Goal: Task Accomplishment & Management: Manage account settings

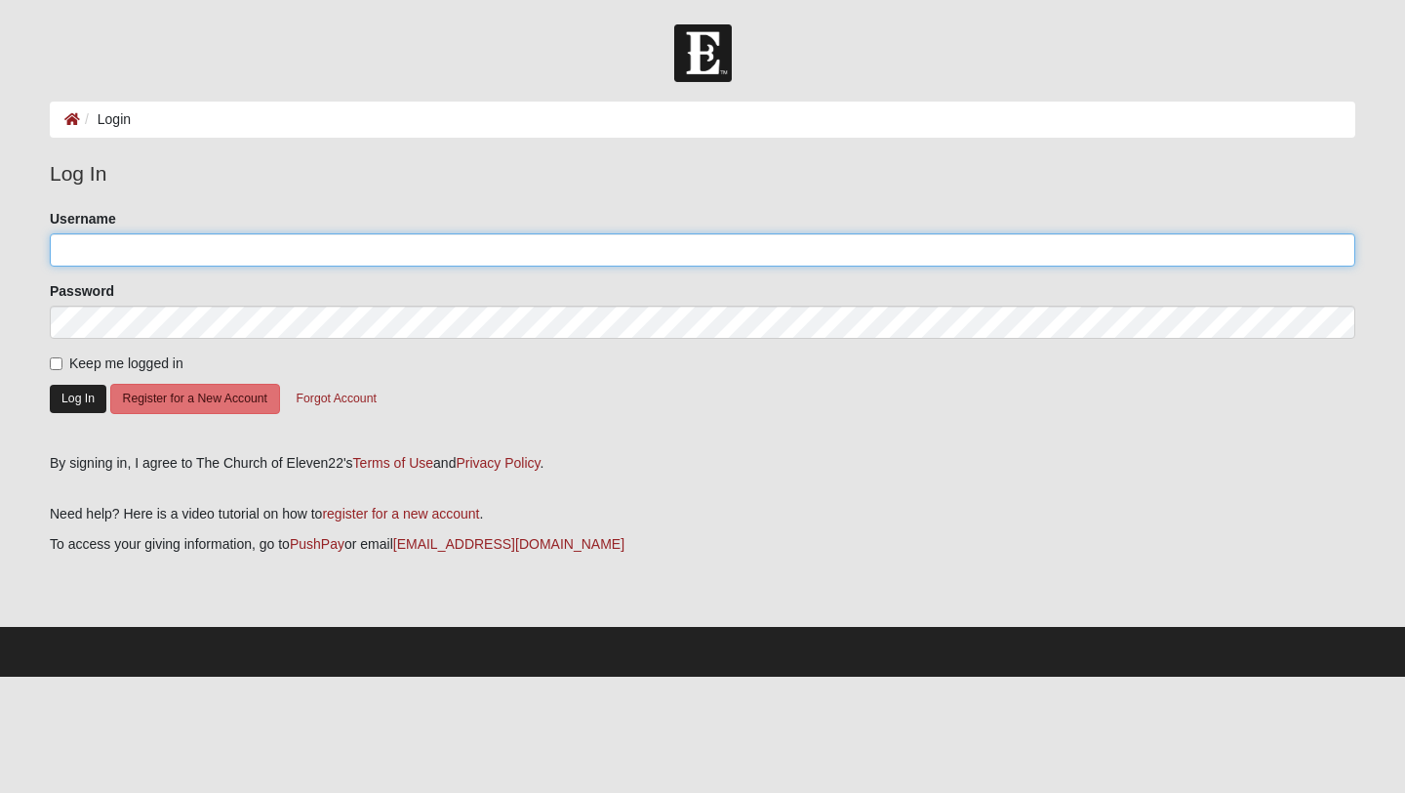
type input "ETC1028"
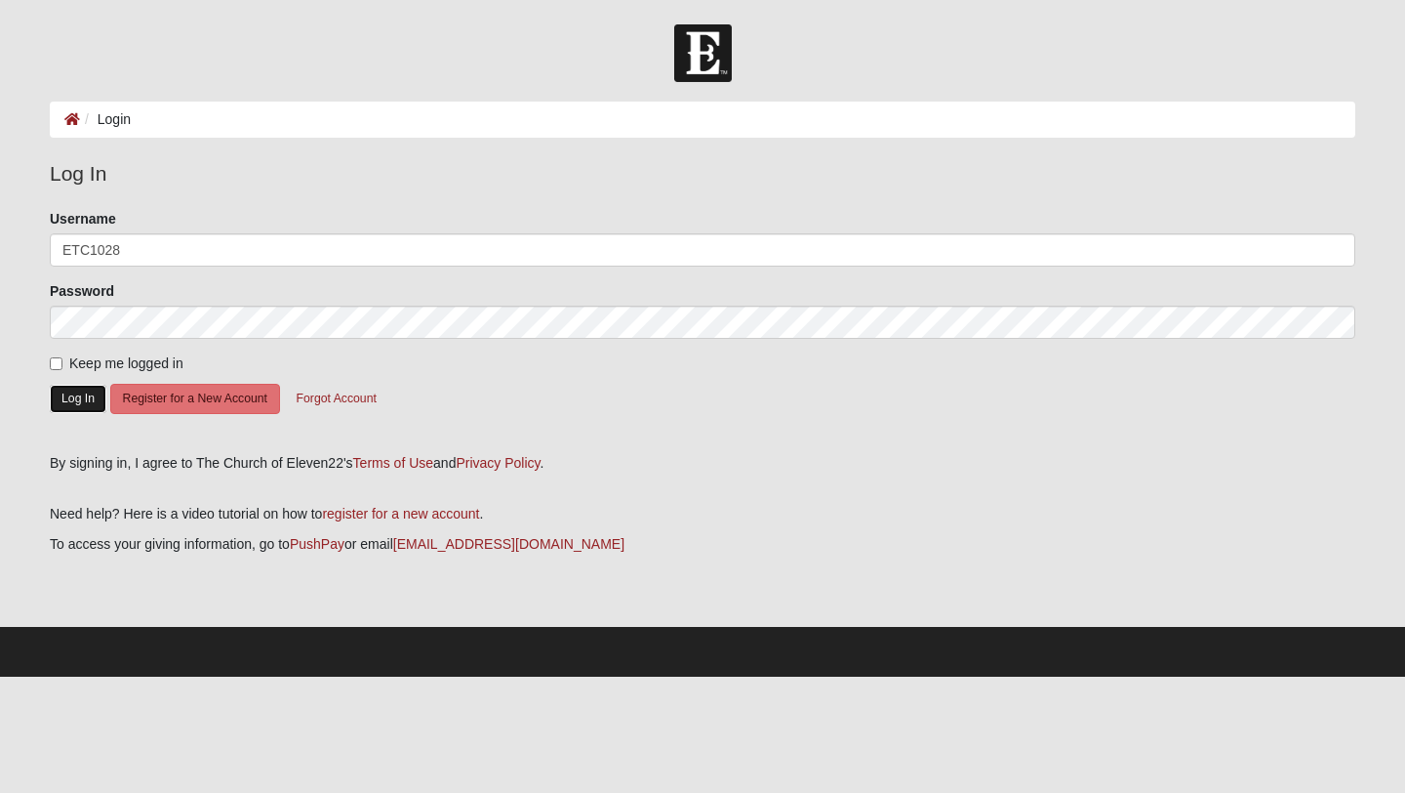
click at [77, 391] on button "Log In" at bounding box center [78, 399] width 57 height 28
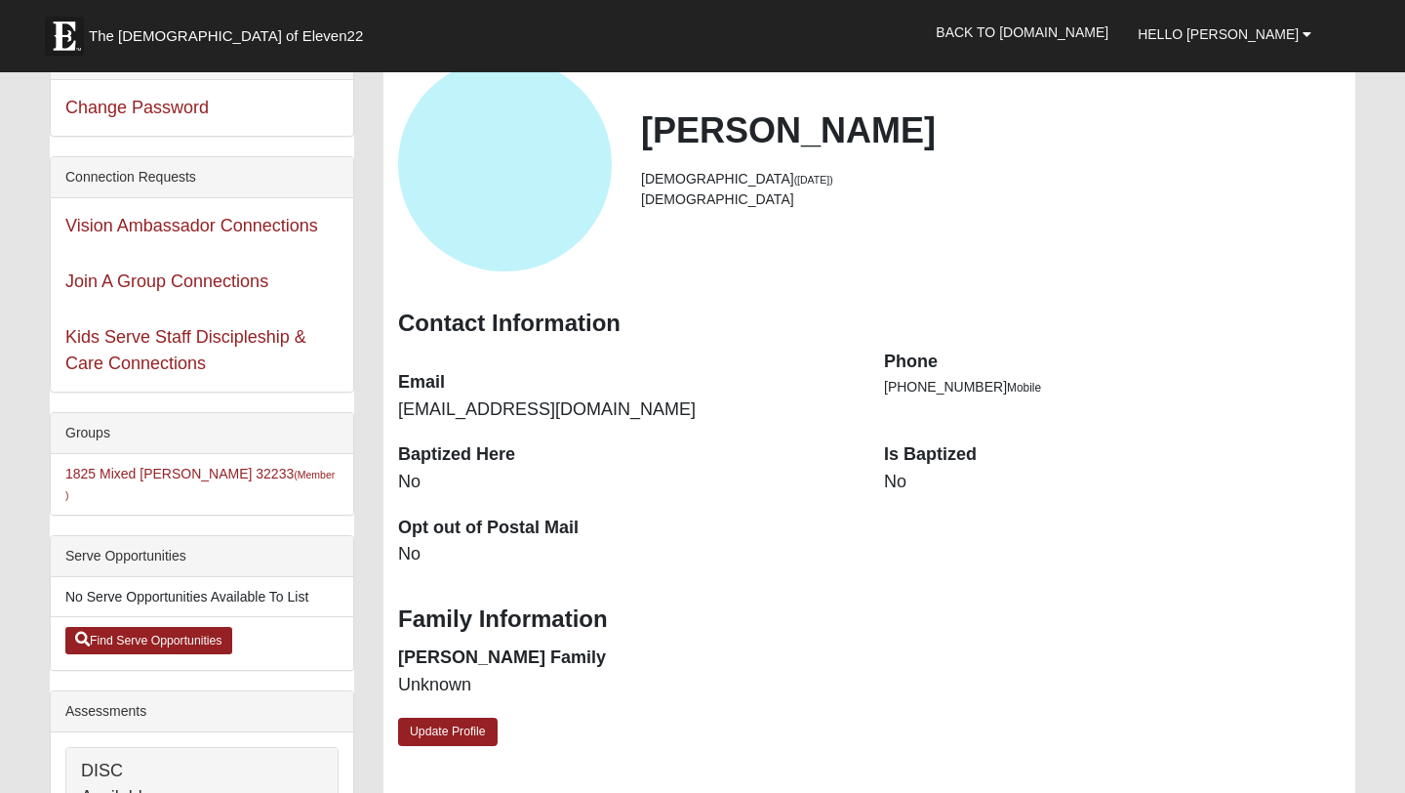
scroll to position [61, 0]
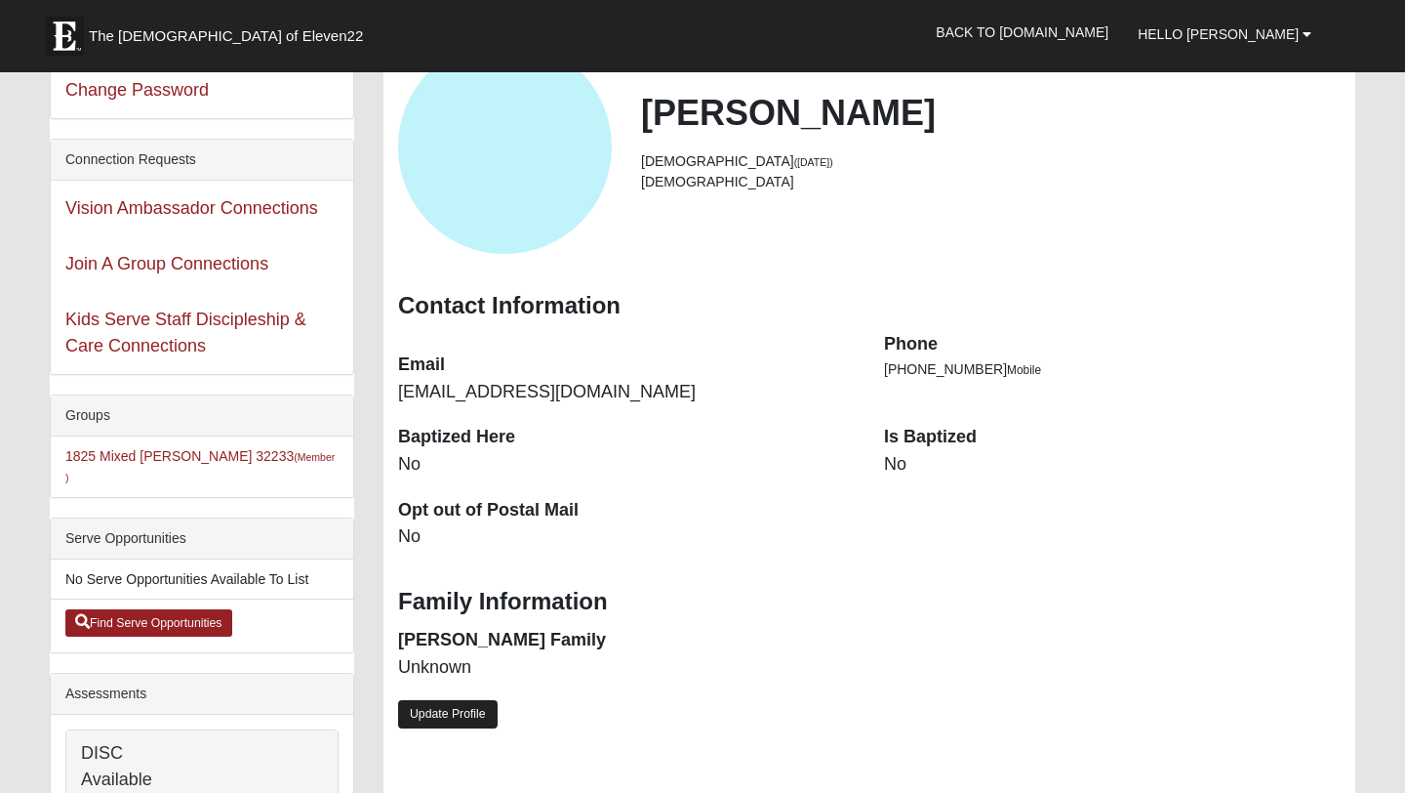
click at [454, 711] on link "Update Profile" at bounding box center [448, 714] width 100 height 28
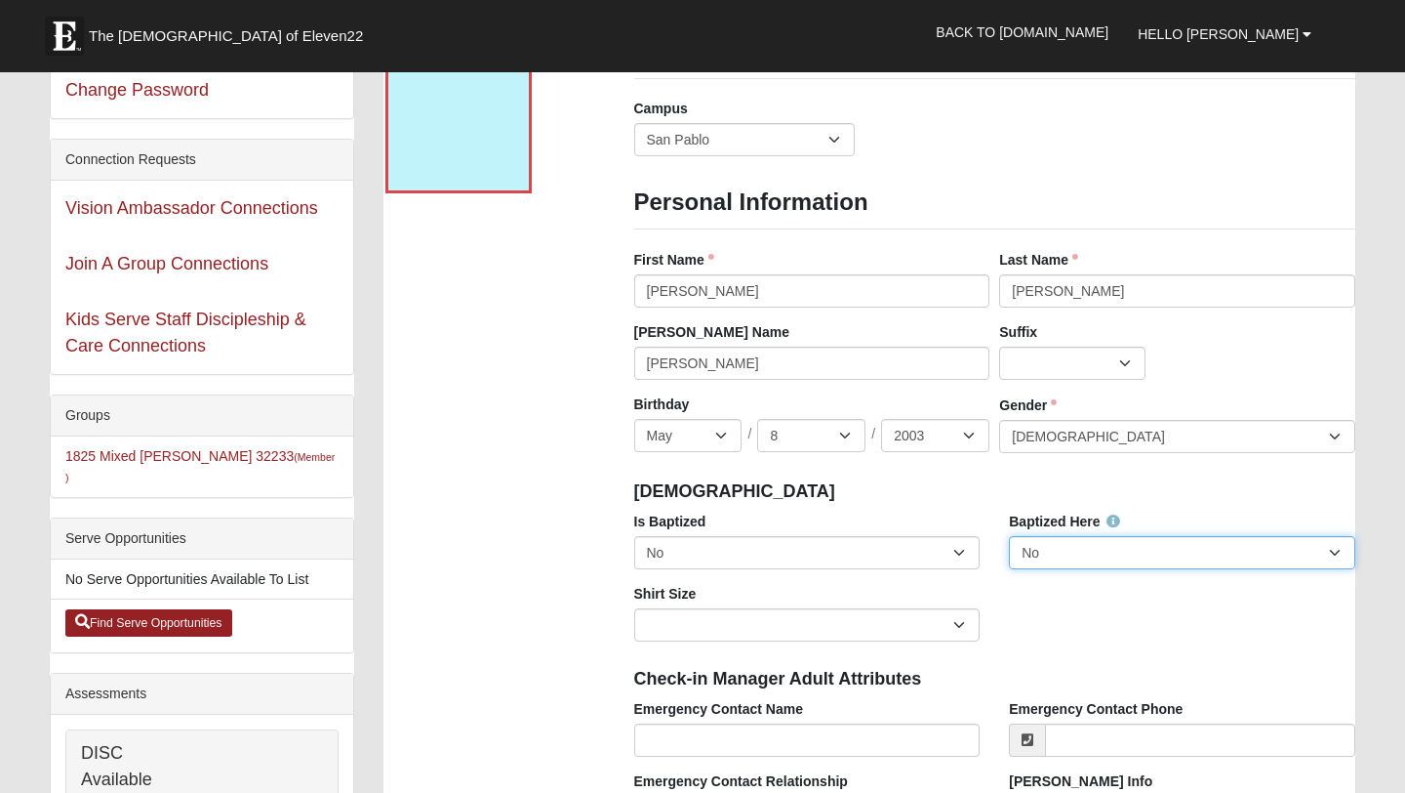
click at [1097, 547] on select "No Yes" at bounding box center [1182, 552] width 346 height 33
click at [1009, 536] on select "No Yes" at bounding box center [1182, 552] width 346 height 33
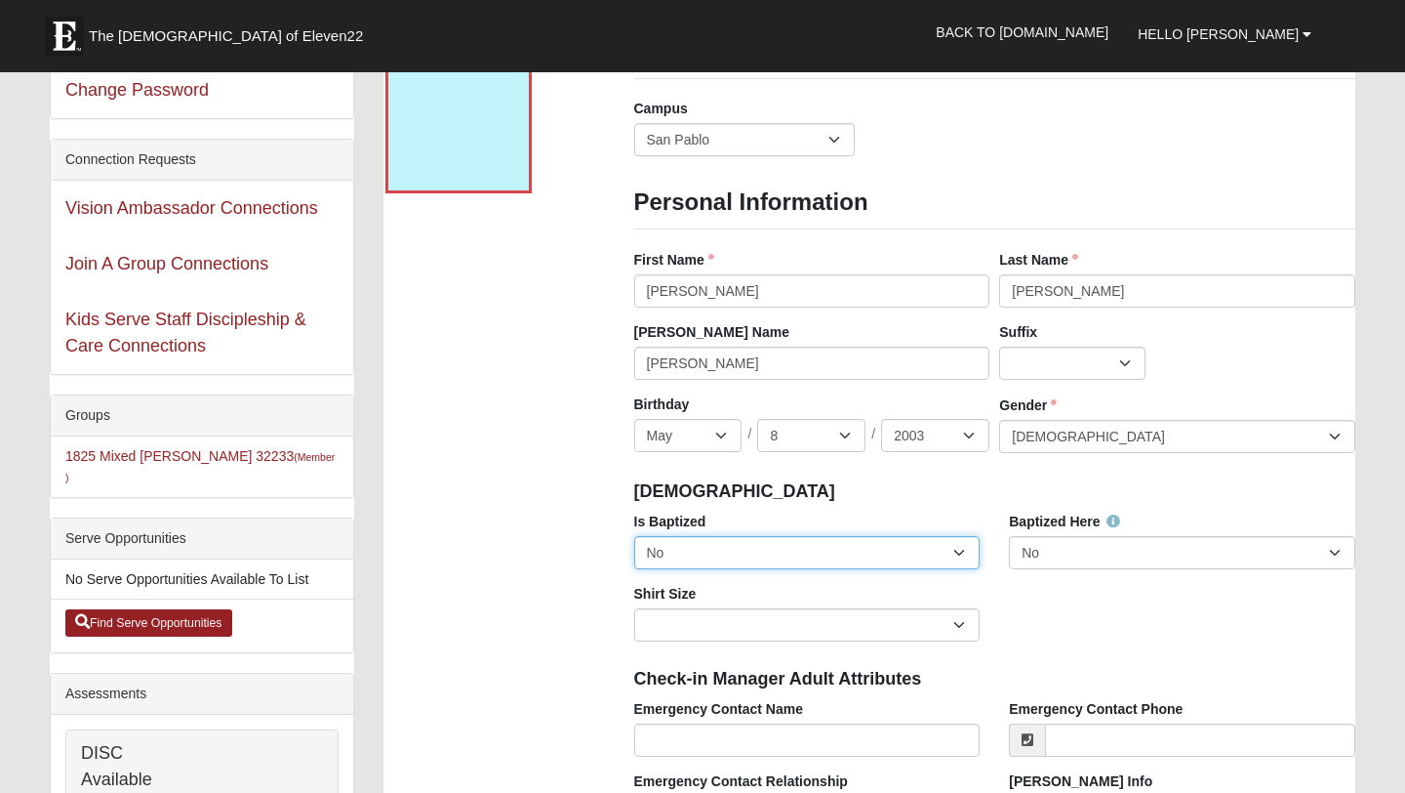
click at [945, 555] on select "No Yes" at bounding box center [807, 552] width 346 height 33
select select "True"
click at [634, 536] on select "No Yes" at bounding box center [807, 552] width 346 height 33
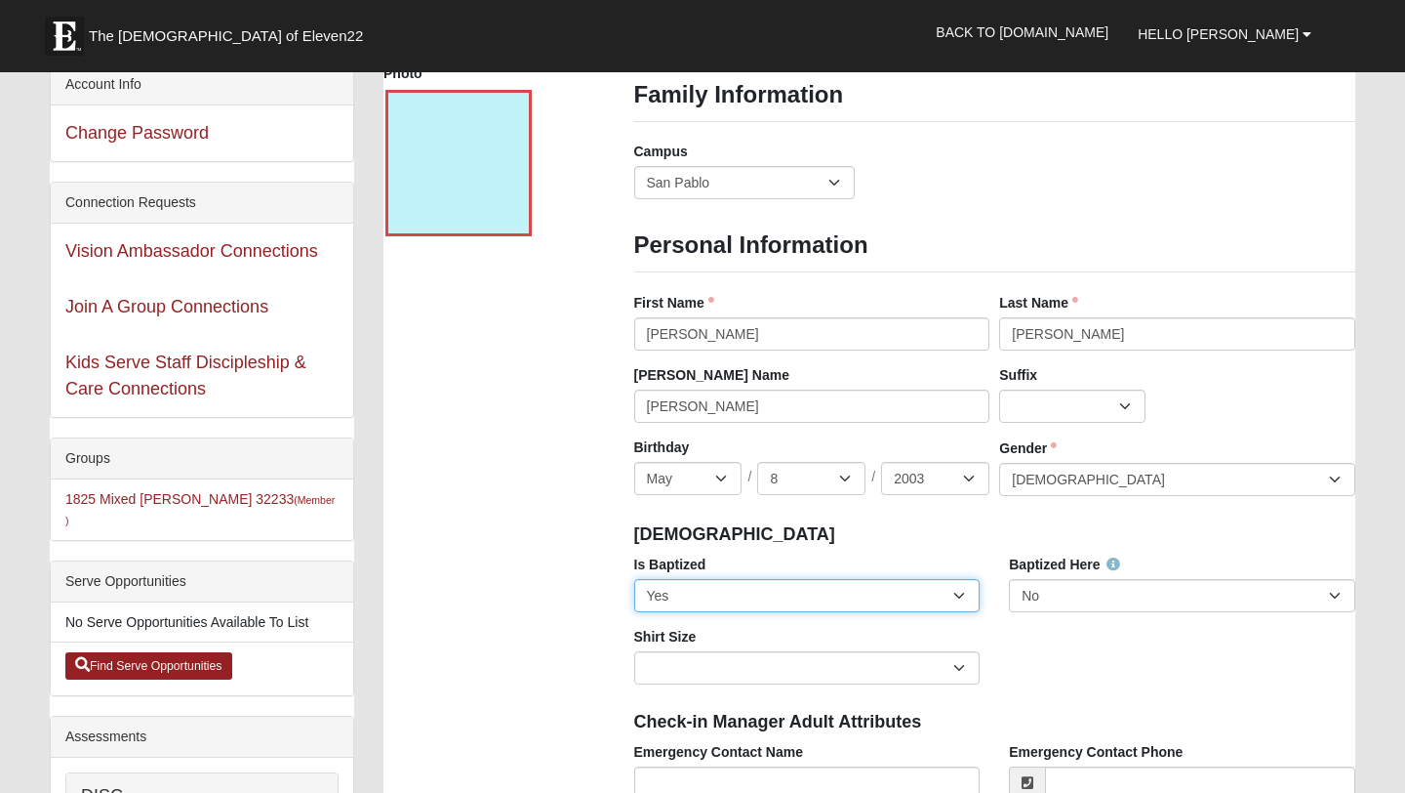
scroll to position [19, 0]
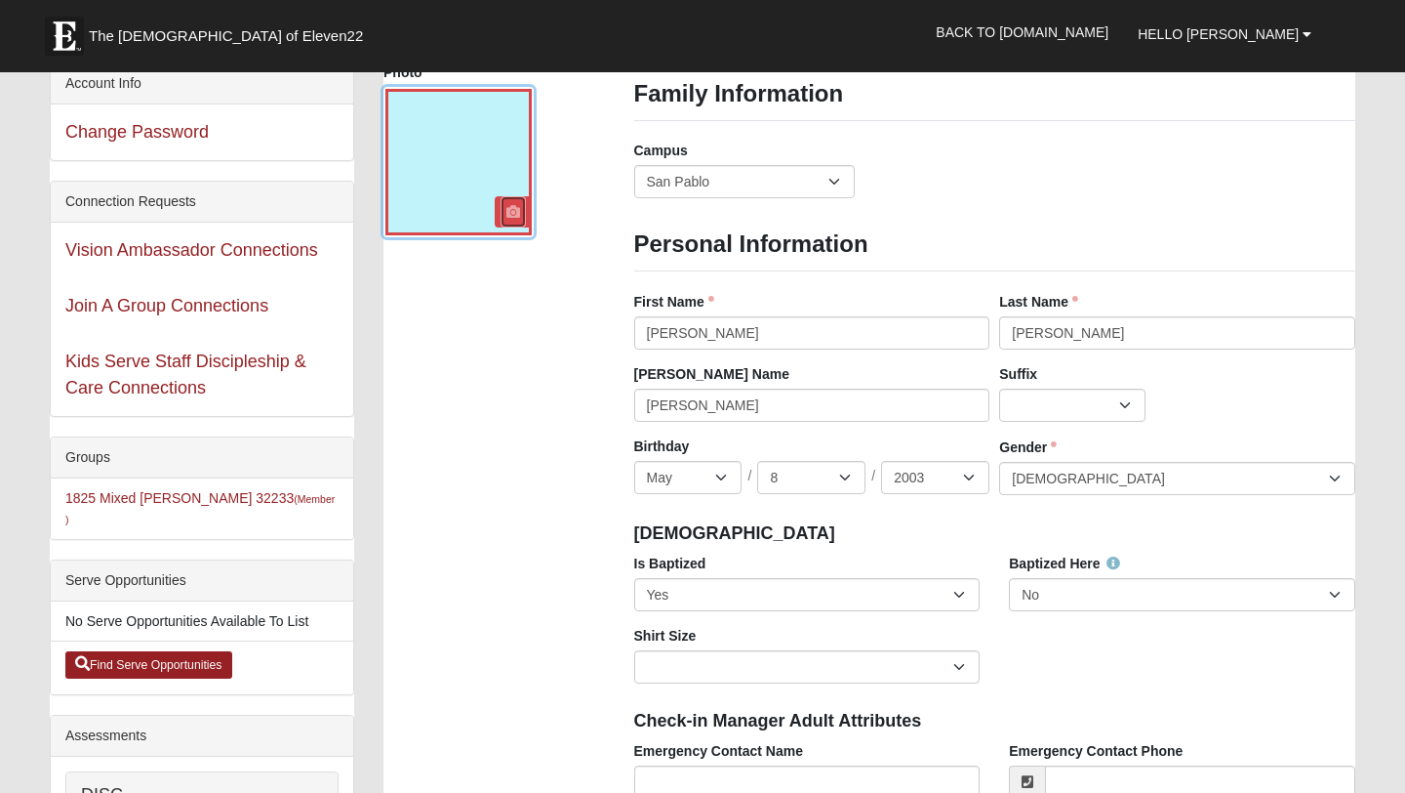
click at [514, 211] on icon at bounding box center [514, 212] width 14 height 14
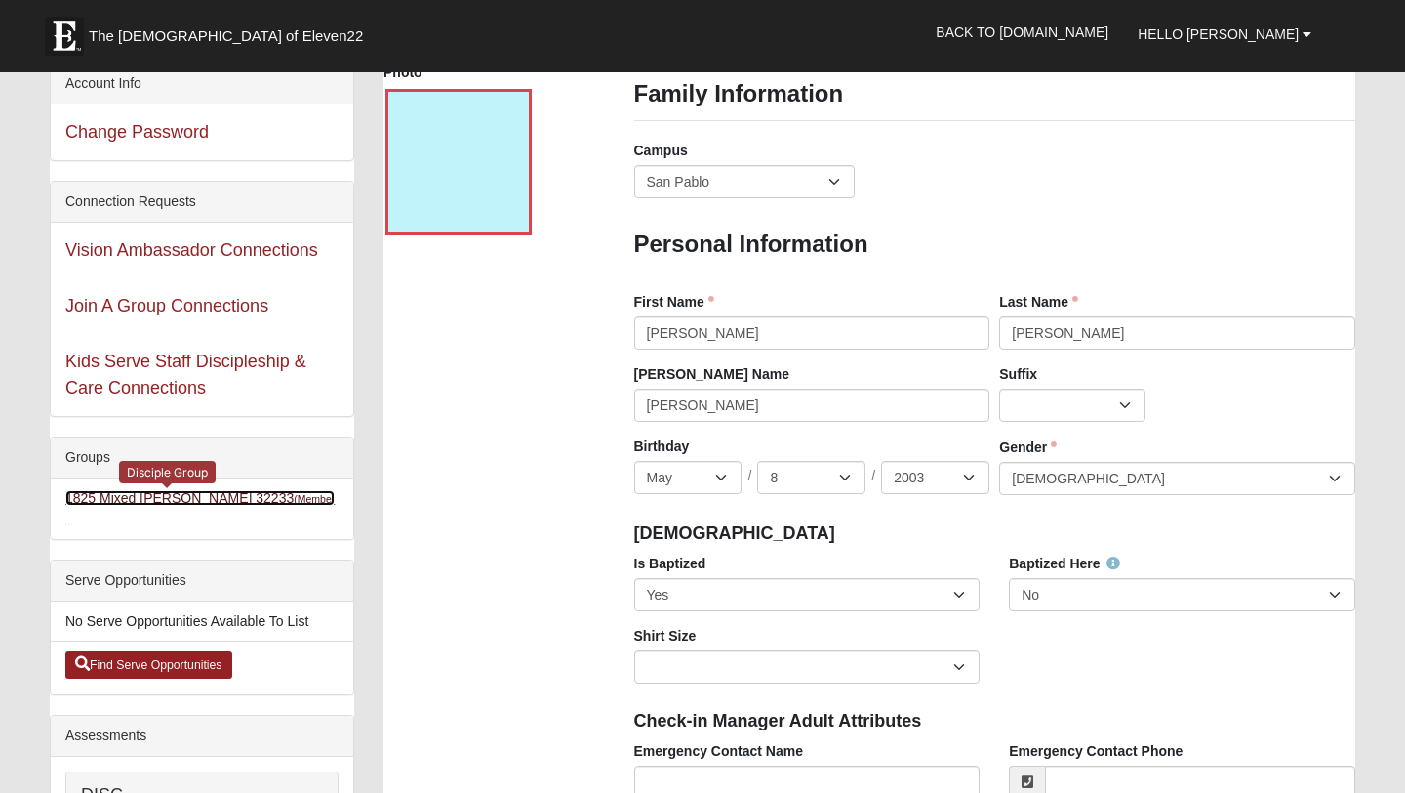
click at [125, 497] on link "1825 Mixed Norris 32233 (Member )" at bounding box center [199, 508] width 269 height 36
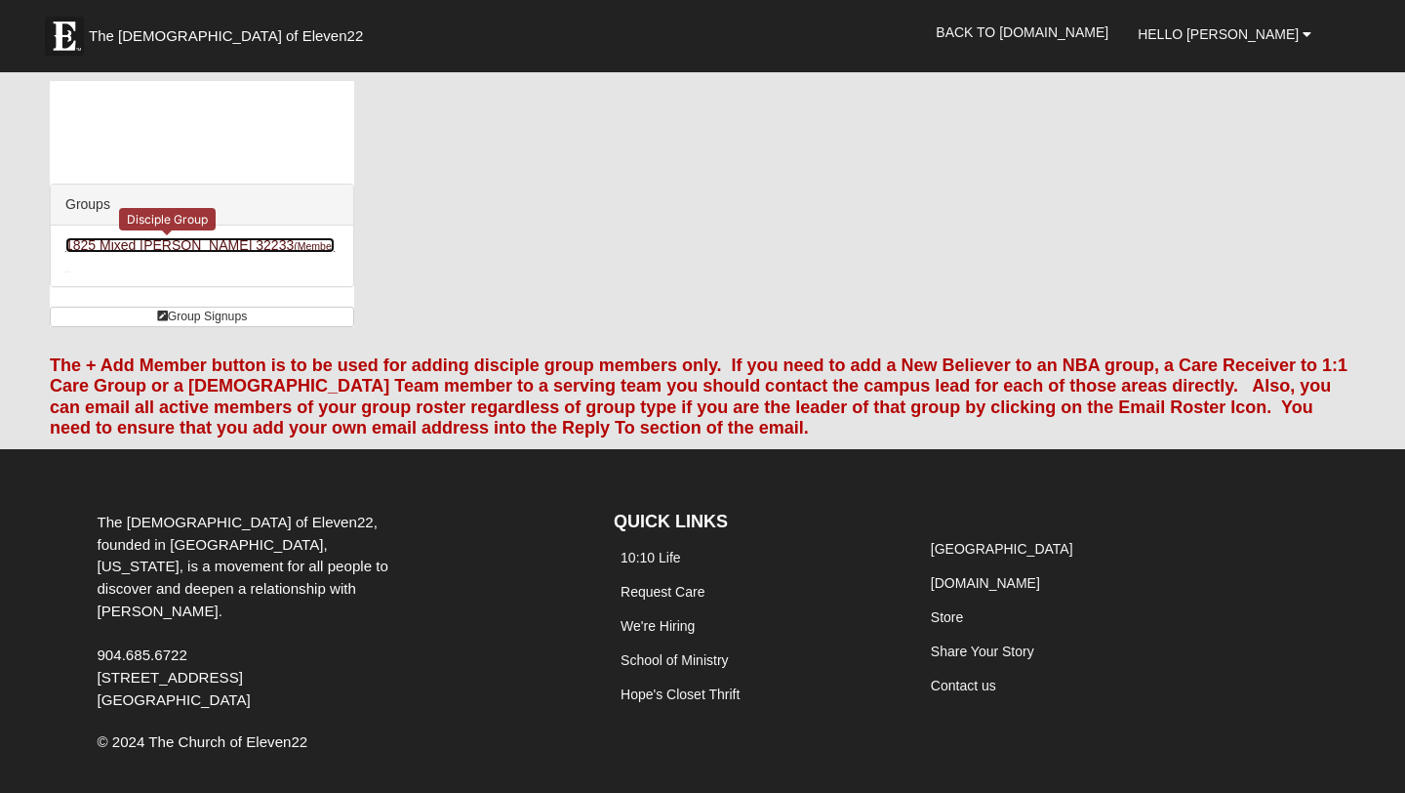
click at [142, 241] on link "1825 Mixed [PERSON_NAME] 32233 (Member )" at bounding box center [199, 255] width 269 height 36
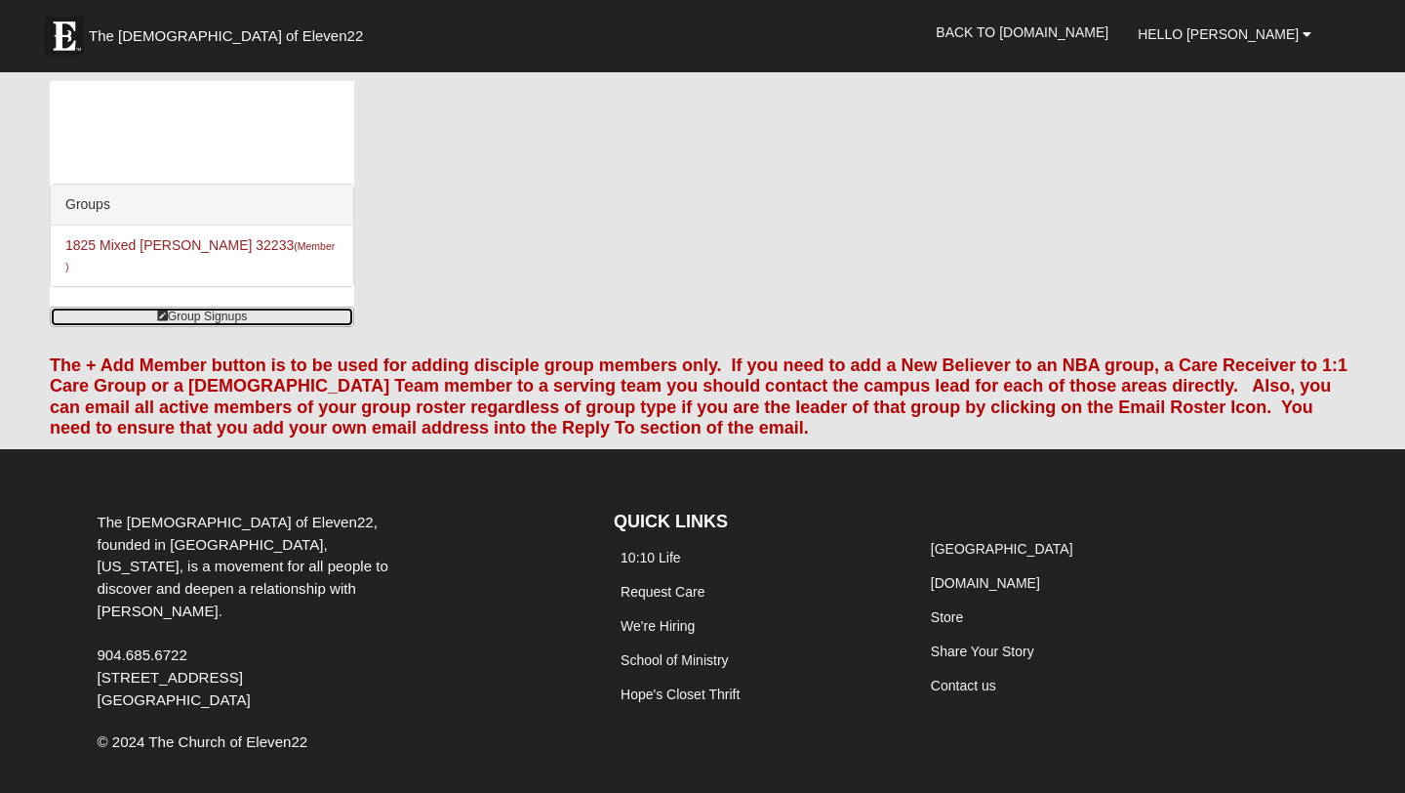
click at [160, 310] on icon at bounding box center [162, 316] width 11 height 12
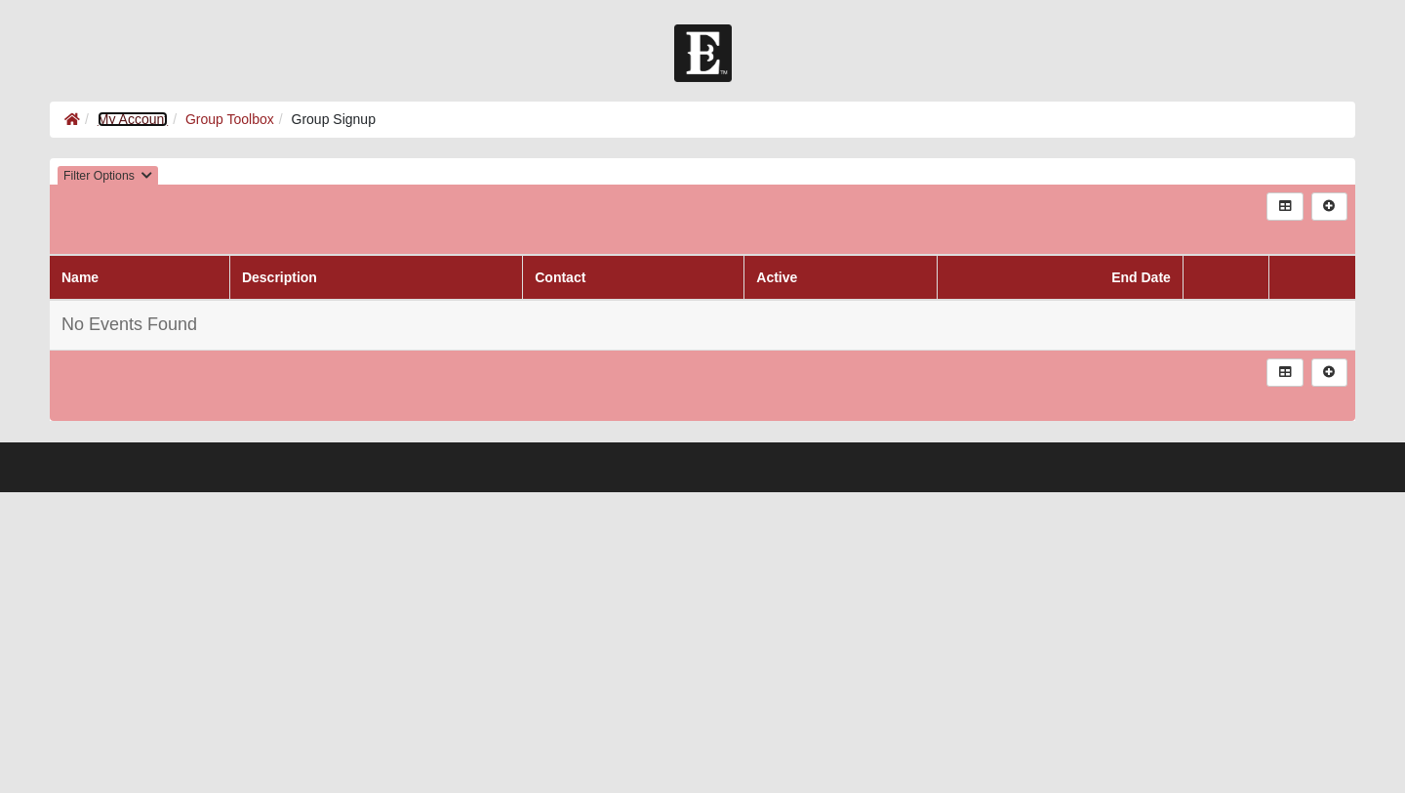
click at [140, 115] on link "My Account" at bounding box center [133, 119] width 70 height 16
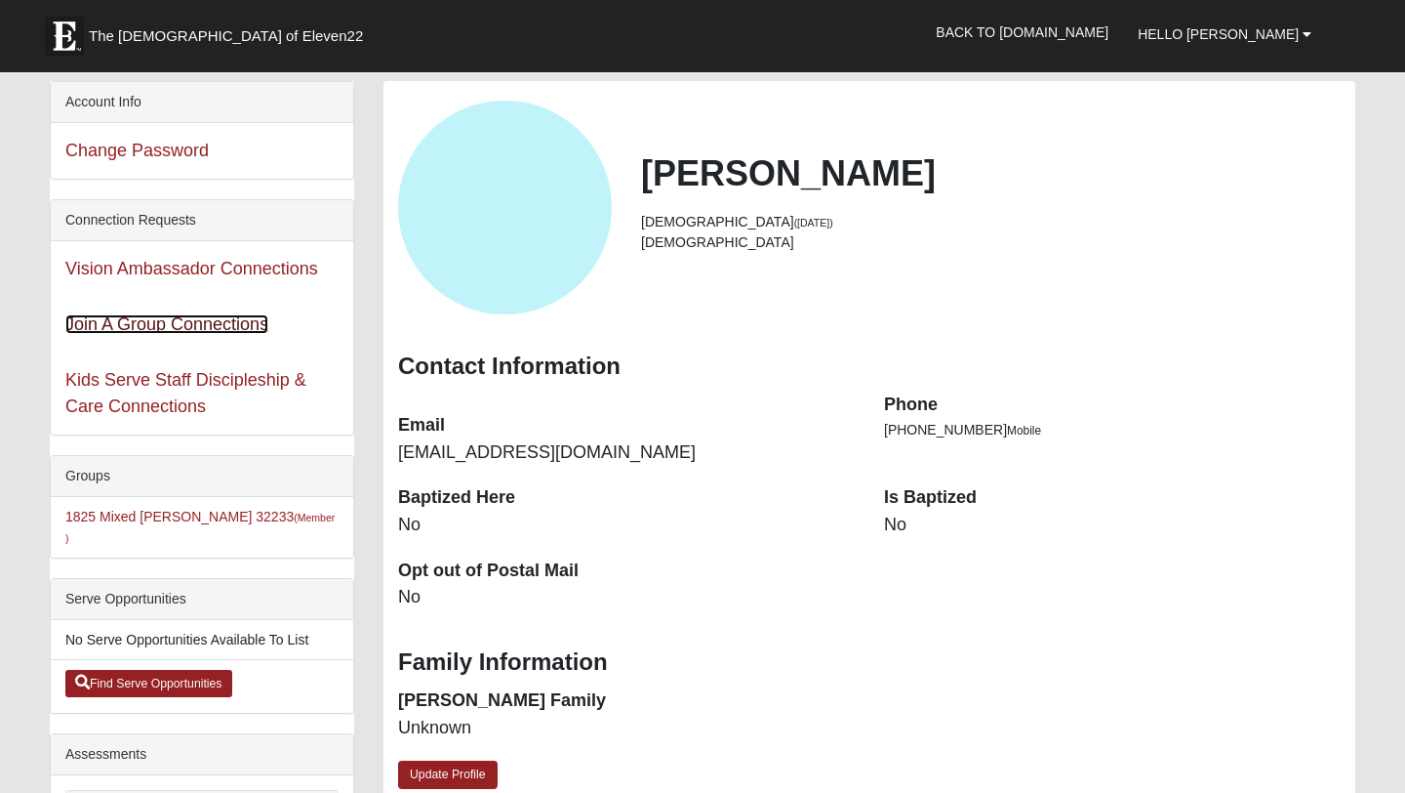
click at [173, 324] on link "Join A Group Connections" at bounding box center [166, 324] width 203 height 20
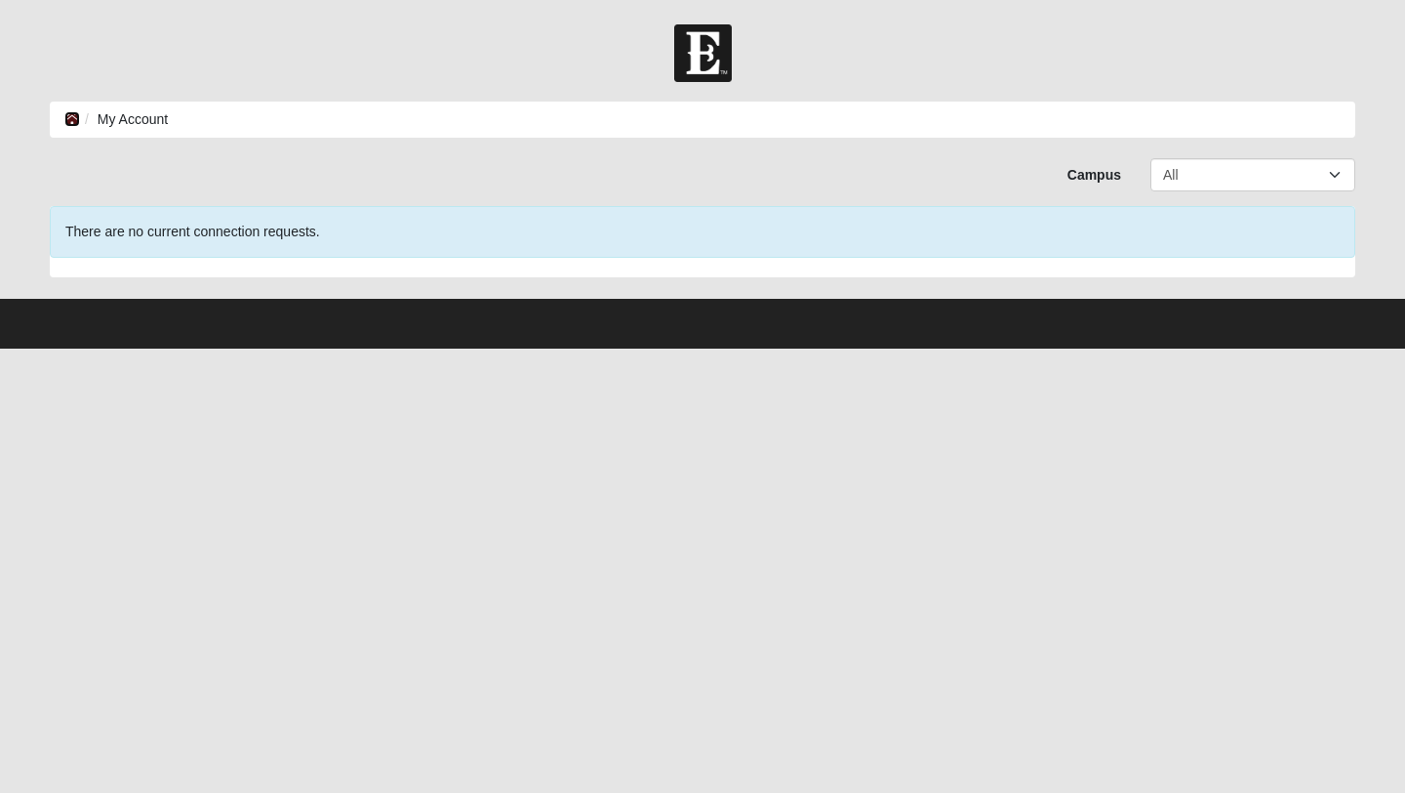
click at [70, 121] on icon at bounding box center [72, 119] width 16 height 14
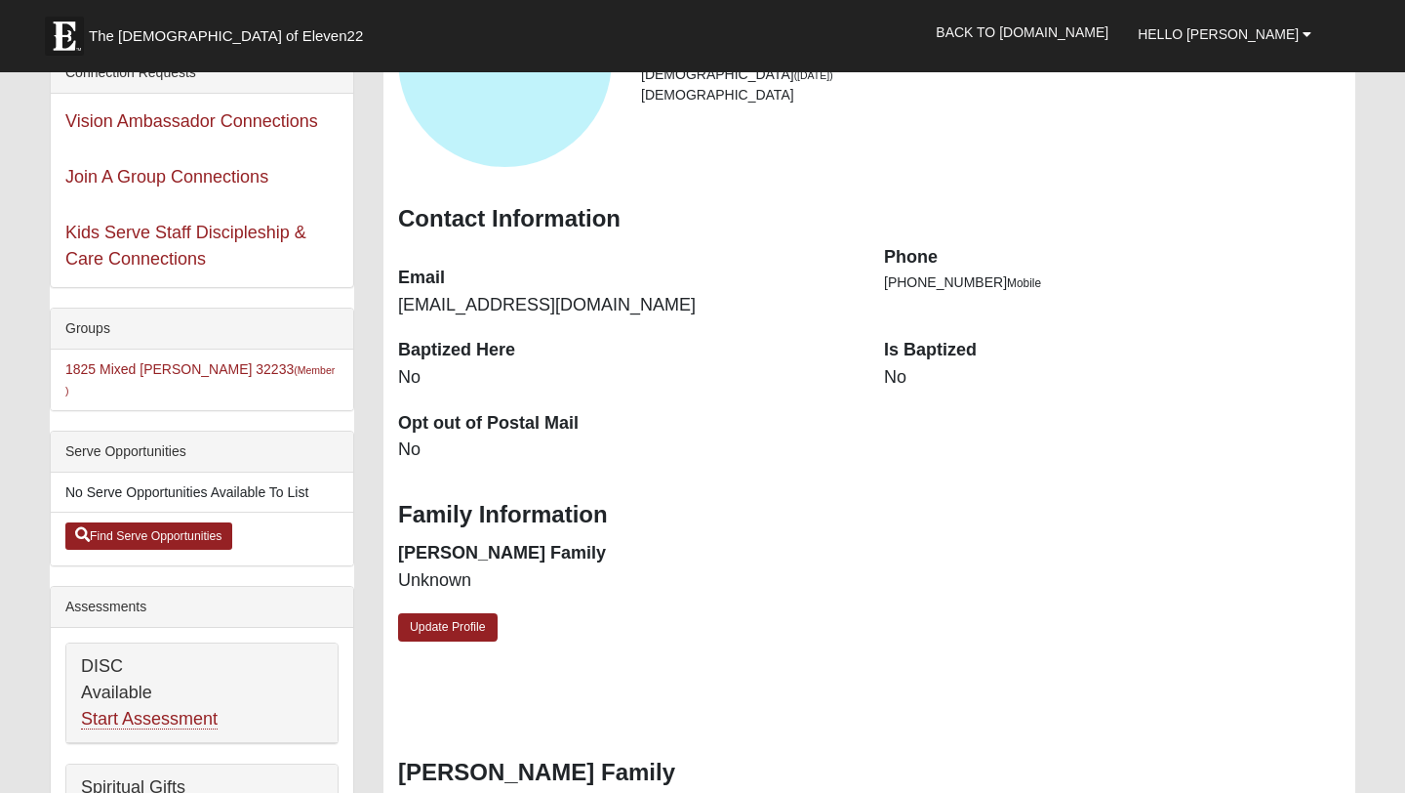
scroll to position [151, 0]
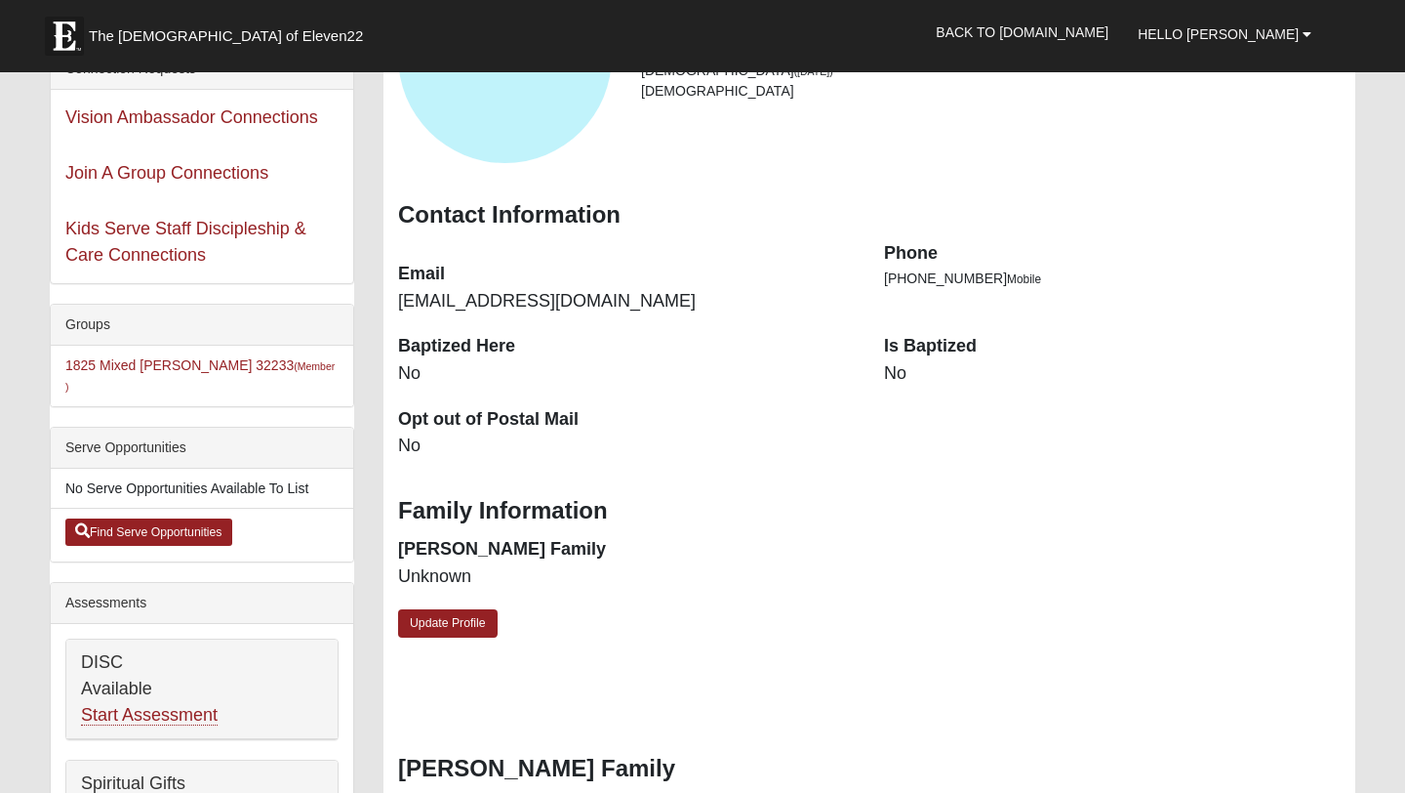
click at [94, 331] on div "Groups" at bounding box center [202, 325] width 303 height 41
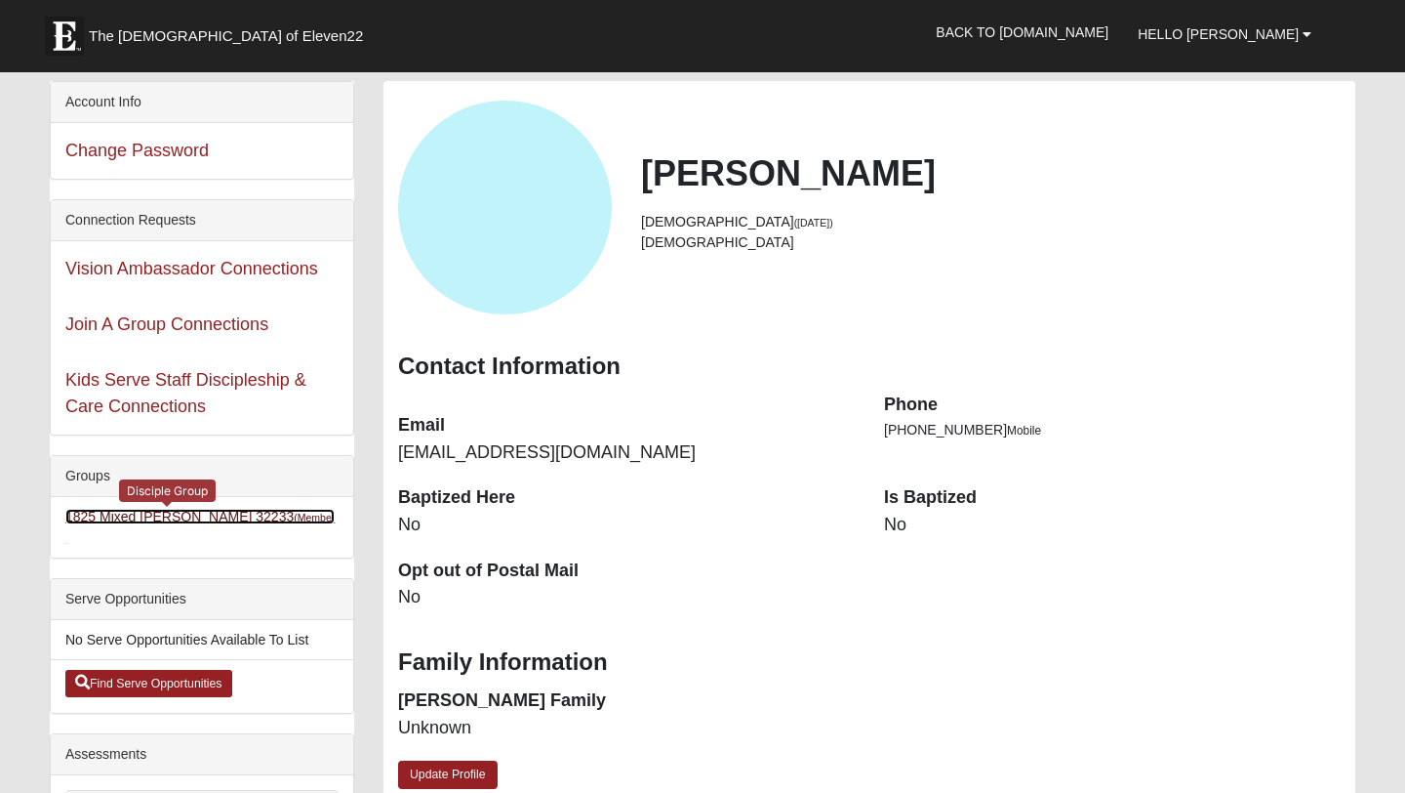
click at [176, 522] on link "1825 Mixed Norris 32233 (Member )" at bounding box center [199, 527] width 269 height 36
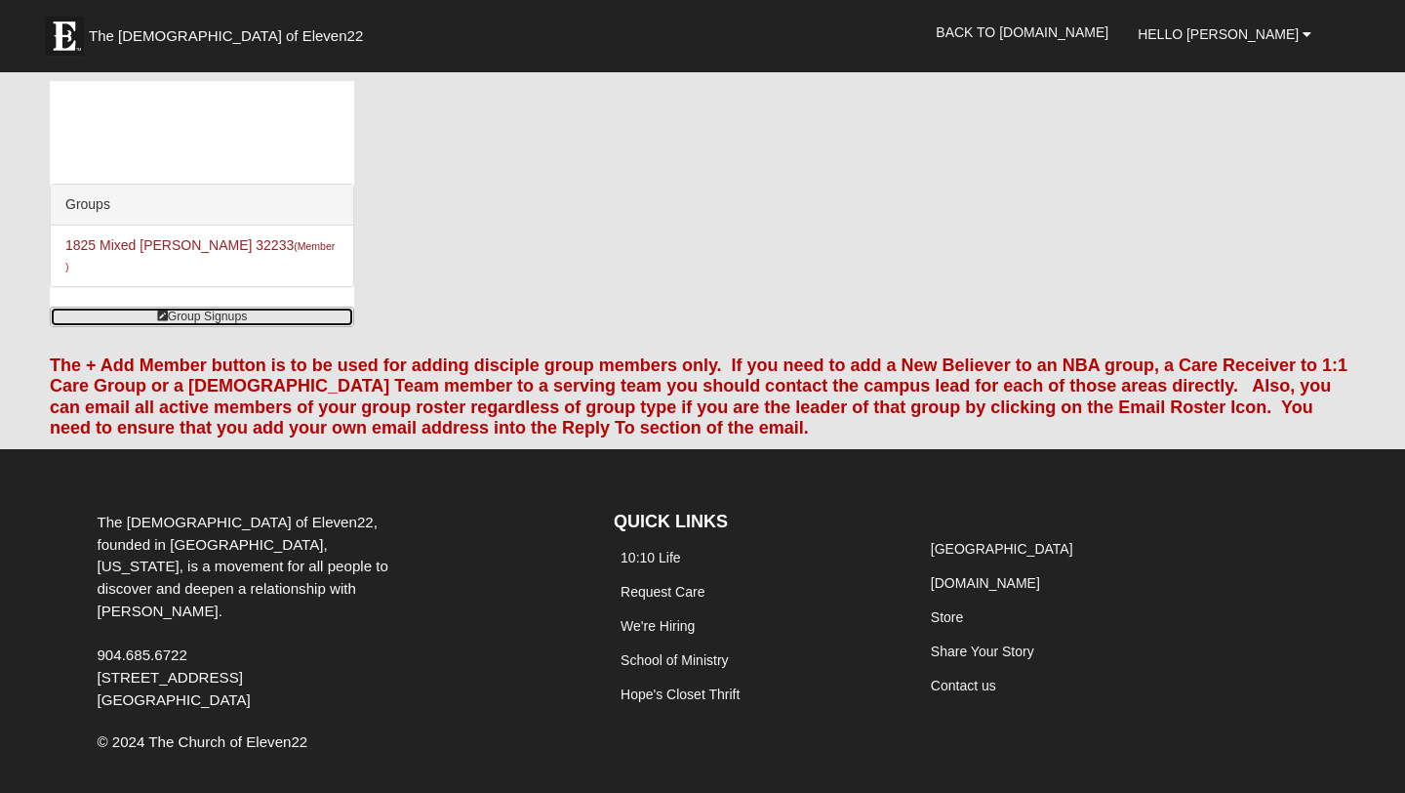
click at [189, 306] on link "Group Signups" at bounding box center [202, 316] width 305 height 20
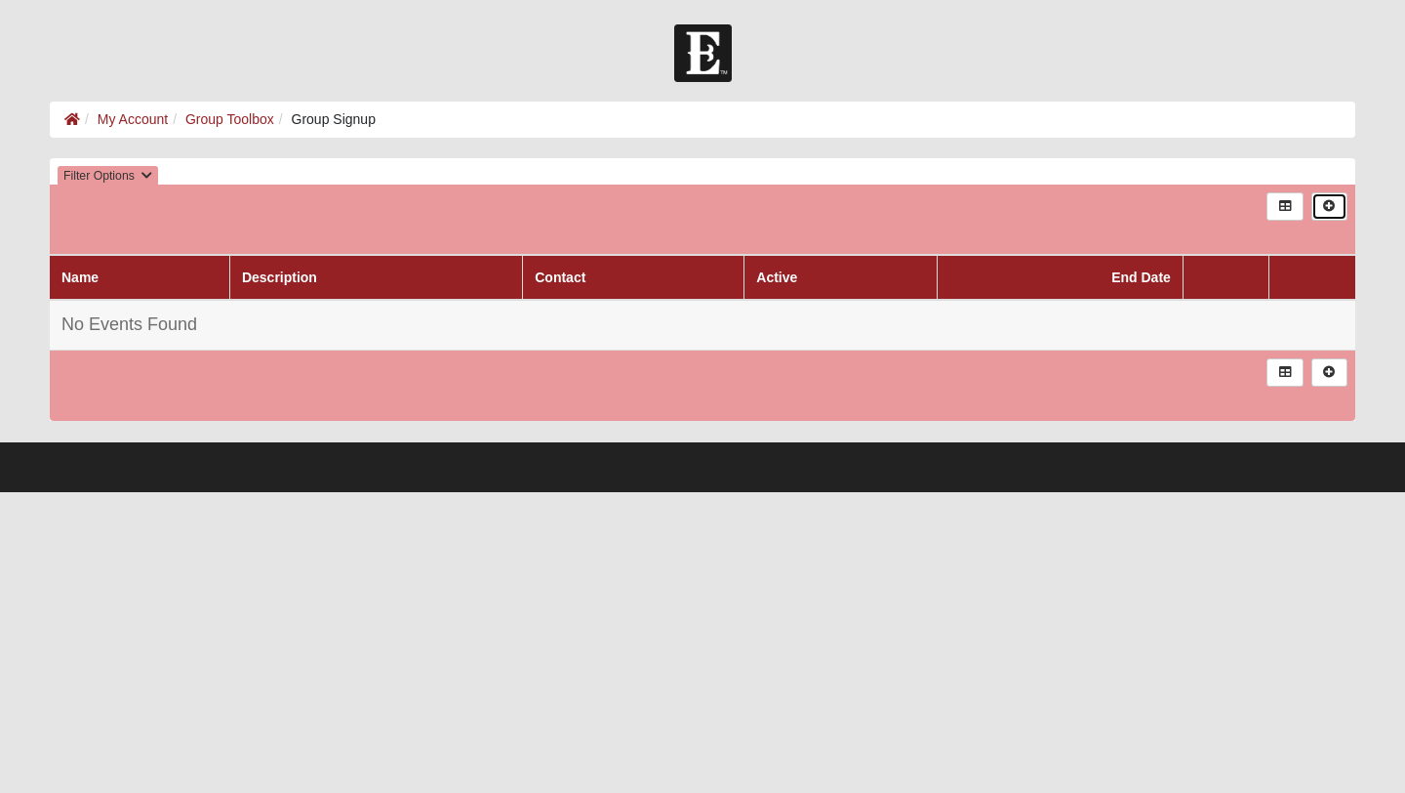
click at [1341, 205] on link at bounding box center [1330, 206] width 36 height 28
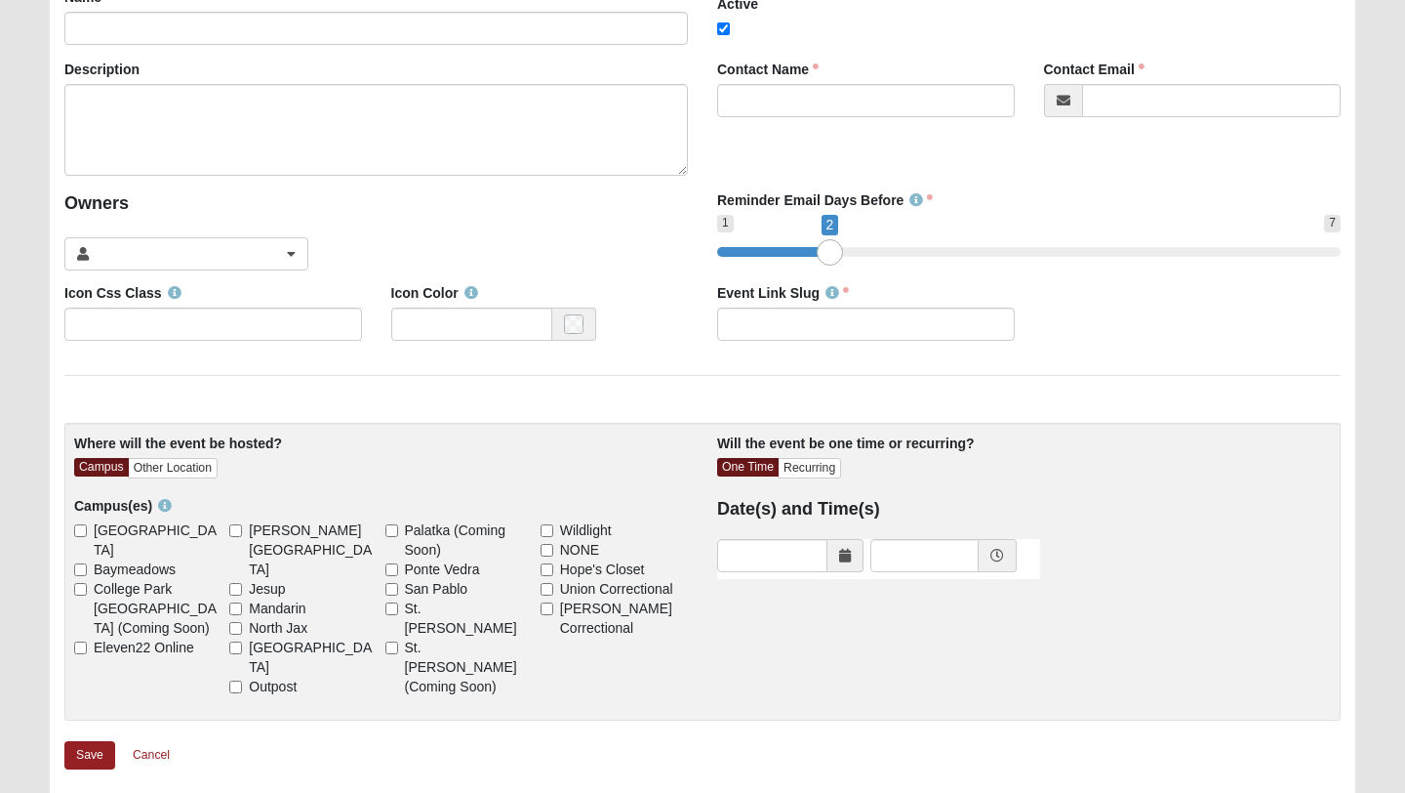
scroll to position [265, 0]
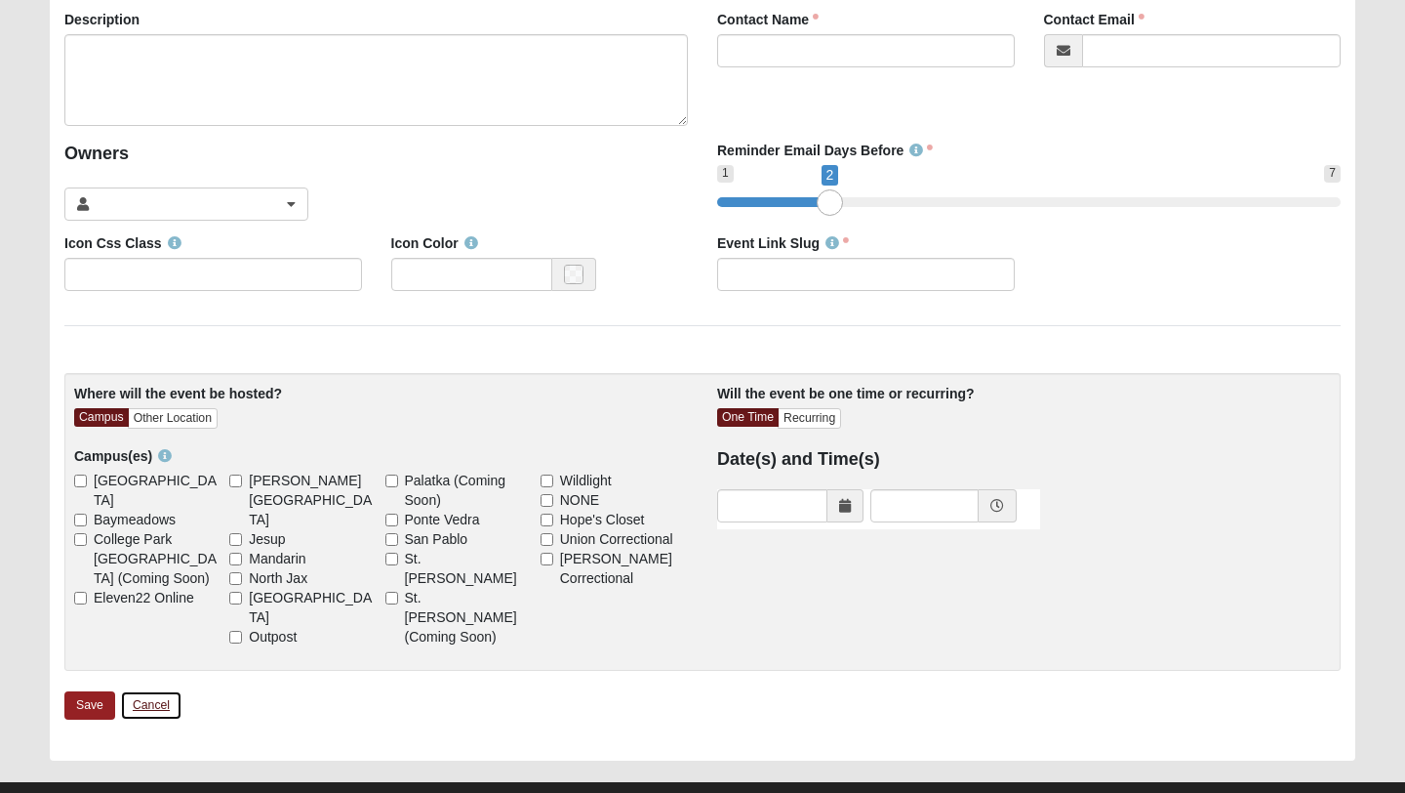
click at [157, 690] on link "Cancel" at bounding box center [151, 705] width 62 height 30
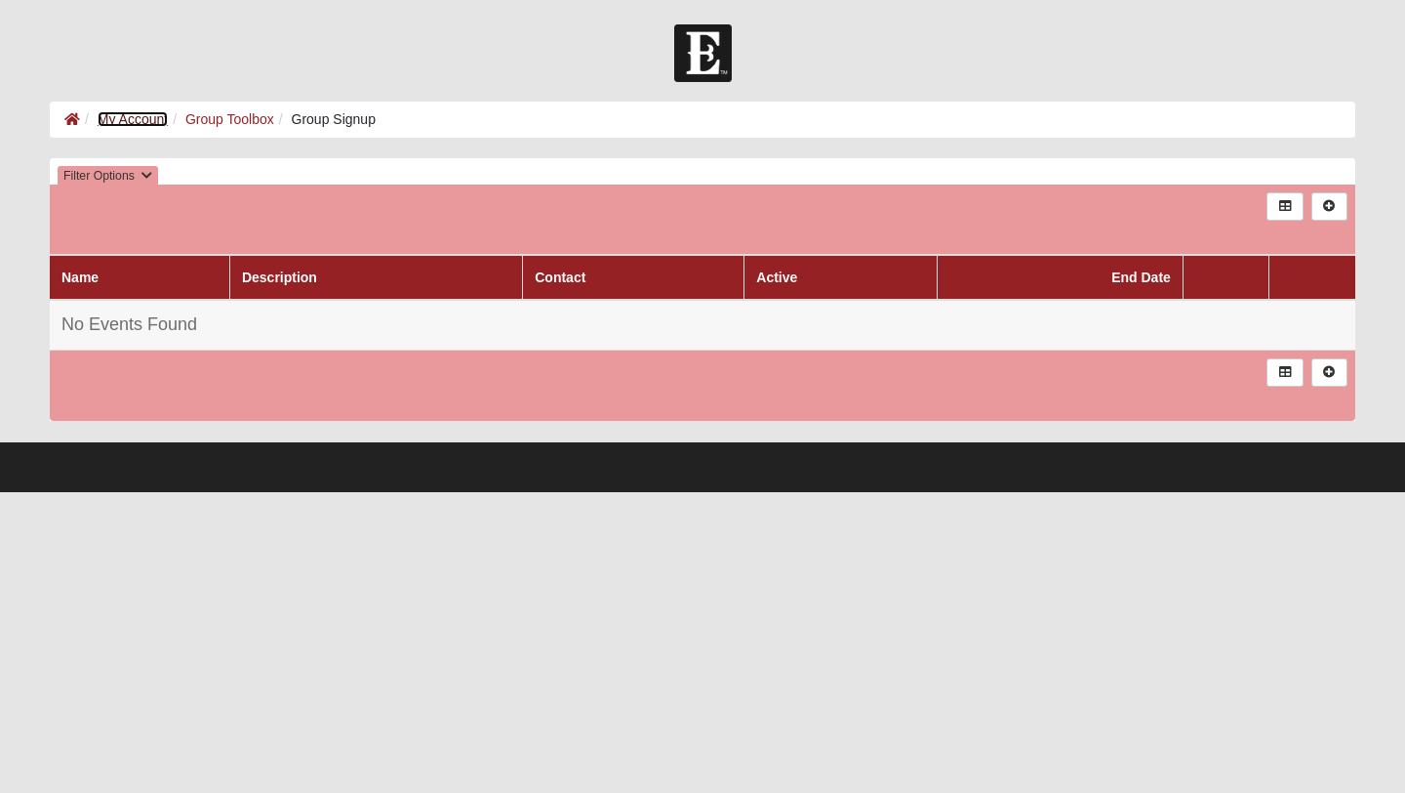
click at [114, 117] on link "My Account" at bounding box center [133, 119] width 70 height 16
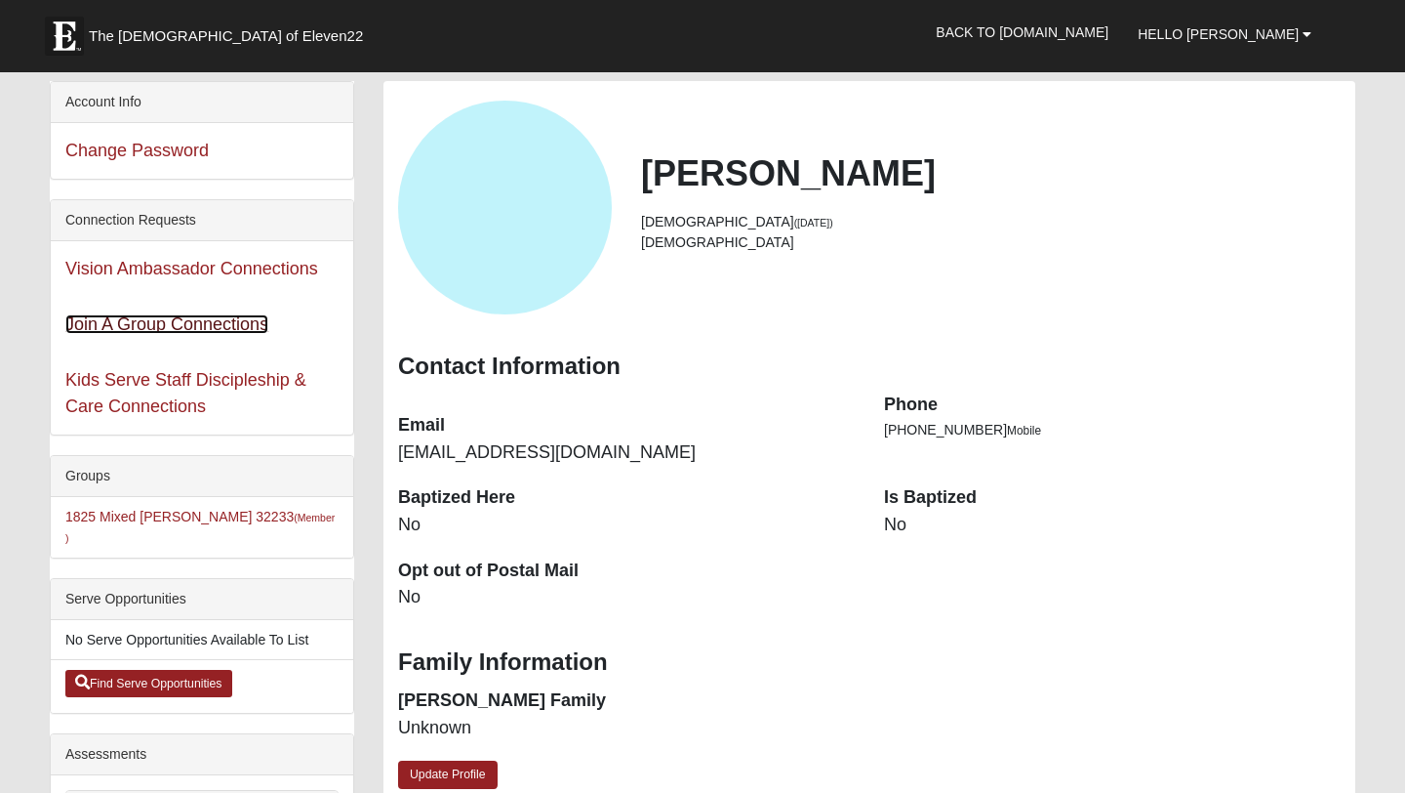
click at [190, 326] on link "Join A Group Connections" at bounding box center [166, 324] width 203 height 20
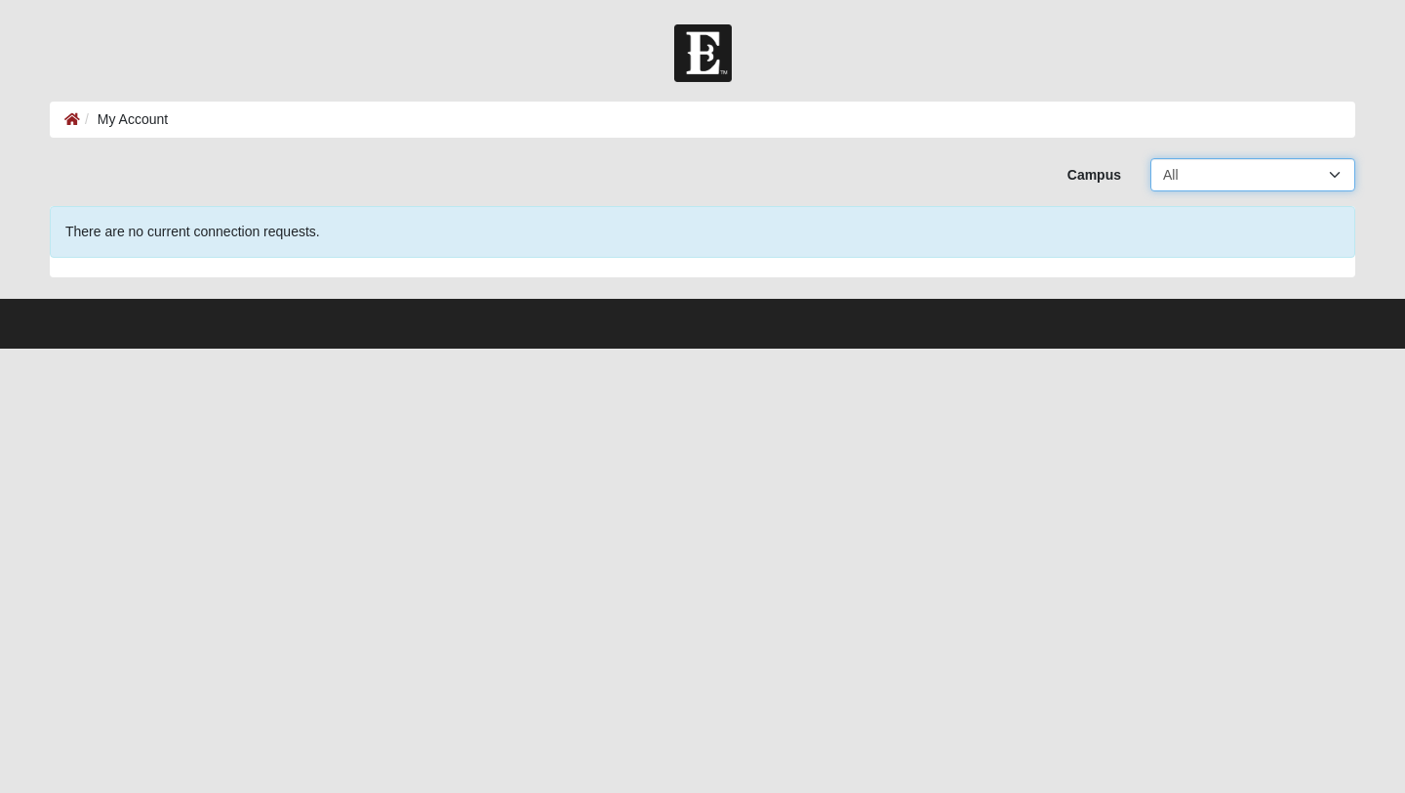
click at [1260, 180] on select "All Arlington Baymeadows College Park Orlando (Coming Soon) Eleven22 Online Fle…" at bounding box center [1253, 174] width 205 height 33
click at [1151, 158] on select "All Arlington Baymeadows College Park Orlando (Coming Soon) Eleven22 Online Fle…" at bounding box center [1253, 174] width 205 height 33
click at [127, 123] on li "My Account" at bounding box center [124, 119] width 88 height 20
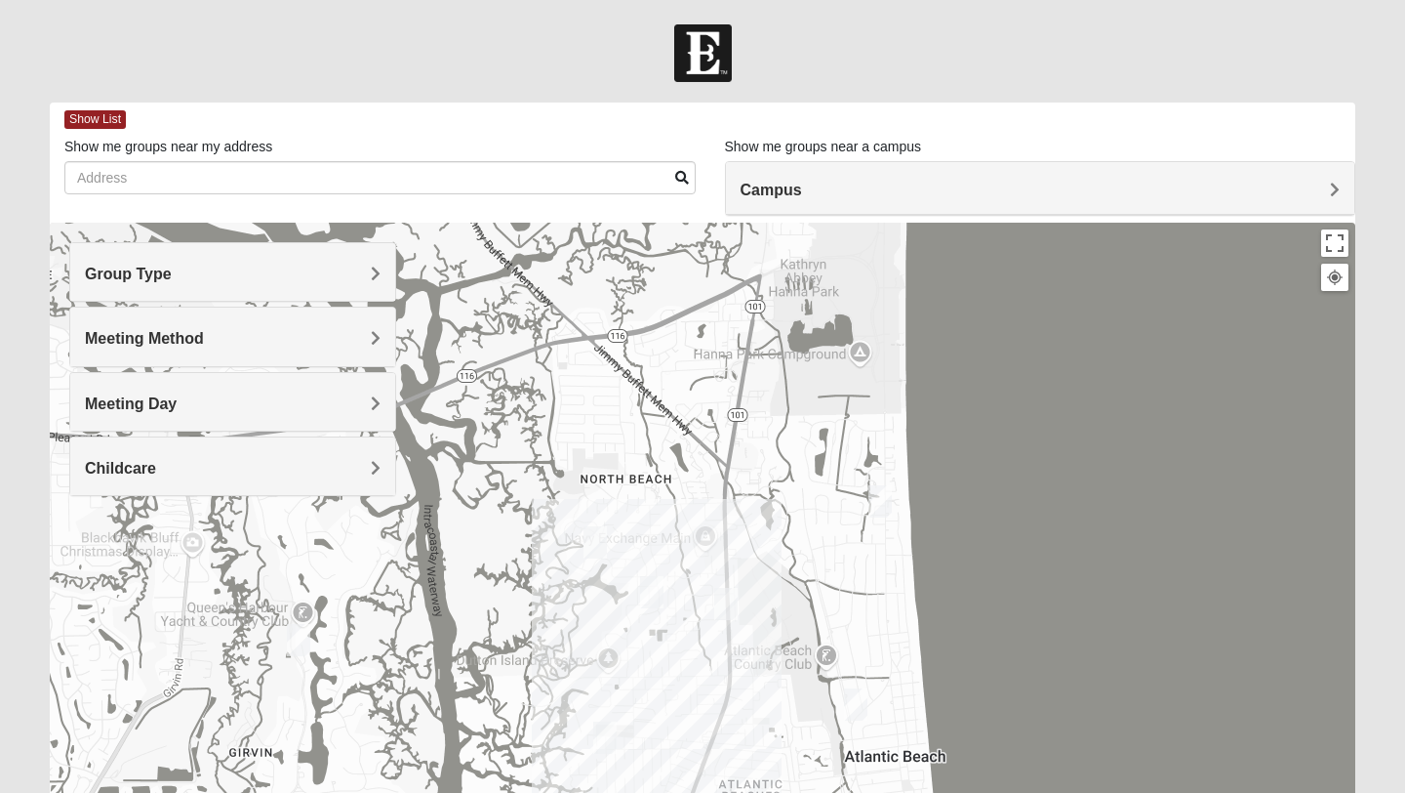
click at [879, 501] on img "Mixed Lammie 32233" at bounding box center [880, 501] width 23 height 32
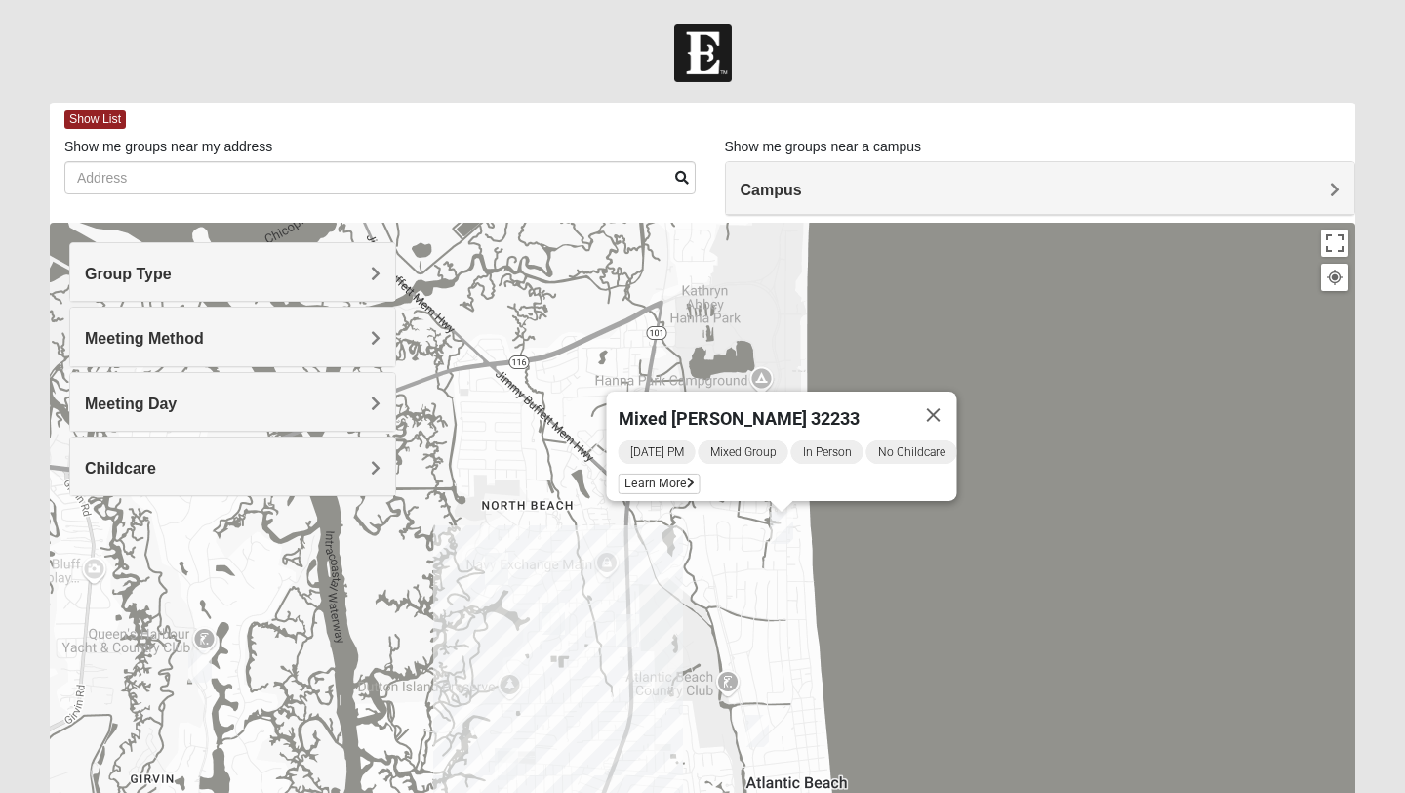
drag, startPoint x: 938, startPoint y: 541, endPoint x: 837, endPoint y: 567, distance: 103.9
click at [837, 567] on div "Mixed Lammie 32233 Sunday PM Mixed Group In Person No Childcare Learn More" at bounding box center [703, 613] width 1306 height 781
click at [822, 336] on div "Mixed Lammie 32233 Sunday PM Mixed Group In Person No Childcare Learn More" at bounding box center [703, 613] width 1306 height 781
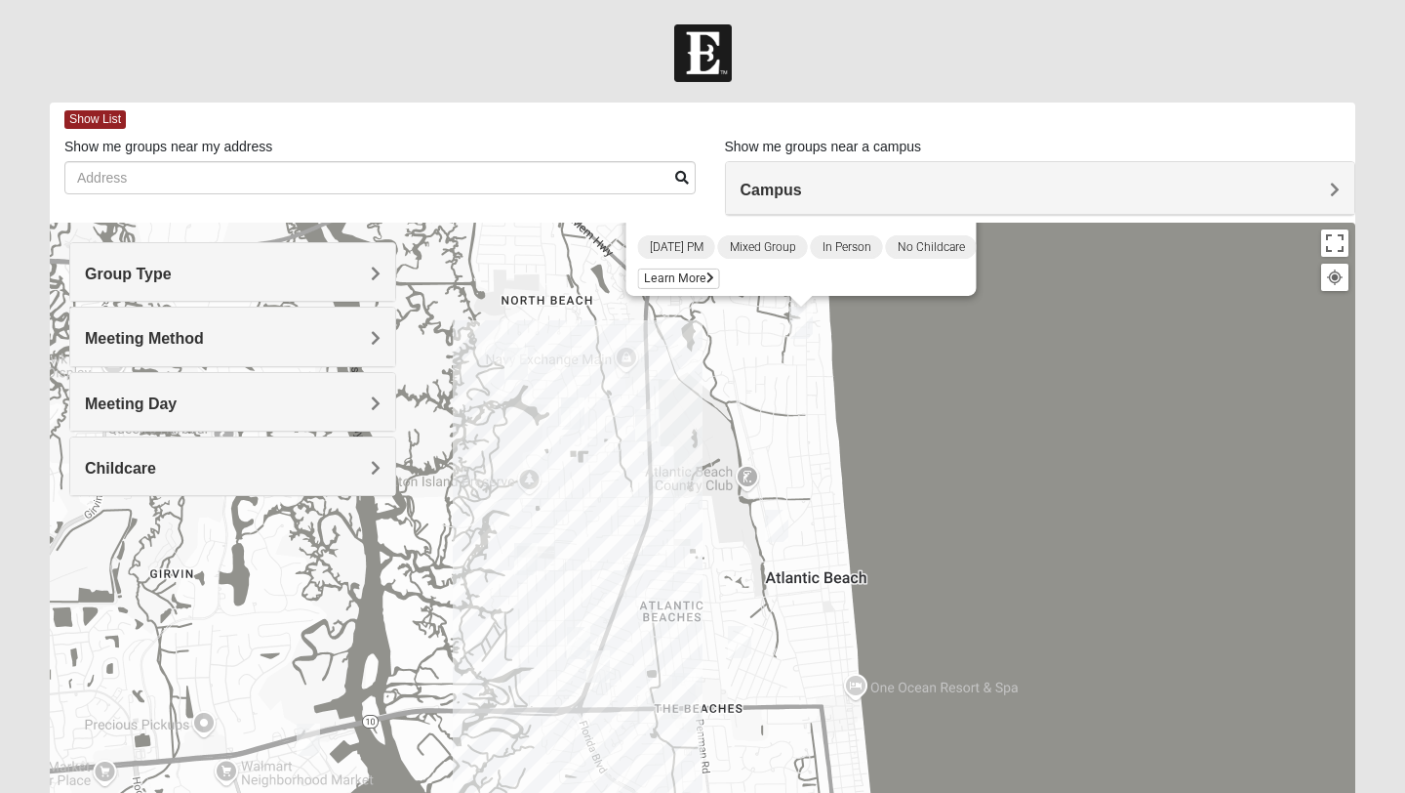
drag, startPoint x: 590, startPoint y: 532, endPoint x: 611, endPoint y: 327, distance: 206.1
click at [611, 327] on div "Mixed Lammie 32233 Sunday PM Mixed Group In Person No Childcare Learn More" at bounding box center [703, 613] width 1306 height 781
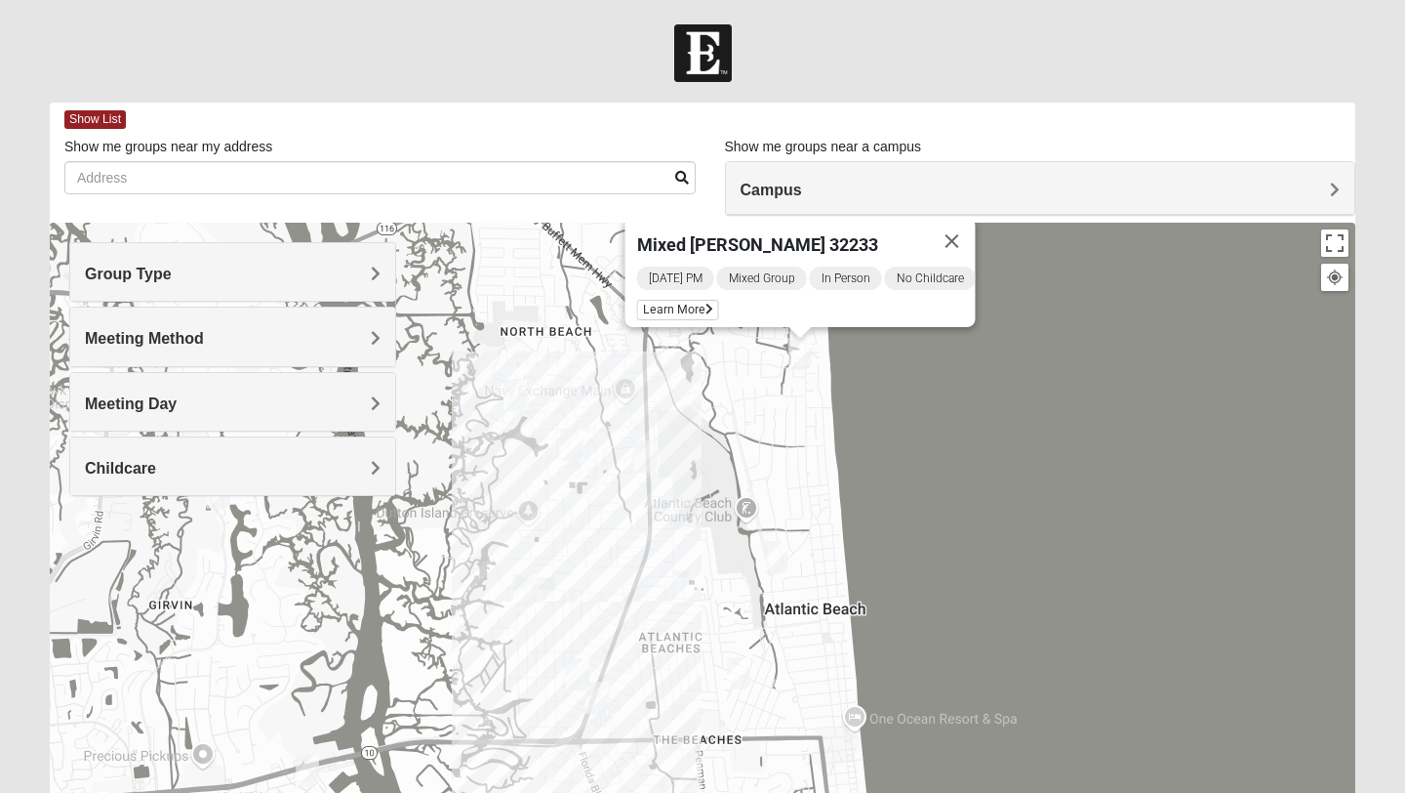
drag, startPoint x: 717, startPoint y: 529, endPoint x: 716, endPoint y: 564, distance: 35.2
click at [716, 564] on div "Mixed Lammie 32233 Sunday PM Mixed Group In Person No Childcare Learn More" at bounding box center [703, 613] width 1306 height 781
click at [778, 554] on img "Mens Militello 32233" at bounding box center [775, 555] width 23 height 32
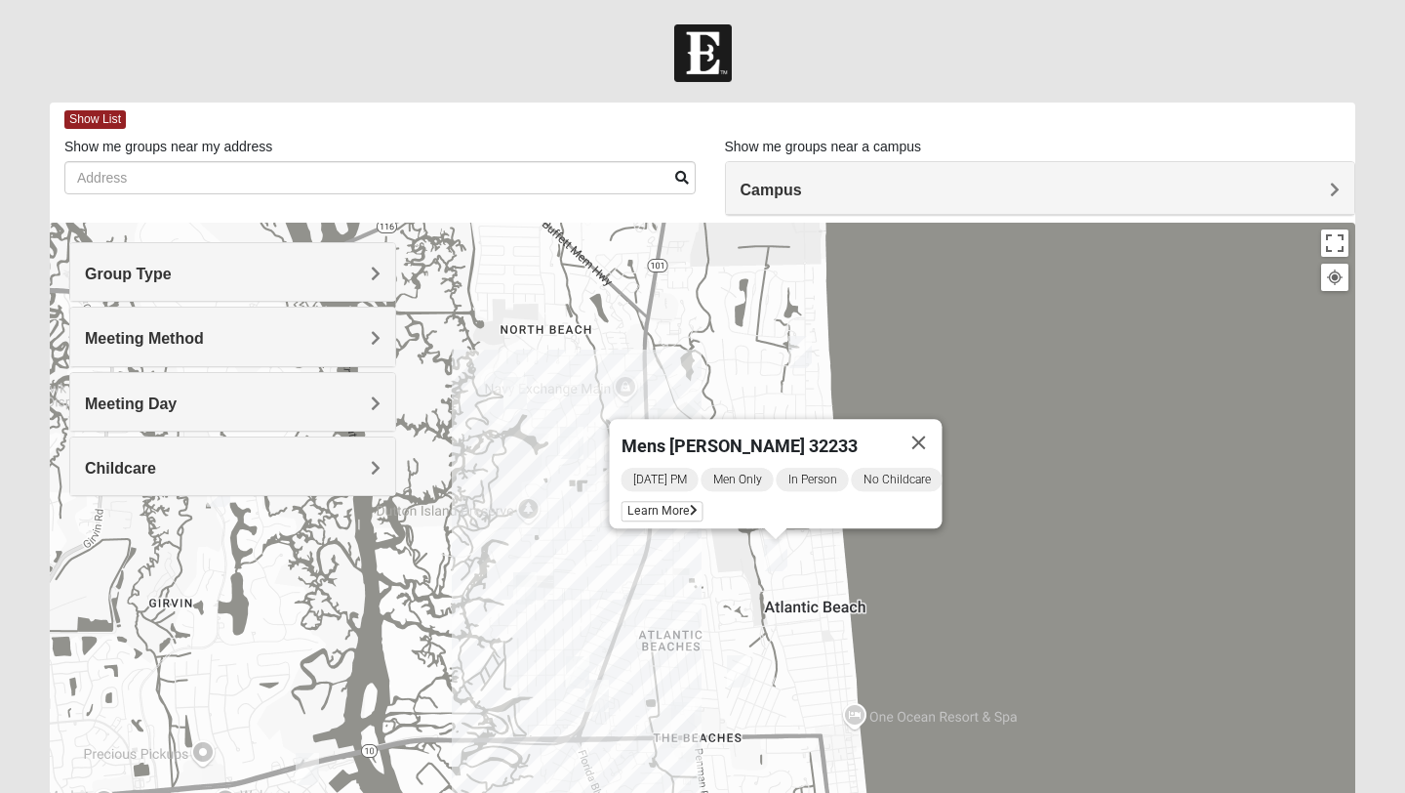
click at [737, 670] on img "Mixed Dennis 32233" at bounding box center [738, 671] width 23 height 32
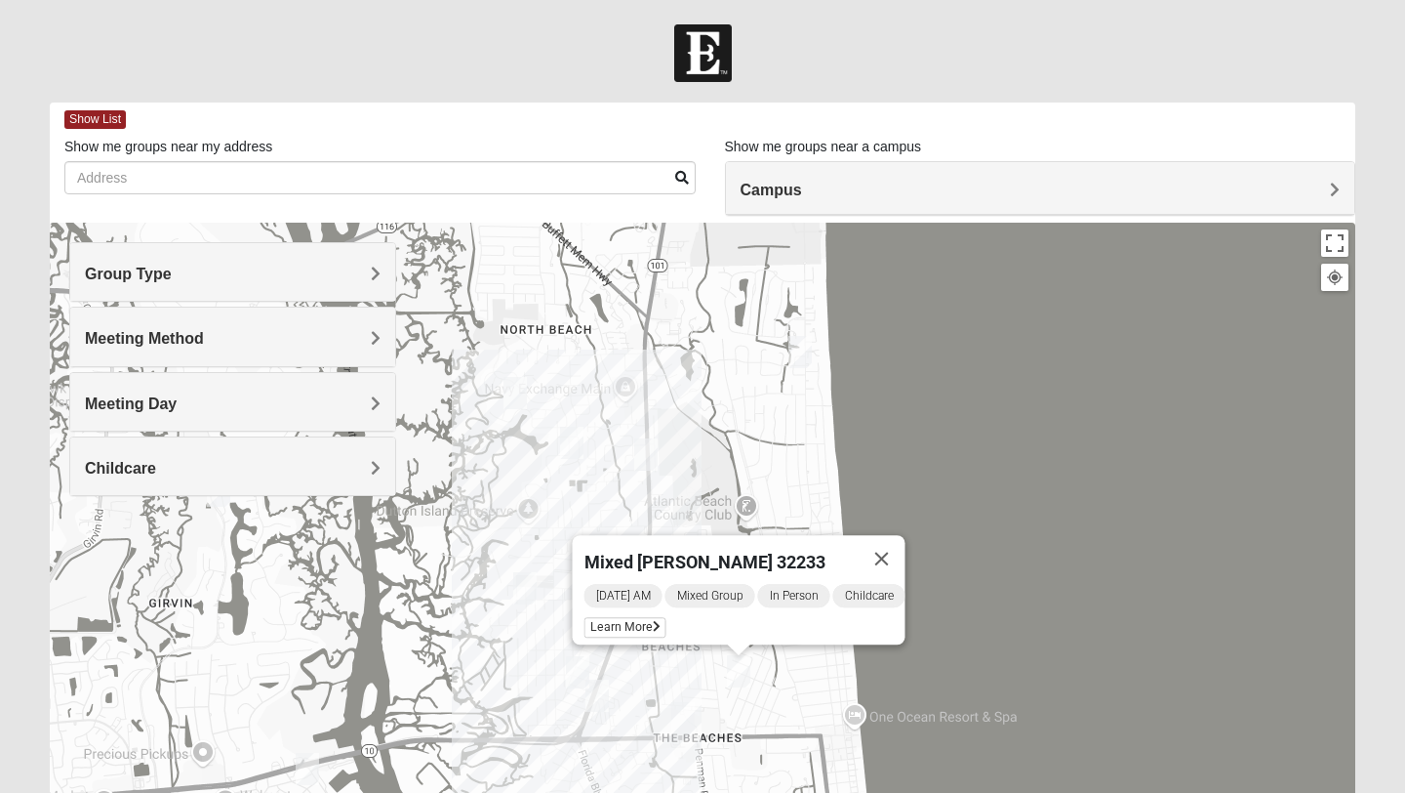
click at [685, 716] on img "Womens Foran 32233" at bounding box center [683, 718] width 23 height 32
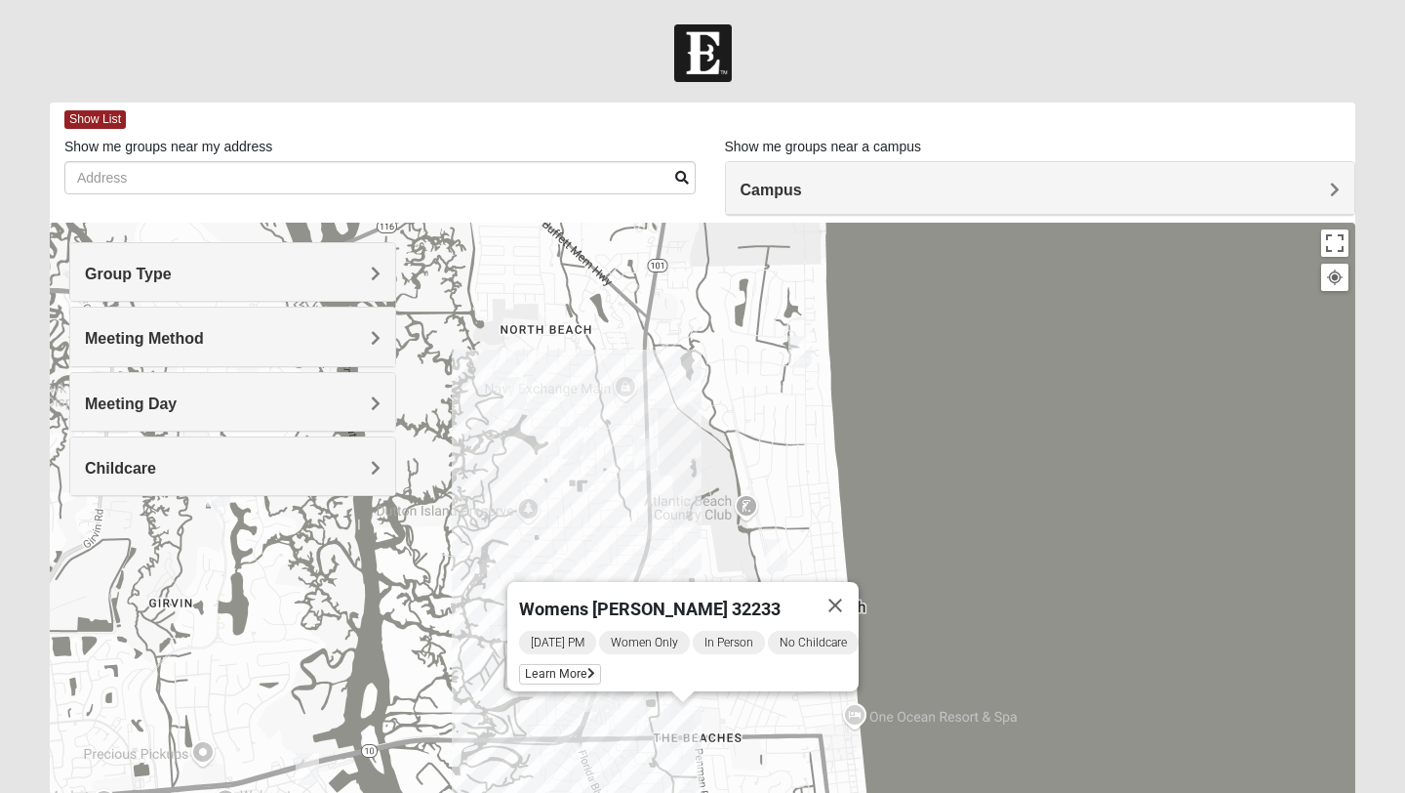
click at [603, 698] on img "1825 Mixed Arola 32233" at bounding box center [597, 695] width 23 height 32
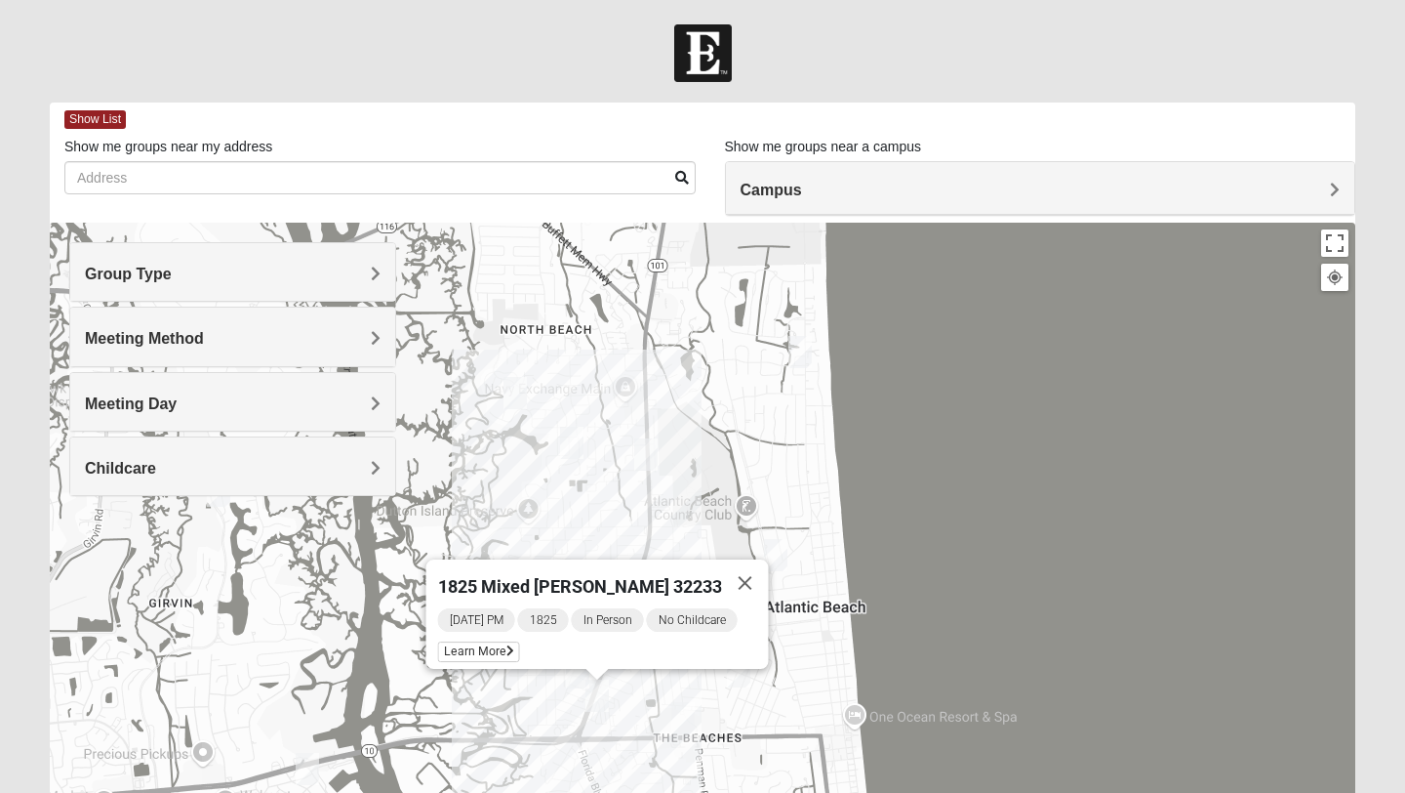
click at [650, 454] on img "Mens McCann 32233" at bounding box center [645, 454] width 23 height 32
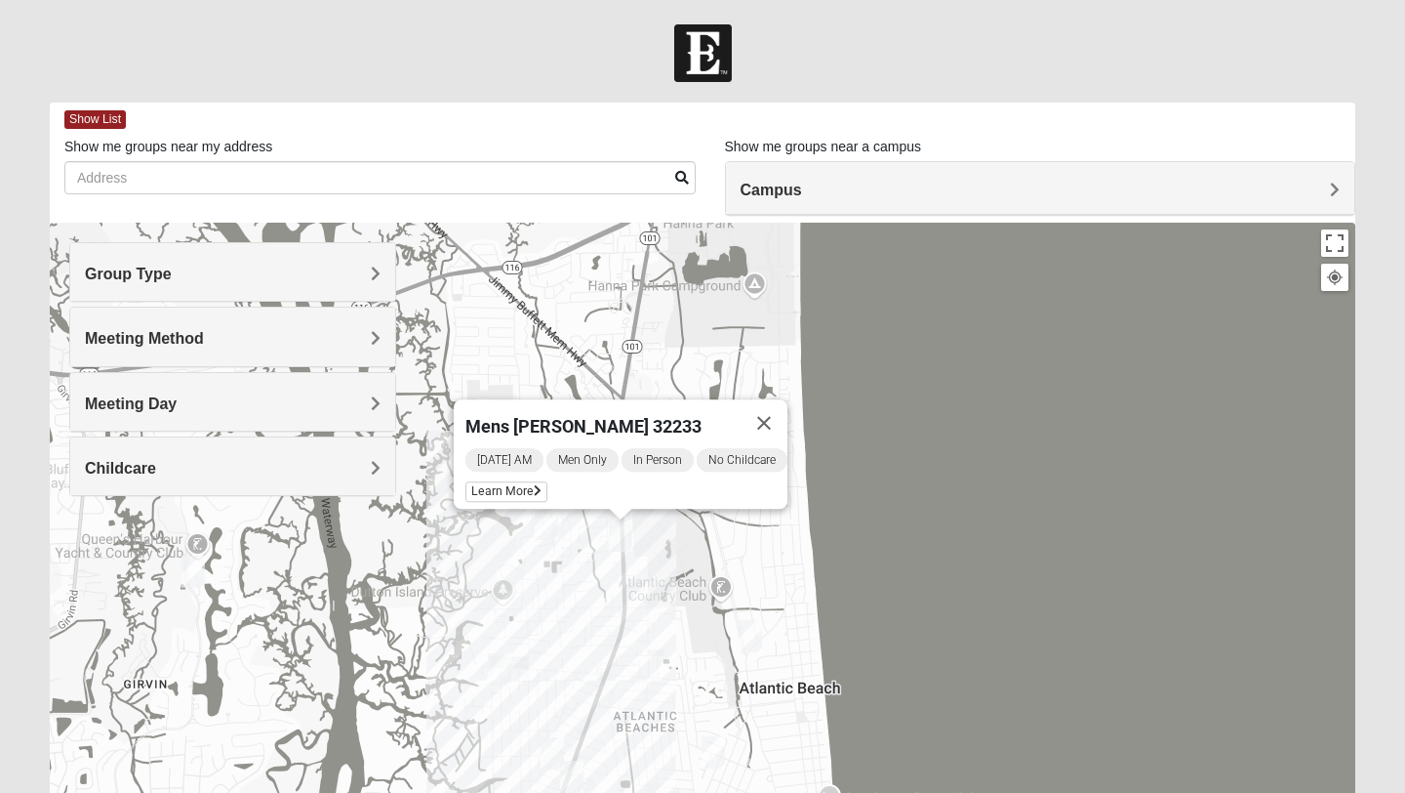
drag, startPoint x: 692, startPoint y: 467, endPoint x: 666, endPoint y: 552, distance: 89.8
click at [666, 552] on div "Mens McCann 32233 Tuesday AM Men Only In Person No Childcare Learn More" at bounding box center [703, 613] width 1306 height 781
click at [781, 407] on button "Close" at bounding box center [763, 423] width 47 height 47
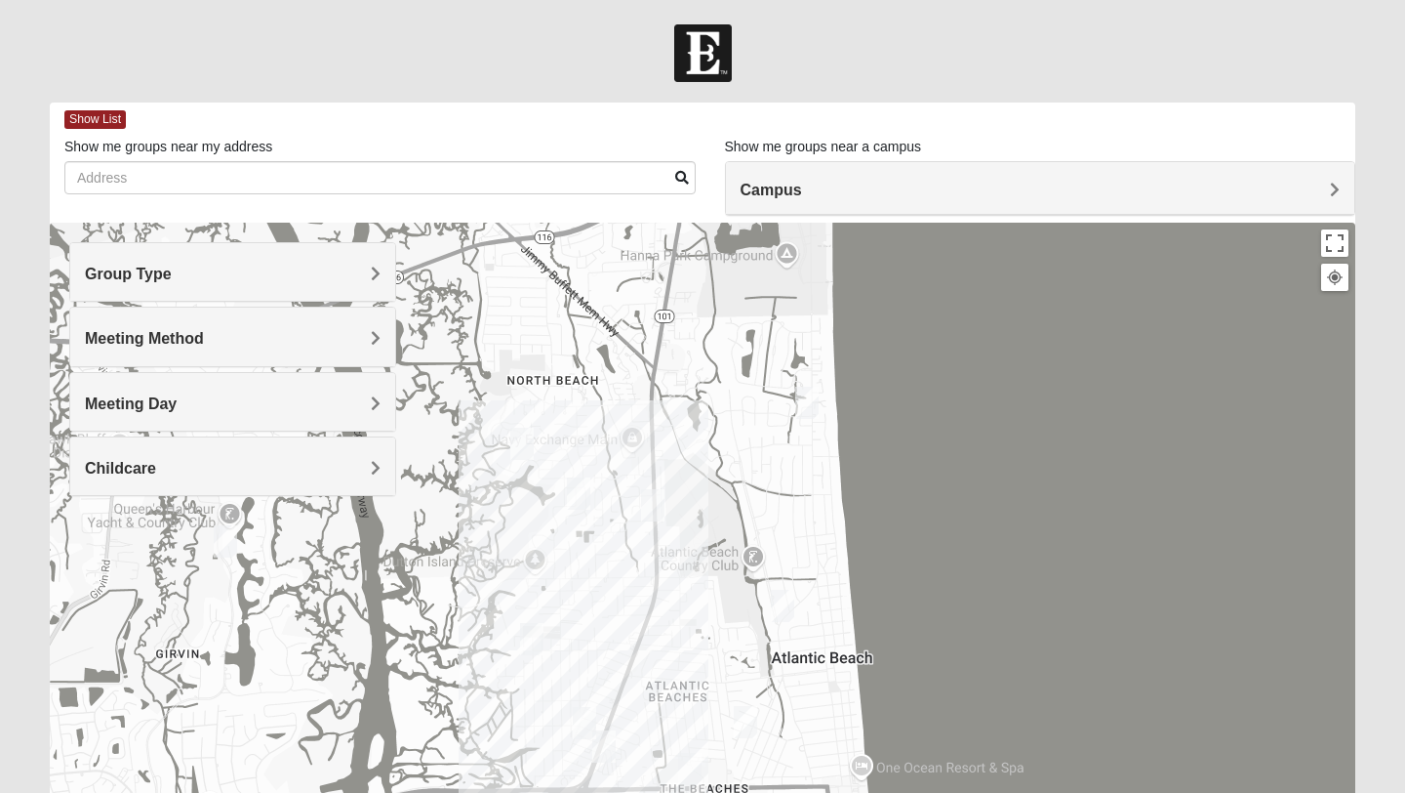
drag, startPoint x: 546, startPoint y: 456, endPoint x: 581, endPoint y: 421, distance: 49.7
click at [581, 421] on div at bounding box center [703, 613] width 1306 height 781
click at [518, 448] on img "1825 Mixed Curry 32233" at bounding box center [521, 444] width 23 height 32
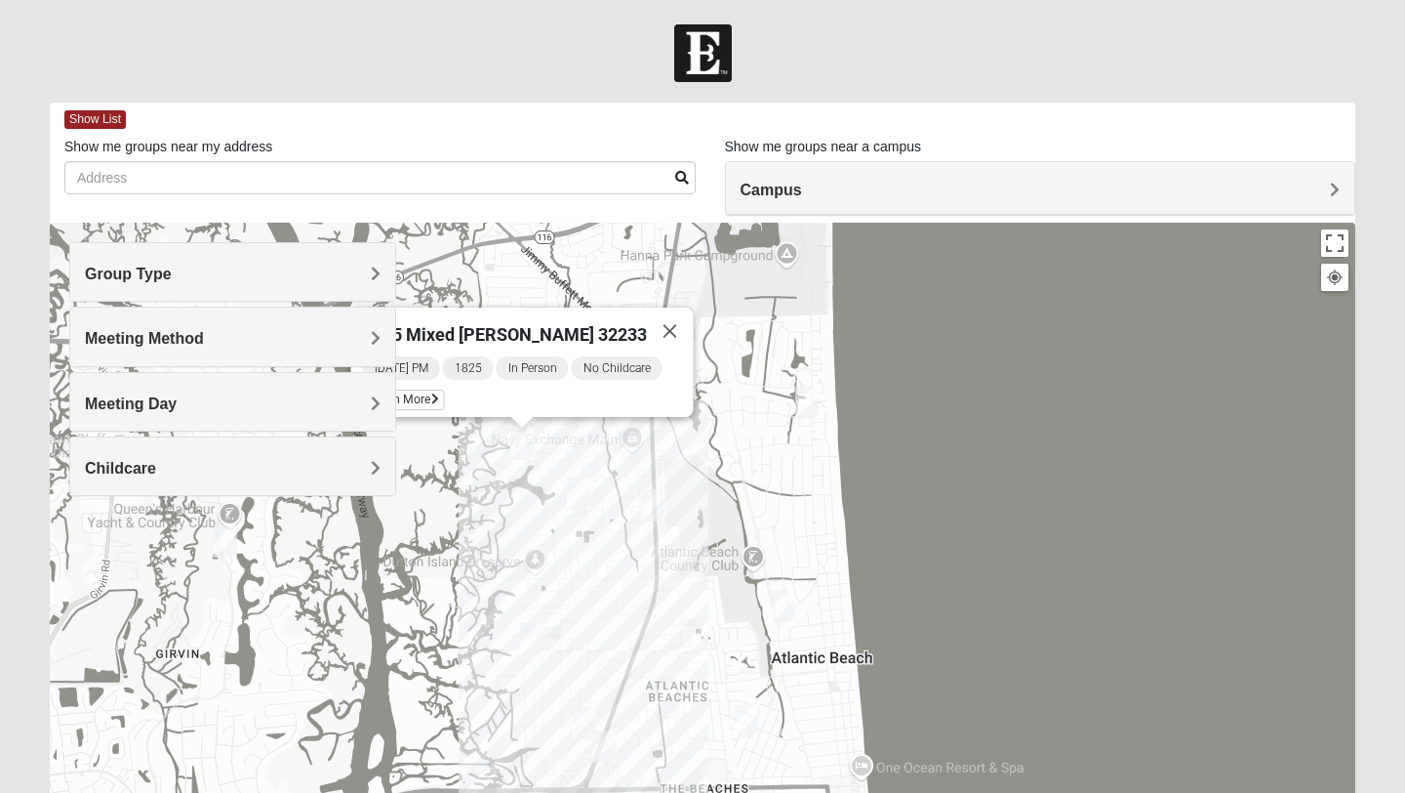
click at [584, 491] on img "Womens Ehler 32233" at bounding box center [578, 493] width 23 height 32
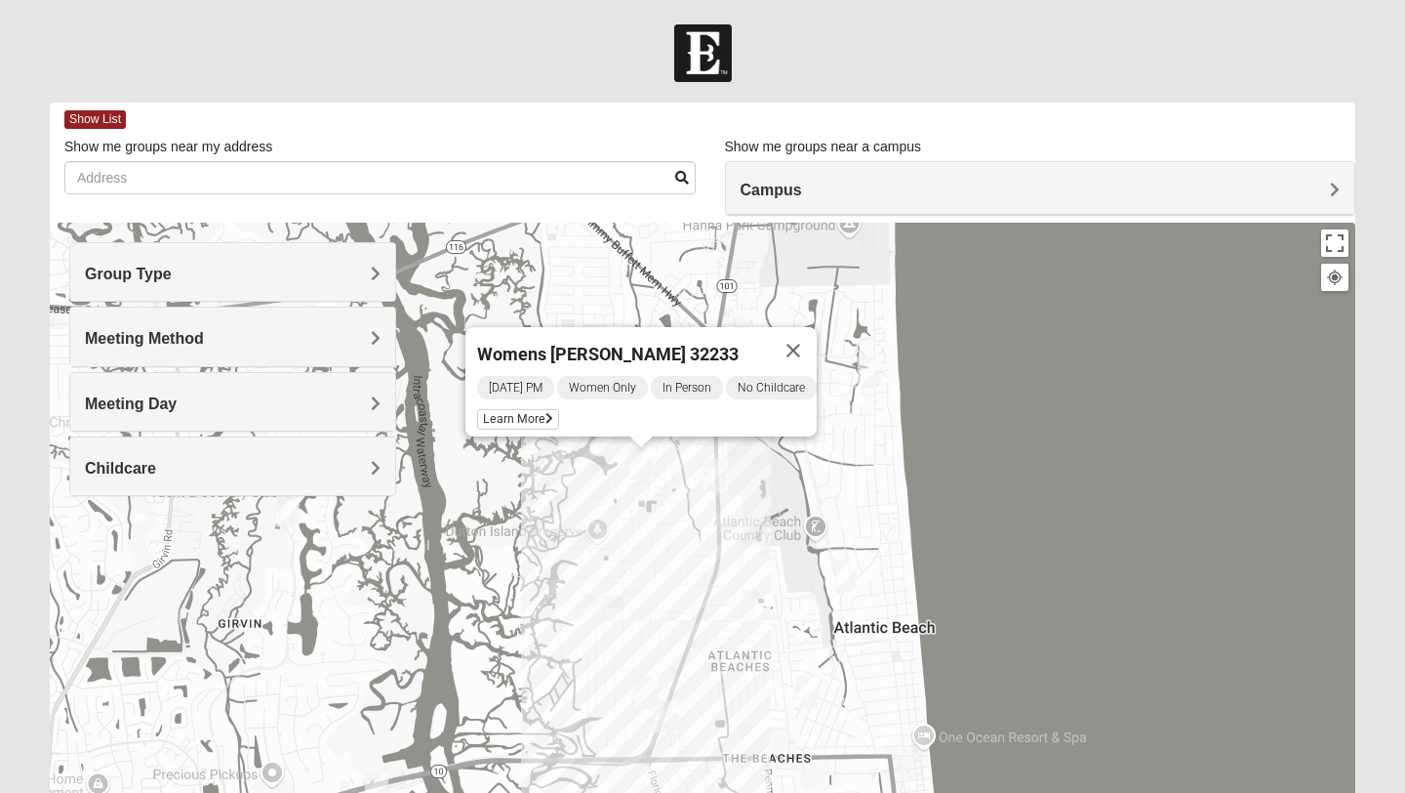
drag, startPoint x: 579, startPoint y: 538, endPoint x: 644, endPoint y: 508, distance: 72.1
click at [644, 508] on div "Womens Ehler 32233 Tuesday PM Women Only In Person No Childcare Learn More" at bounding box center [703, 613] width 1306 height 781
click at [599, 607] on img "Womens Simmons 32233" at bounding box center [594, 608] width 23 height 32
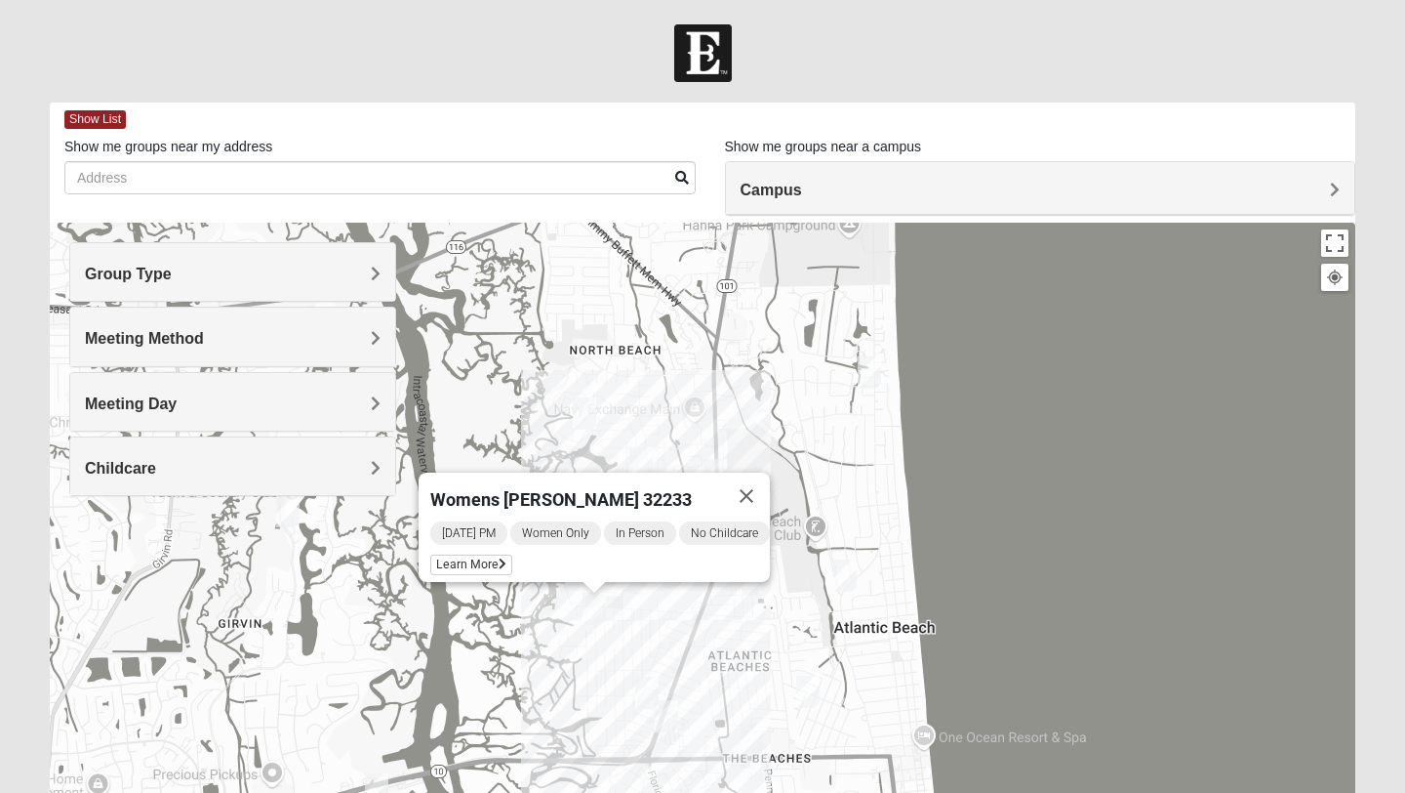
click at [646, 614] on div "Womens Simmons 32233 Monday PM Women Only In Person No Childcare Learn More" at bounding box center [703, 613] width 1306 height 781
click at [758, 483] on button "Close" at bounding box center [746, 495] width 47 height 47
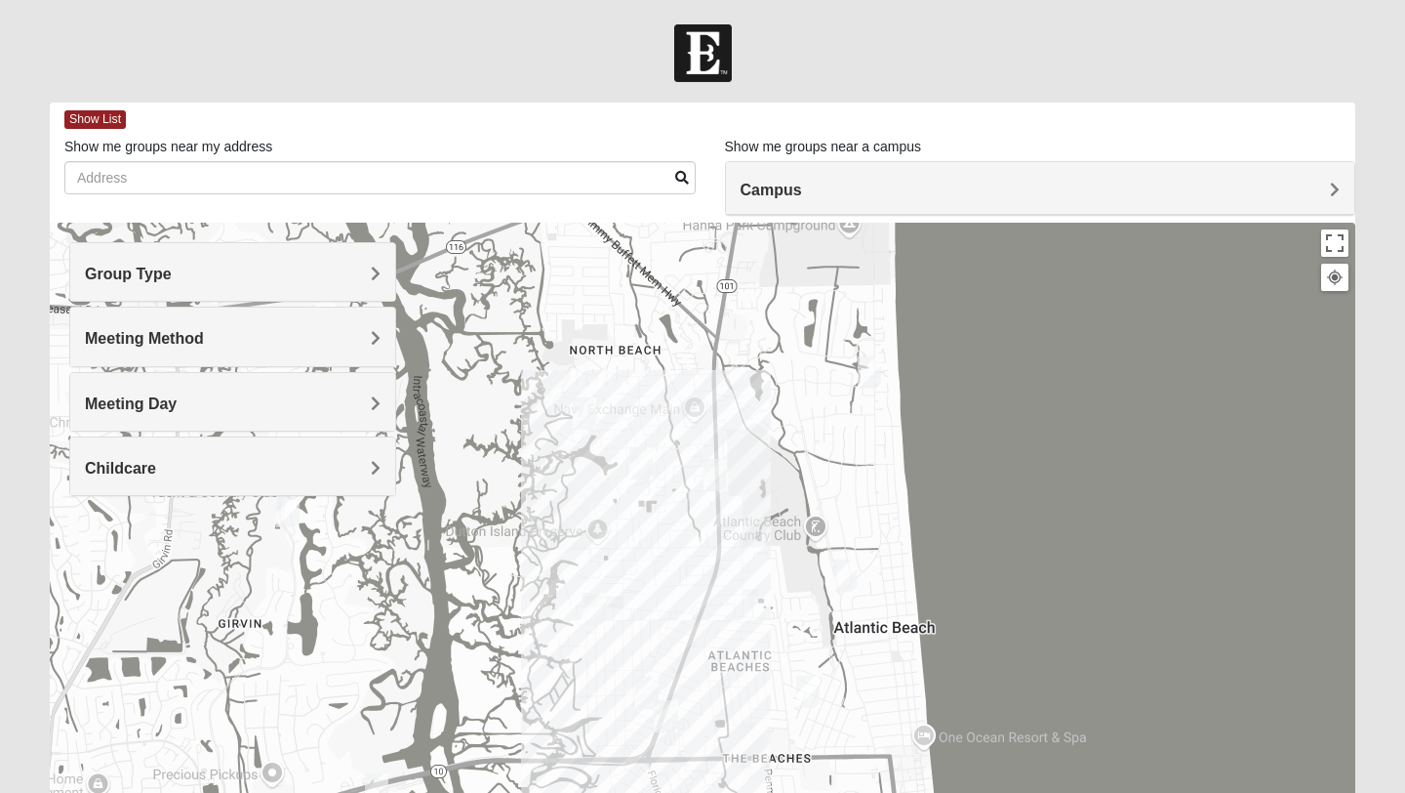
click at [847, 570] on img "Mens Militello 32233" at bounding box center [845, 575] width 23 height 32
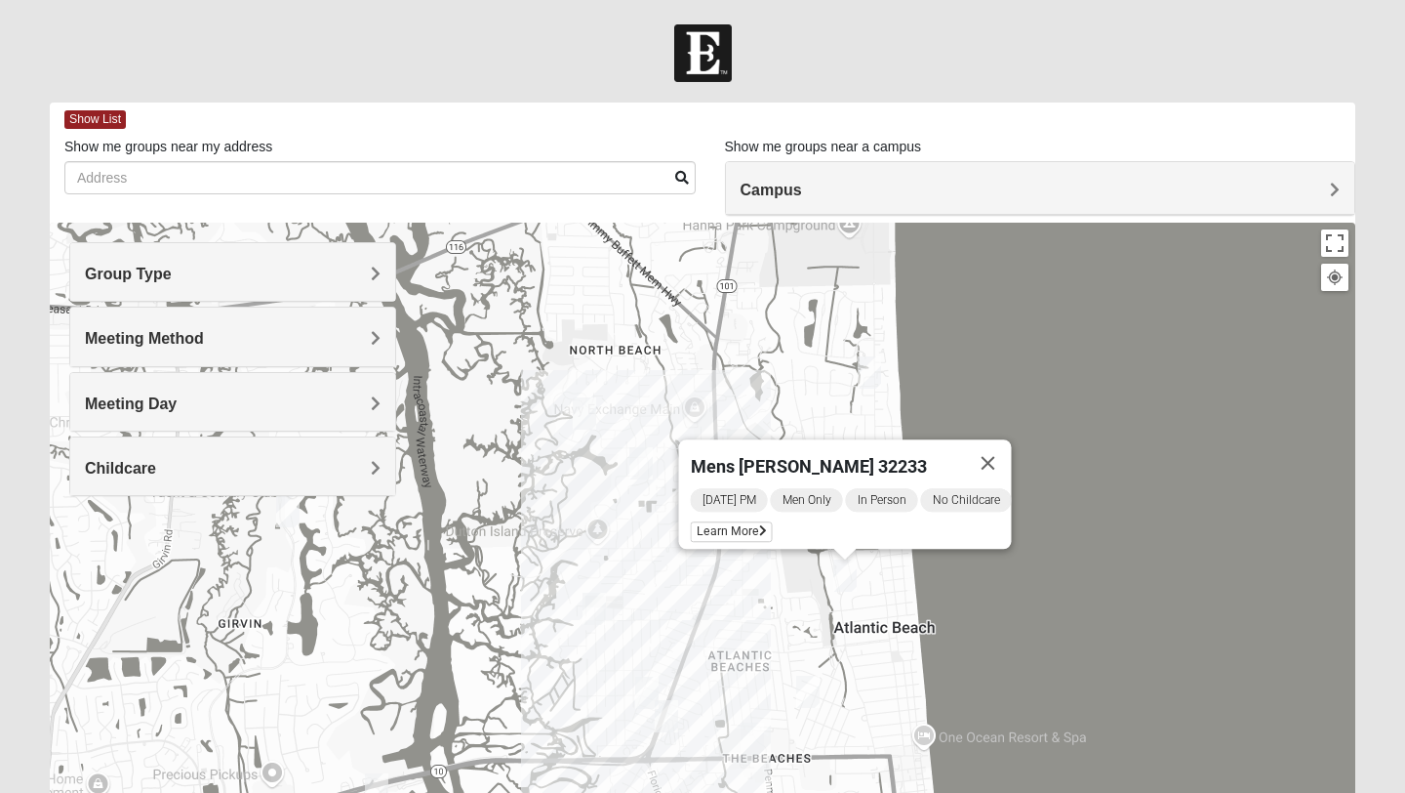
click at [593, 407] on img "1825 Mixed Curry 32233" at bounding box center [584, 413] width 23 height 32
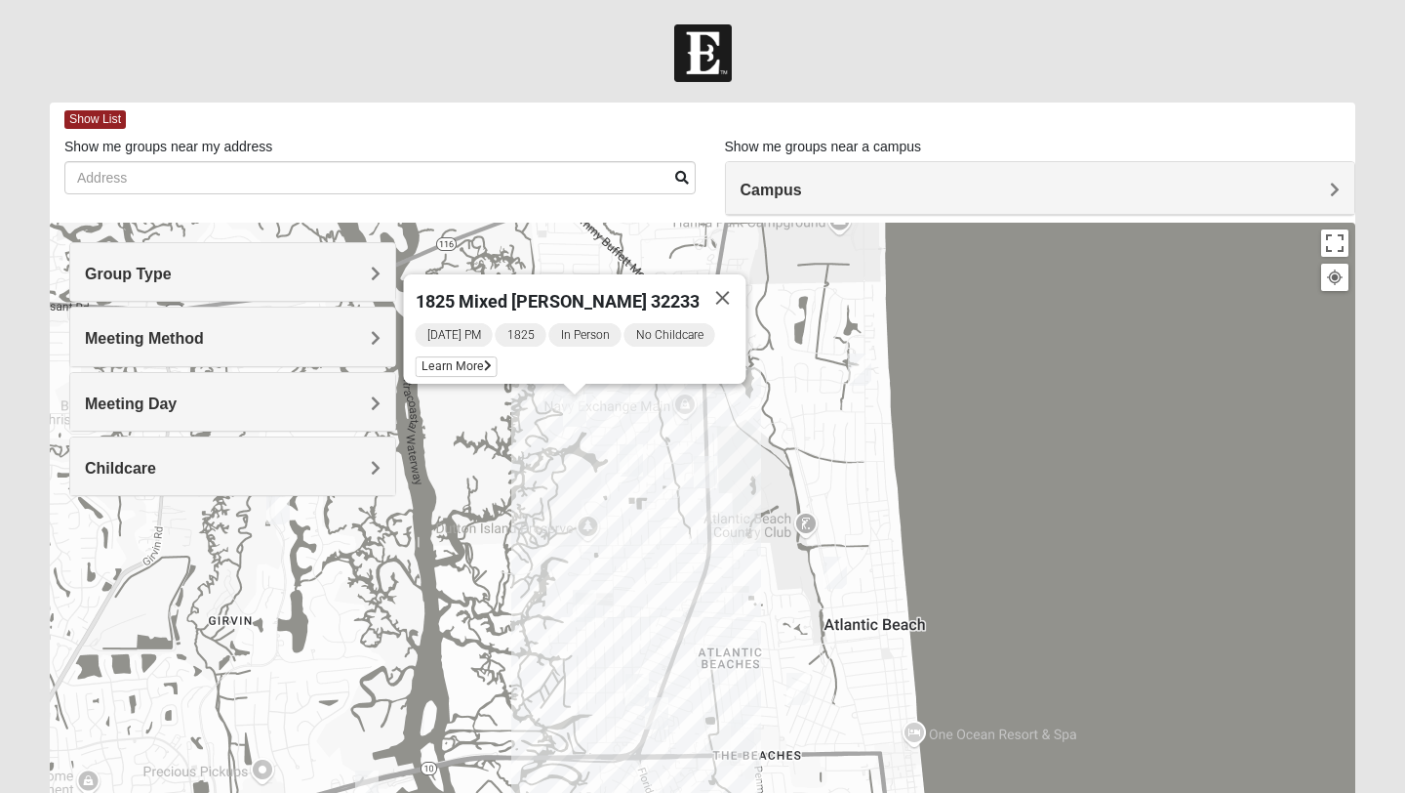
drag, startPoint x: 787, startPoint y: 516, endPoint x: 773, endPoint y: 495, distance: 25.5
click at [773, 495] on div "1825 Mixed Curry 32233 Sunday PM 1825 In Person No Childcare Learn More" at bounding box center [703, 613] width 1306 height 781
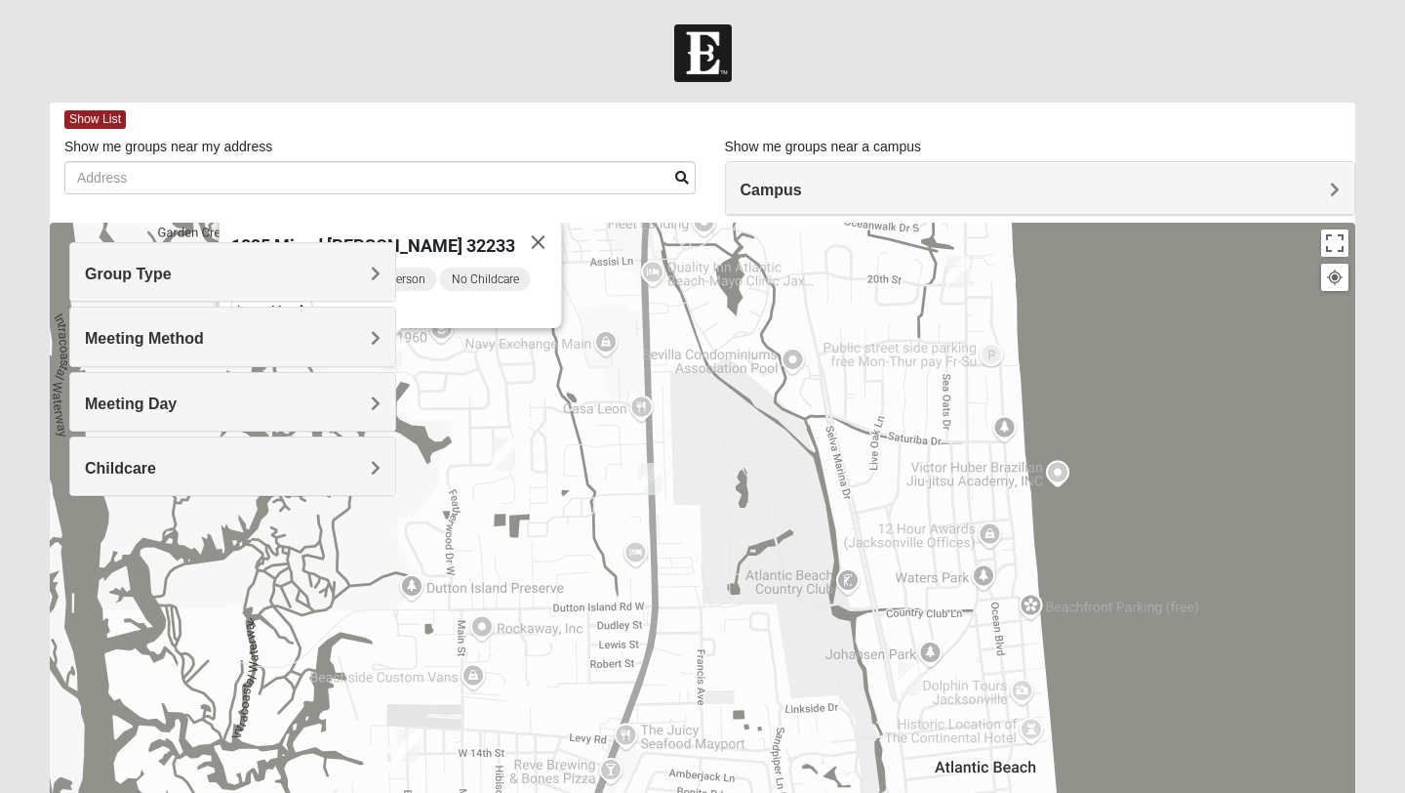
click at [366, 394] on h4 "Meeting Day" at bounding box center [233, 403] width 296 height 19
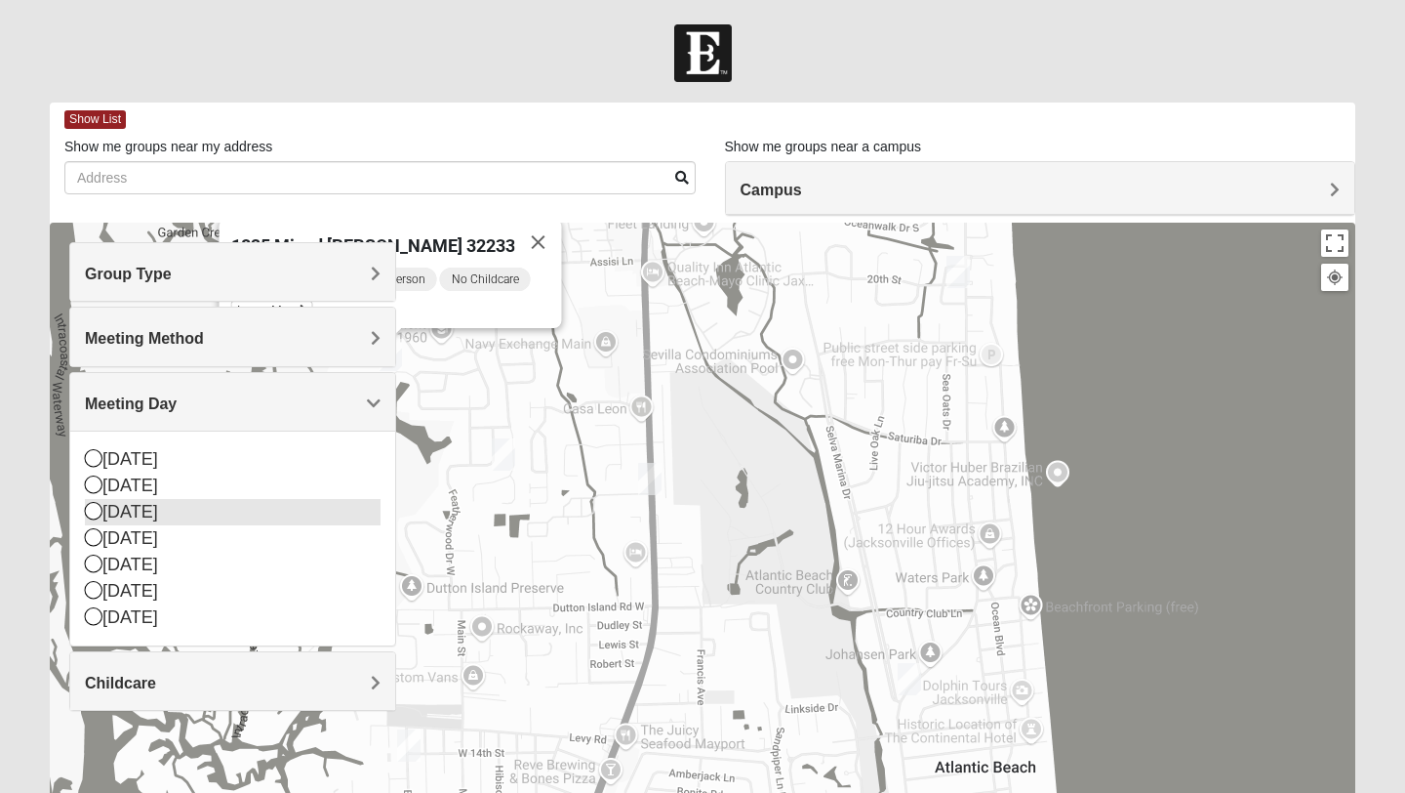
click at [93, 507] on icon at bounding box center [94, 511] width 18 height 18
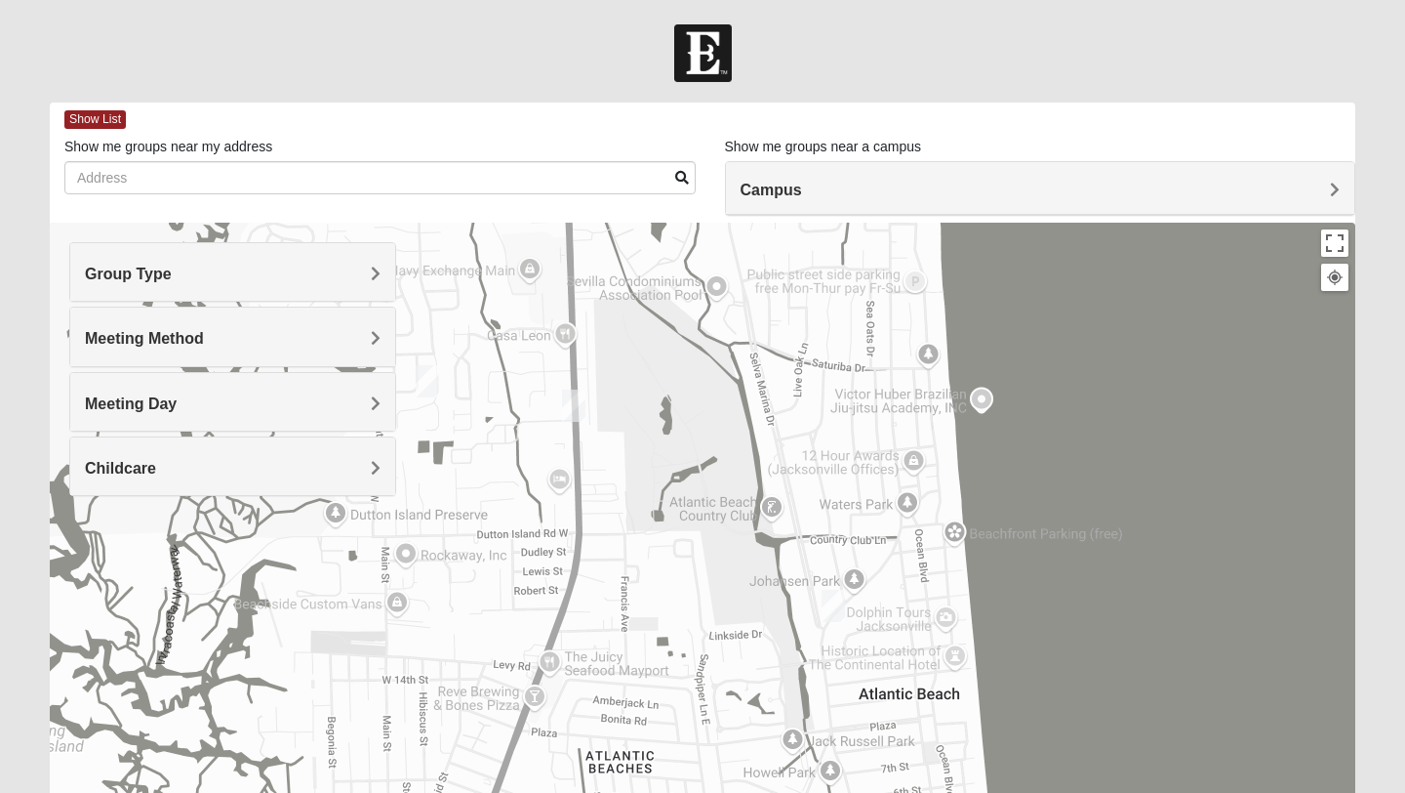
drag, startPoint x: 912, startPoint y: 567, endPoint x: 833, endPoint y: 495, distance: 107.1
click at [833, 495] on div at bounding box center [703, 613] width 1306 height 781
click at [577, 400] on img "Mens McCann 32233" at bounding box center [573, 408] width 23 height 32
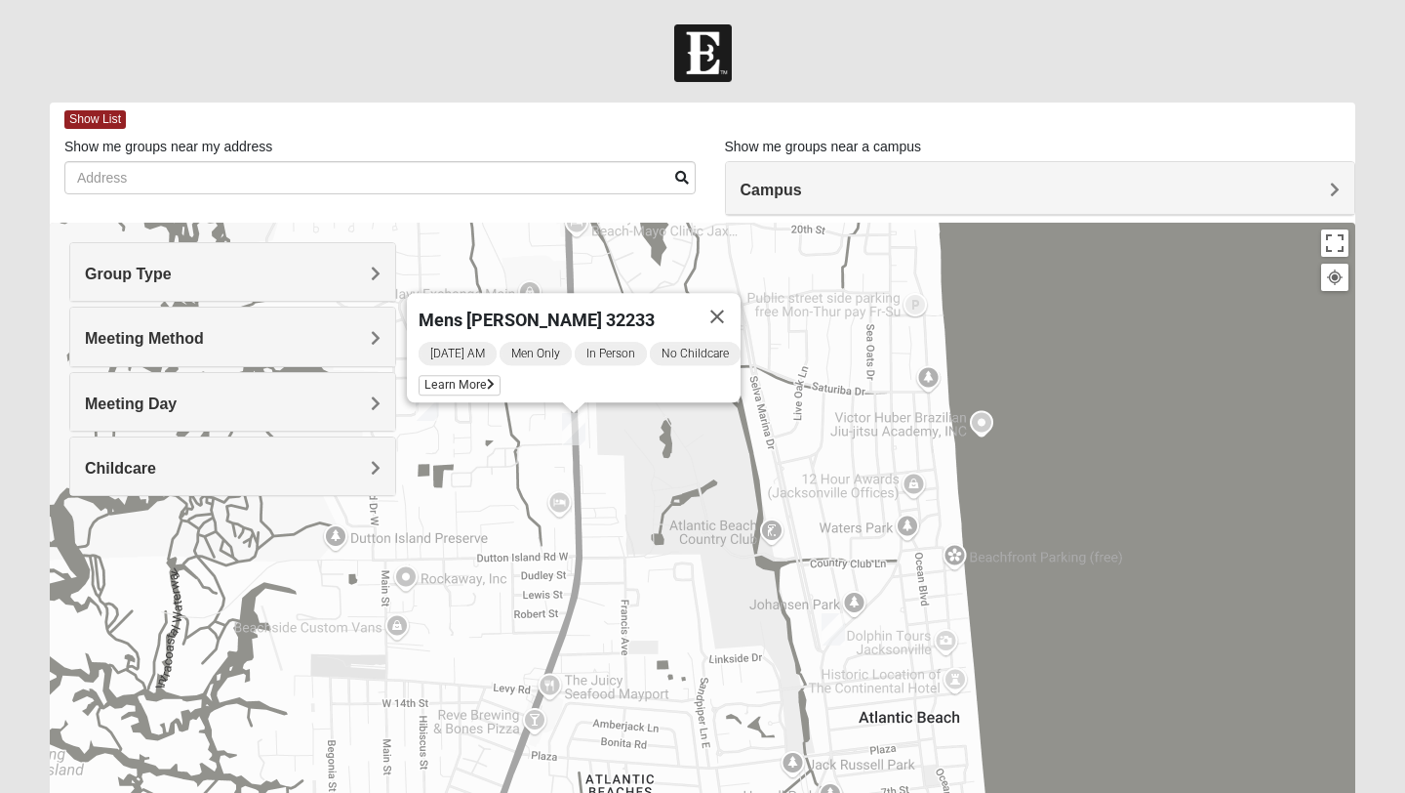
click at [838, 624] on img "Mens Militello 32233" at bounding box center [833, 629] width 23 height 32
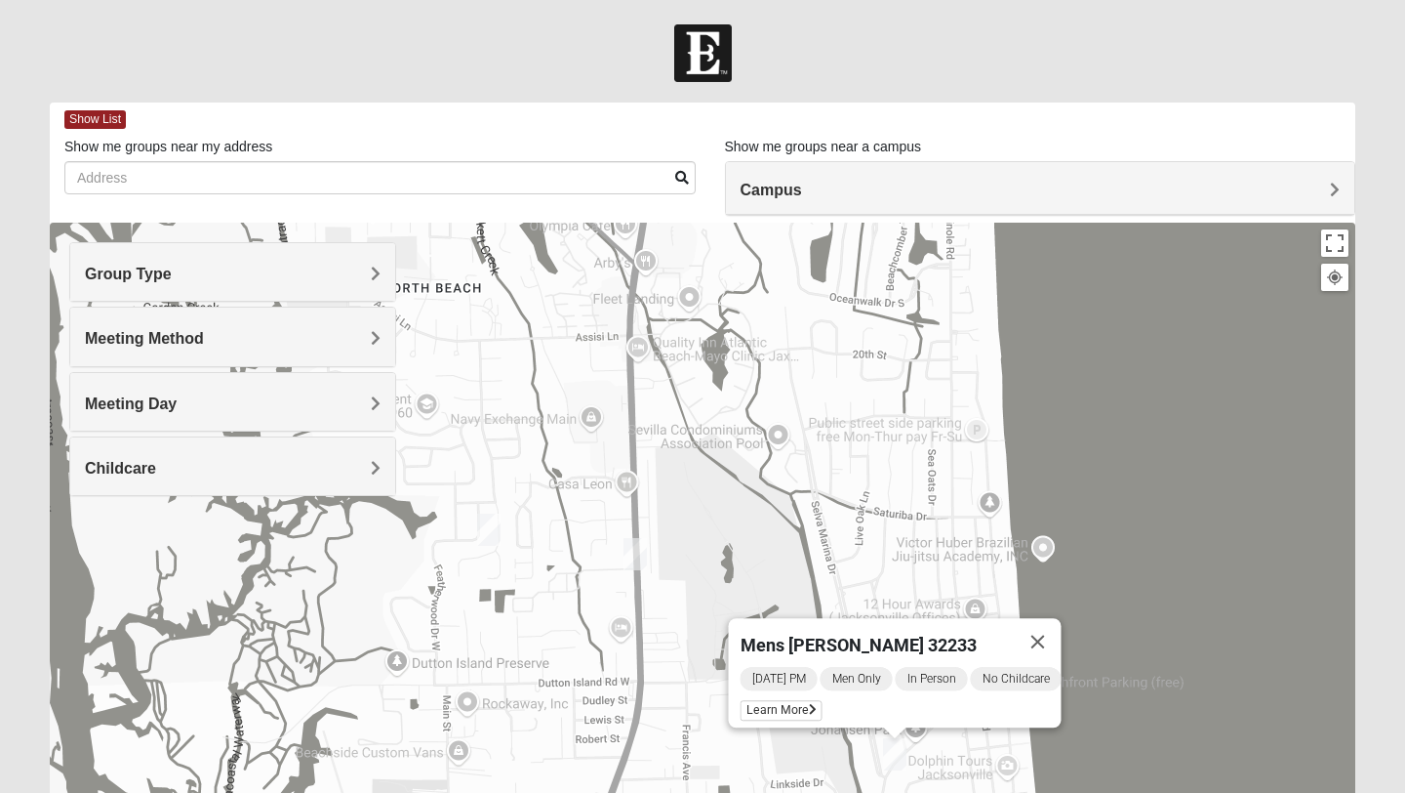
drag, startPoint x: 596, startPoint y: 480, endPoint x: 654, endPoint y: 617, distance: 148.3
click at [654, 617] on div "Mens Militello 32233 Tuesday PM Men Only In Person No Childcare Learn More" at bounding box center [703, 613] width 1306 height 781
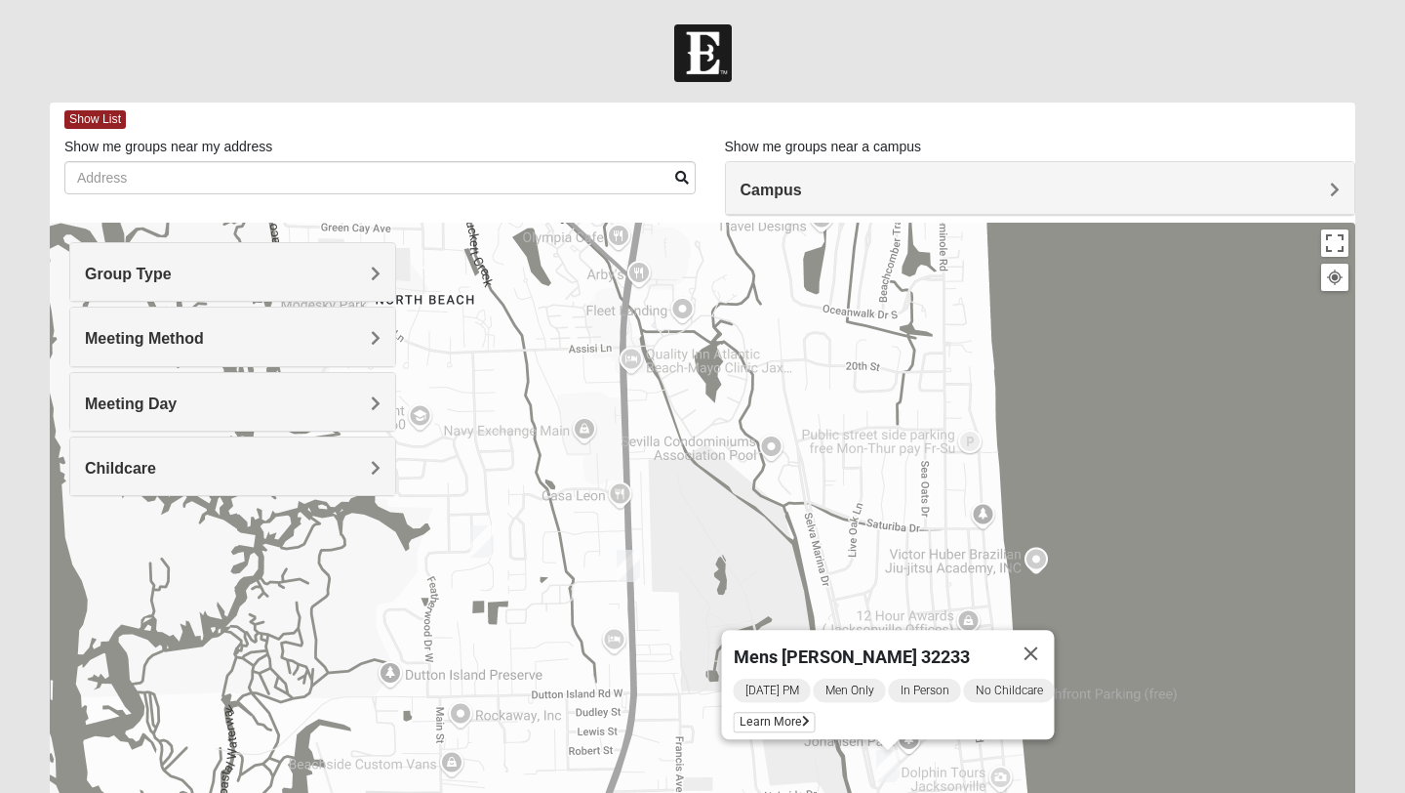
click at [483, 541] on img "Womens Ehler 32233" at bounding box center [481, 541] width 23 height 32
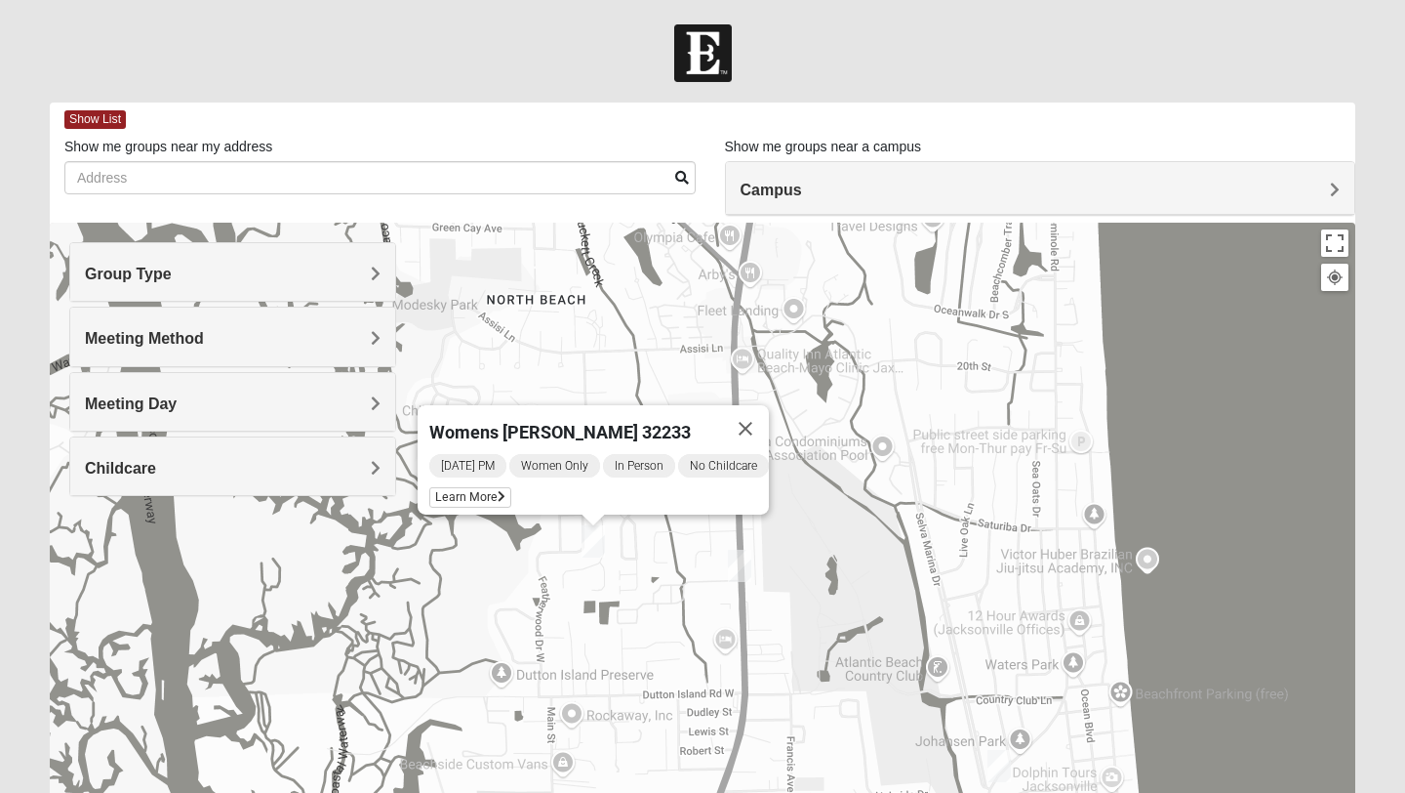
drag, startPoint x: 535, startPoint y: 601, endPoint x: 647, endPoint y: 600, distance: 112.2
click at [647, 600] on div "Womens Ehler 32233 Tuesday PM Women Only In Person No Childcare Learn More" at bounding box center [703, 613] width 1306 height 781
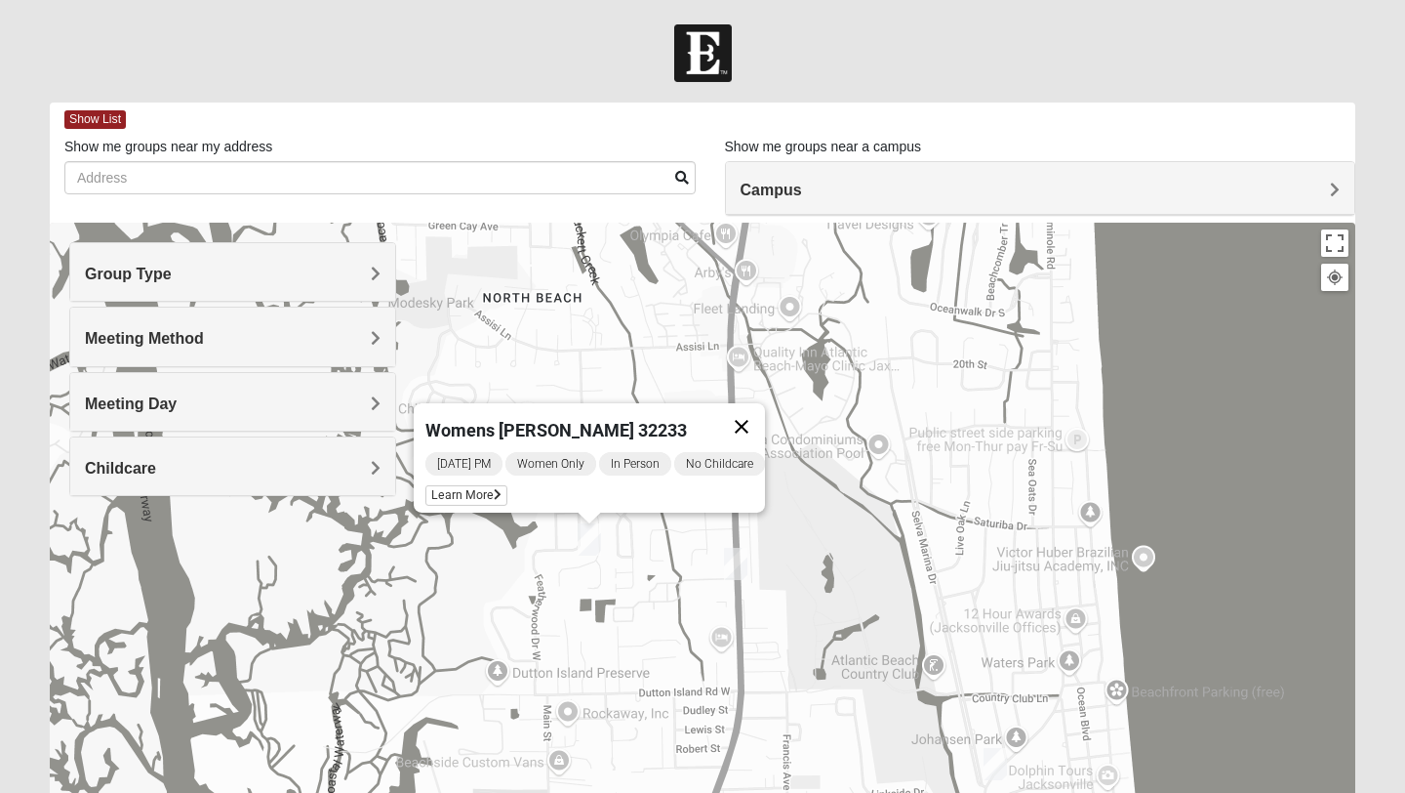
click at [753, 409] on button "Close" at bounding box center [741, 426] width 47 height 47
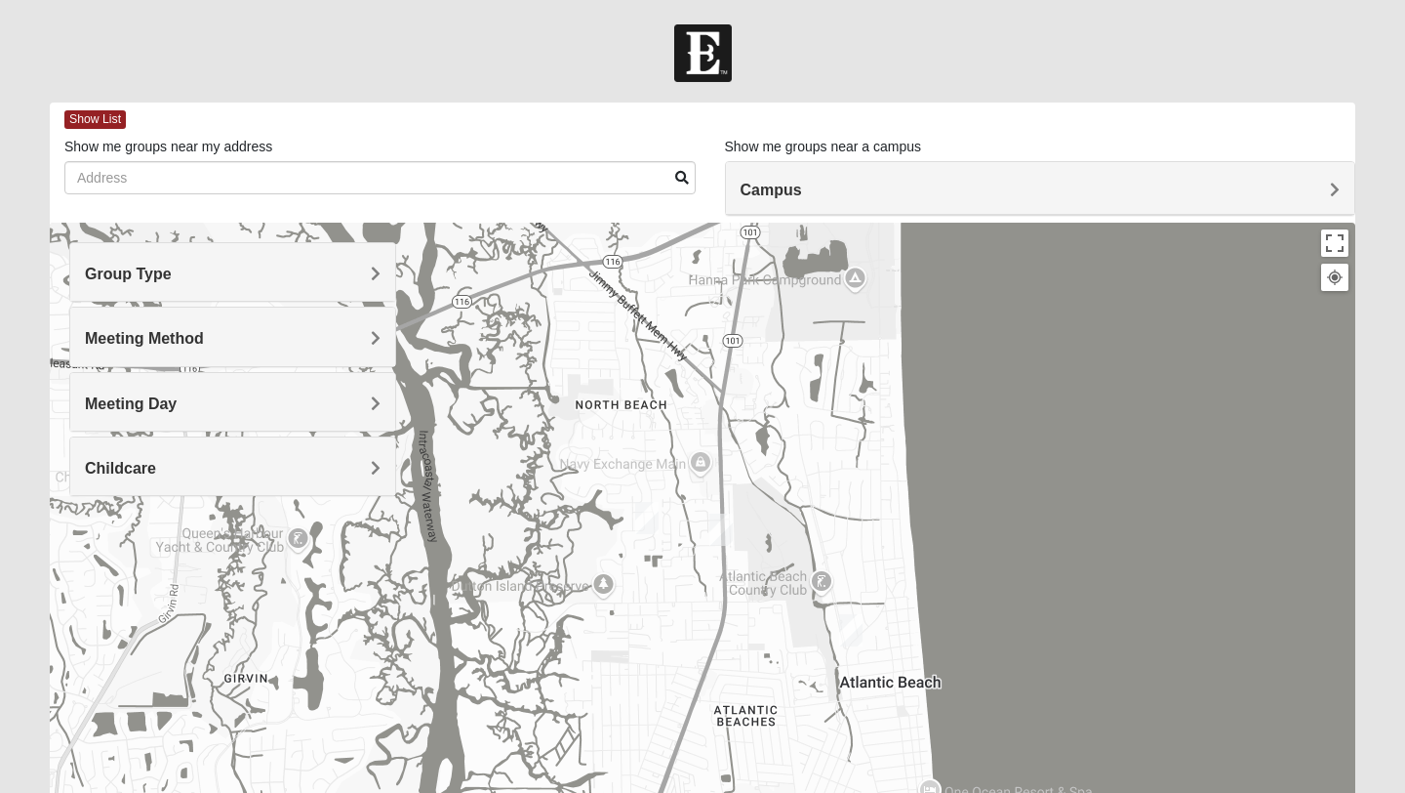
drag, startPoint x: 798, startPoint y: 494, endPoint x: 776, endPoint y: 536, distance: 47.6
click at [776, 536] on div at bounding box center [703, 613] width 1306 height 781
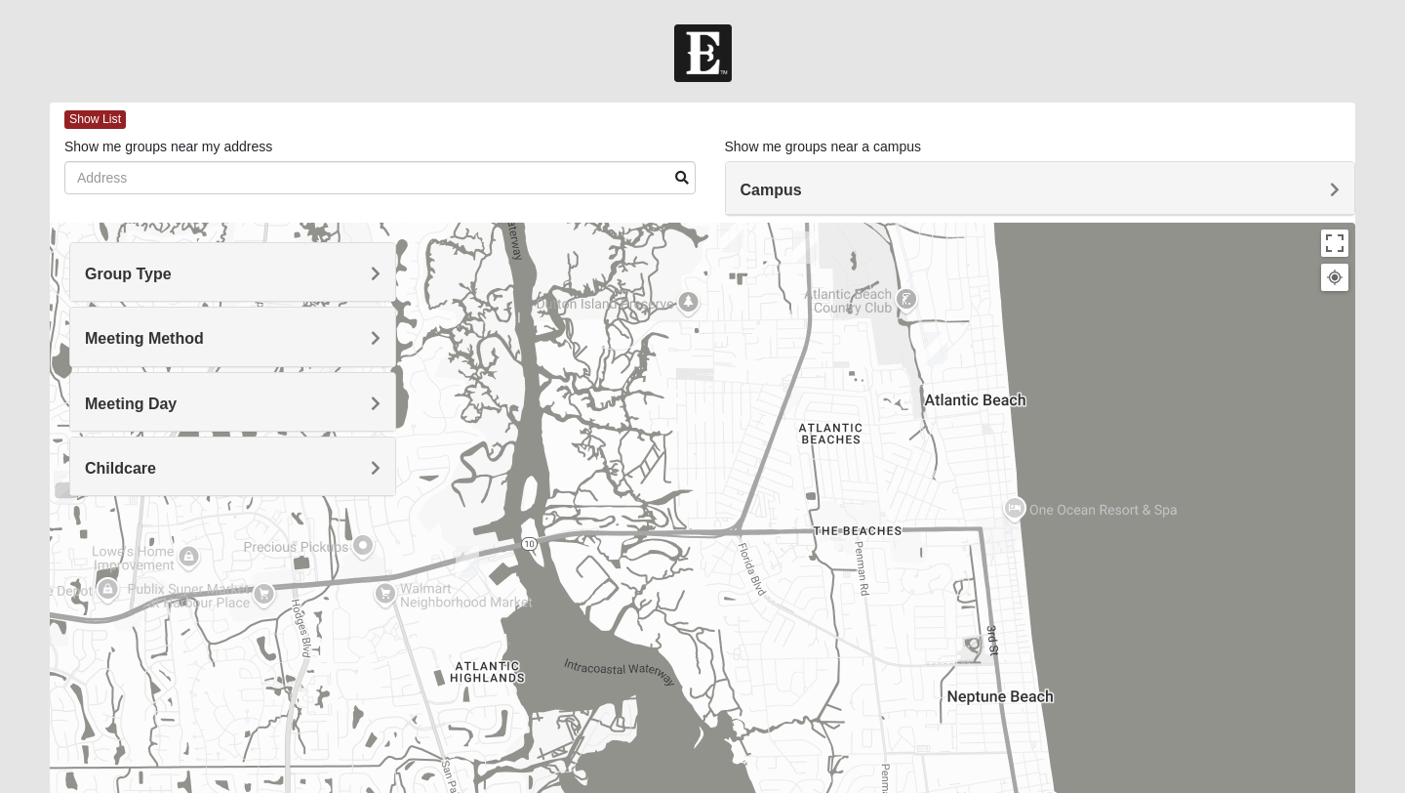
drag, startPoint x: 680, startPoint y: 548, endPoint x: 765, endPoint y: 264, distance: 296.4
click at [765, 264] on div at bounding box center [703, 613] width 1306 height 781
click at [467, 563] on img "1825 Womens Carkhuff 32224" at bounding box center [467, 562] width 23 height 32
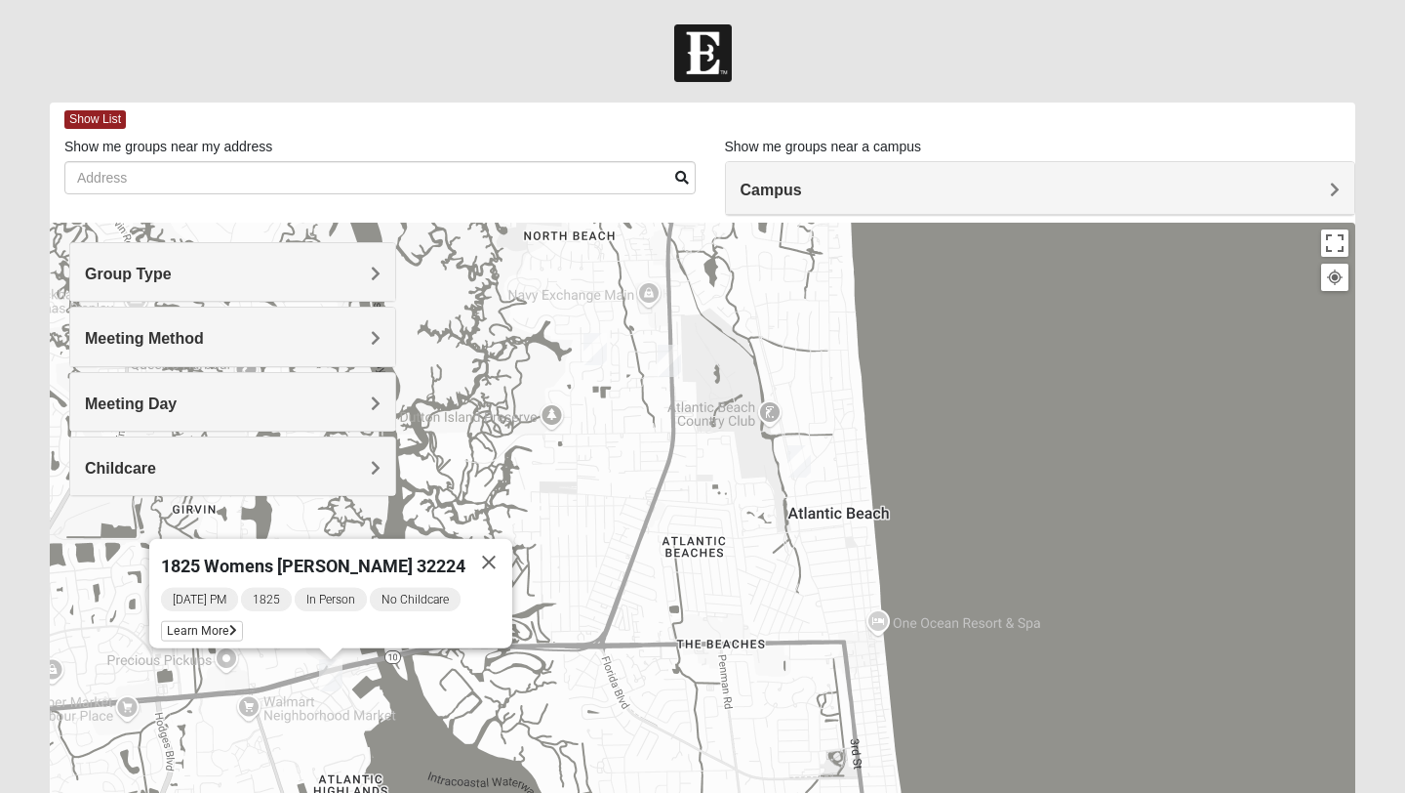
drag, startPoint x: 948, startPoint y: 413, endPoint x: 808, endPoint y: 528, distance: 181.0
click at [808, 528] on div "1825 Womens Carkhuff 32224 Tuesday PM 1825 In Person No Childcare Learn More" at bounding box center [703, 613] width 1306 height 781
click at [806, 460] on img "Mens Militello 32233" at bounding box center [798, 461] width 23 height 32
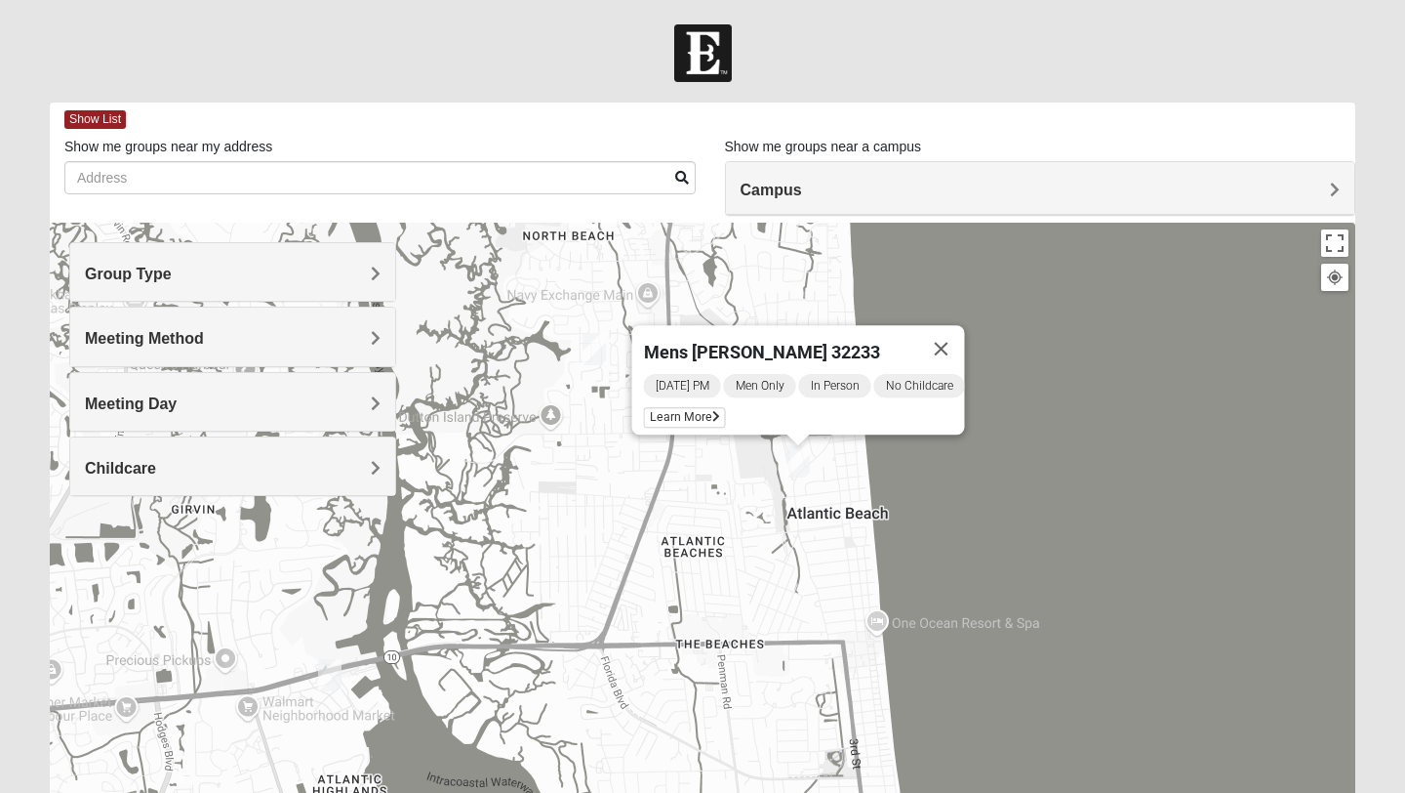
click at [716, 480] on div "Mens Militello 32233 Tuesday PM Men Only In Person No Childcare Learn More" at bounding box center [703, 613] width 1306 height 781
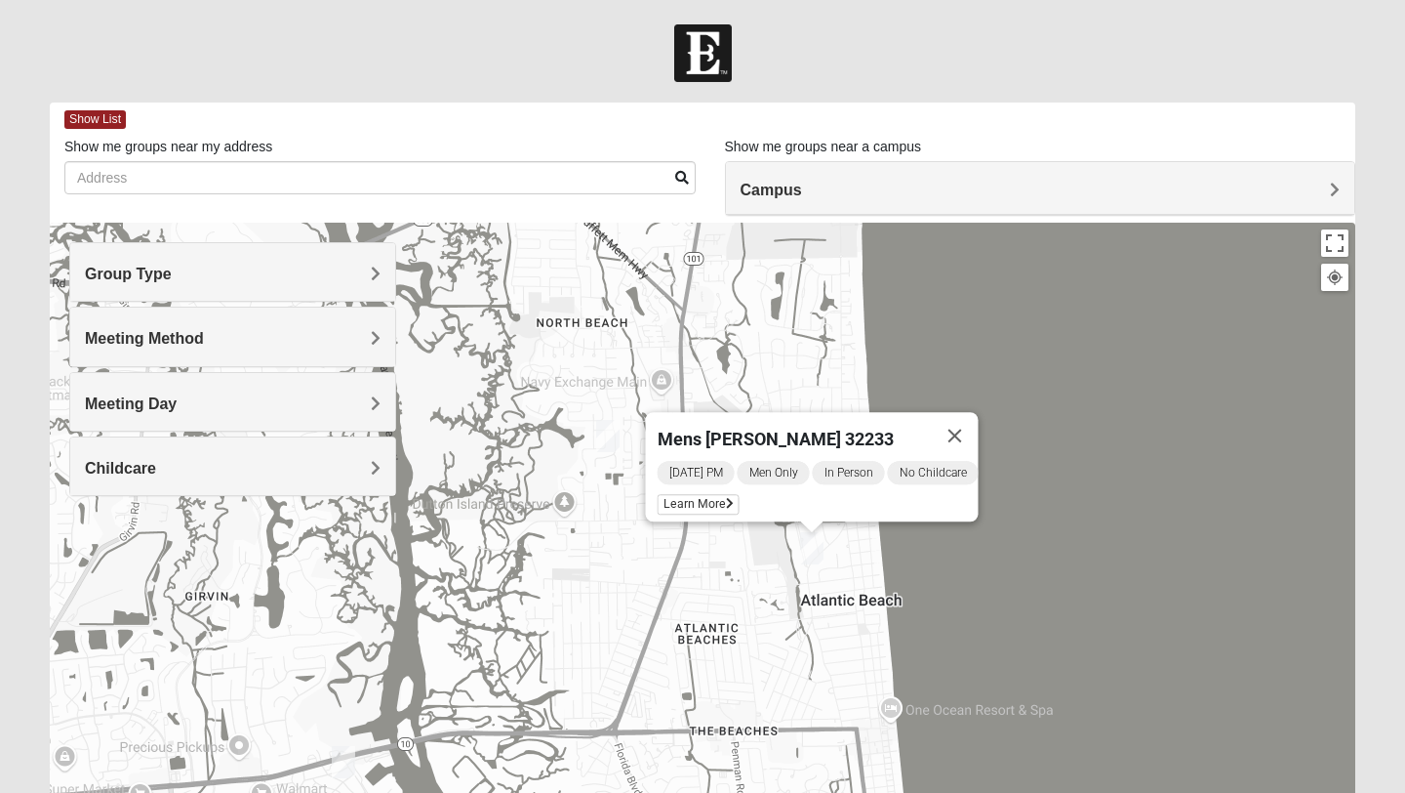
drag, startPoint x: 652, startPoint y: 474, endPoint x: 663, endPoint y: 565, distance: 91.4
click at [663, 565] on div "Mens Militello 32233 Tuesday PM Men Only In Person No Childcare Learn More" at bounding box center [703, 613] width 1306 height 781
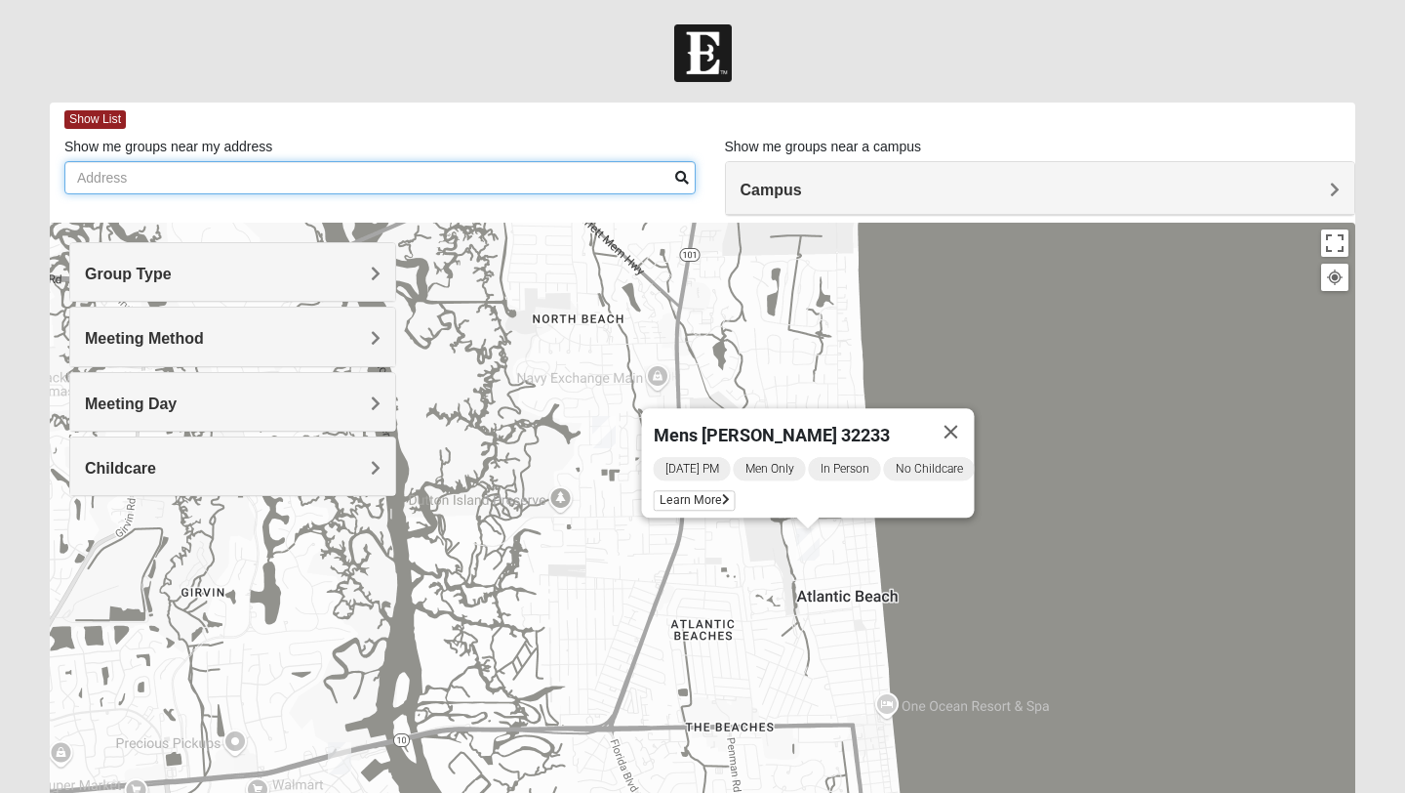
click at [284, 173] on input "Show me groups near my address" at bounding box center [379, 177] width 631 height 33
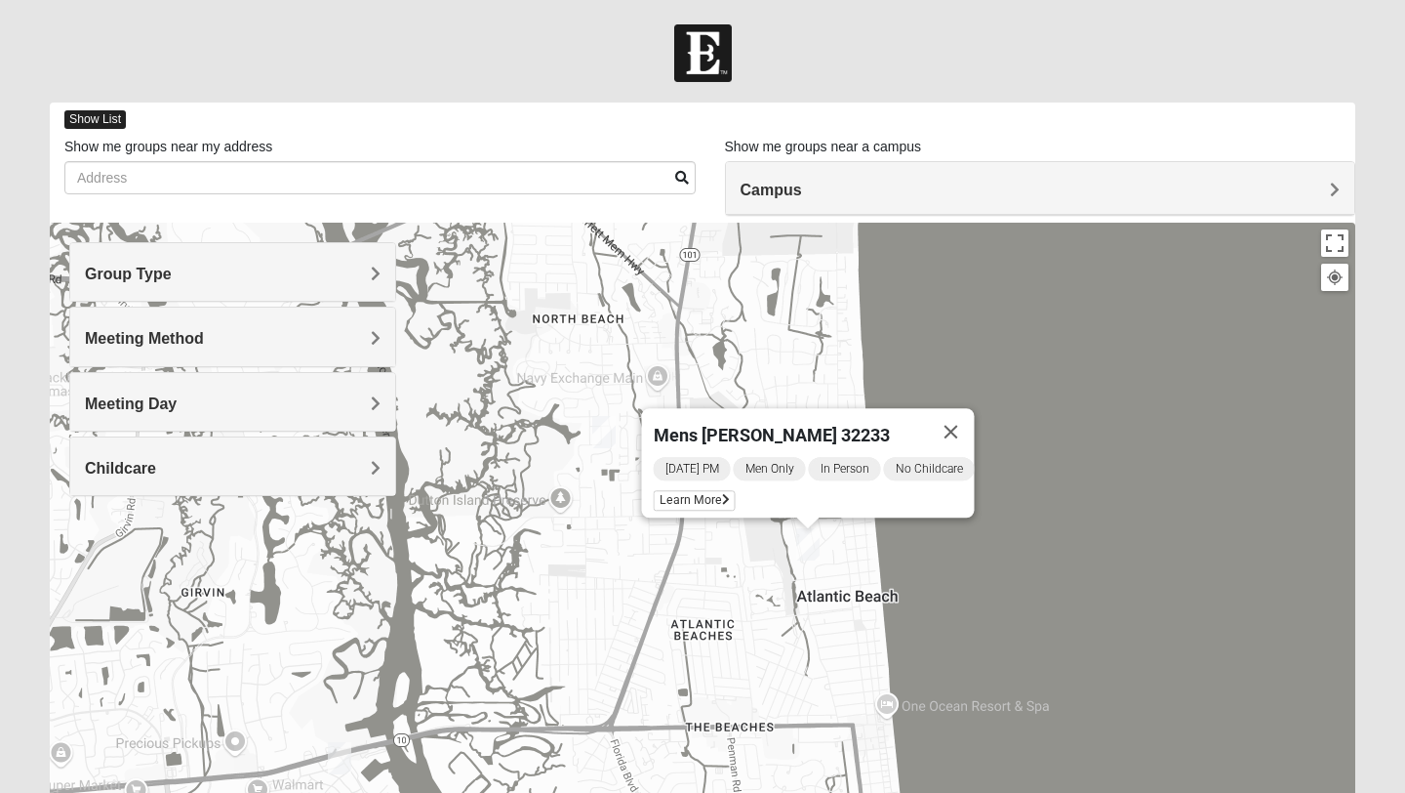
click at [104, 119] on span "Show List" at bounding box center [94, 119] width 61 height 19
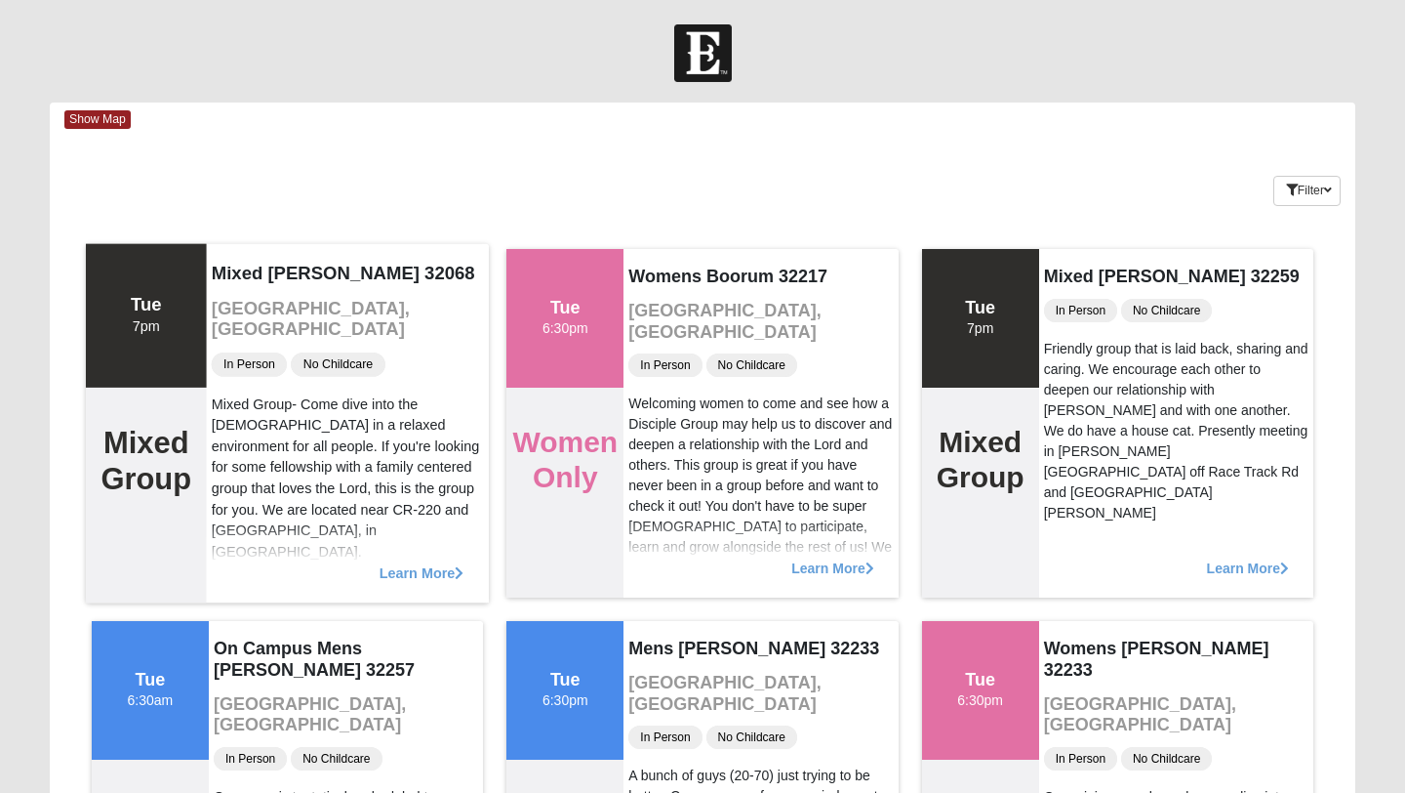
scroll to position [16, 0]
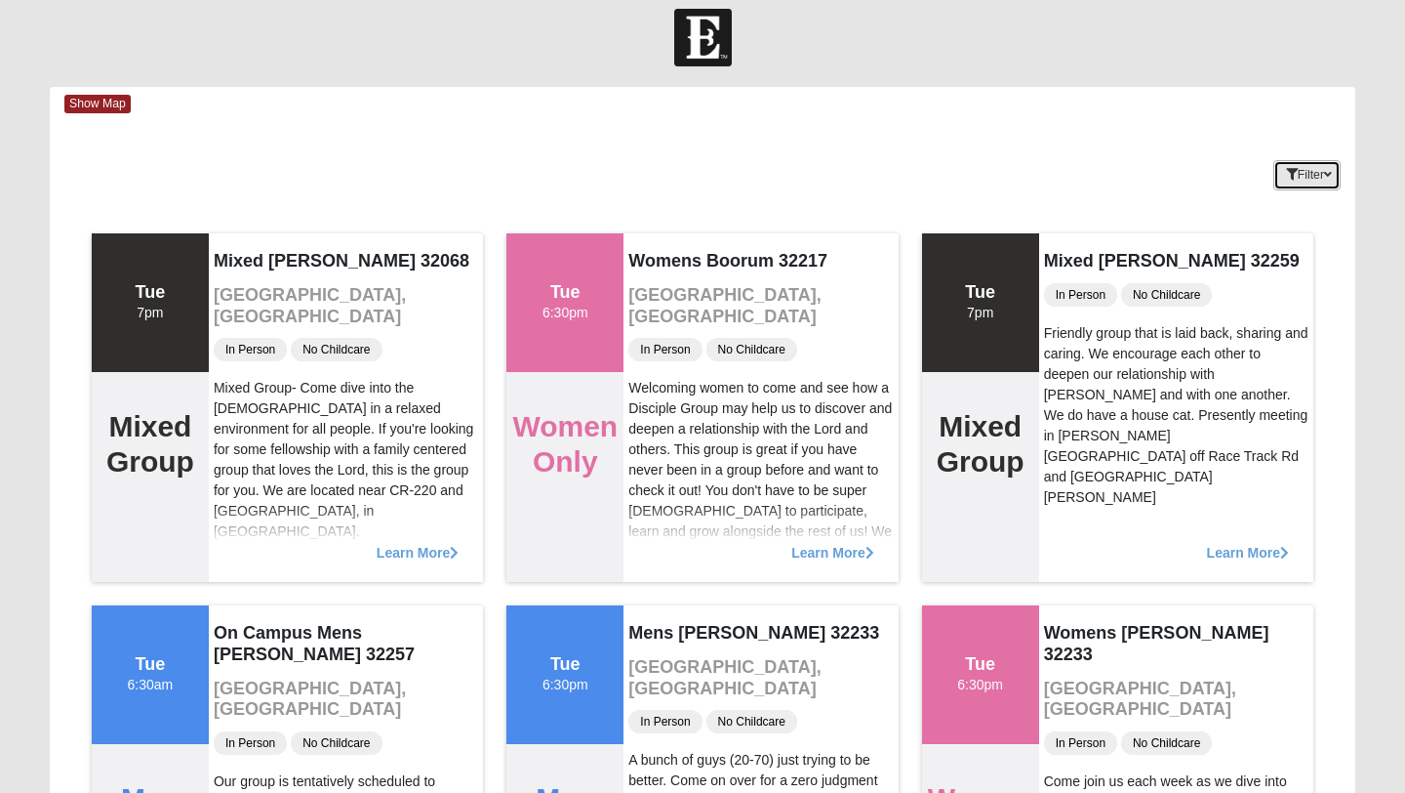
click at [1305, 165] on button "Filter" at bounding box center [1307, 175] width 67 height 30
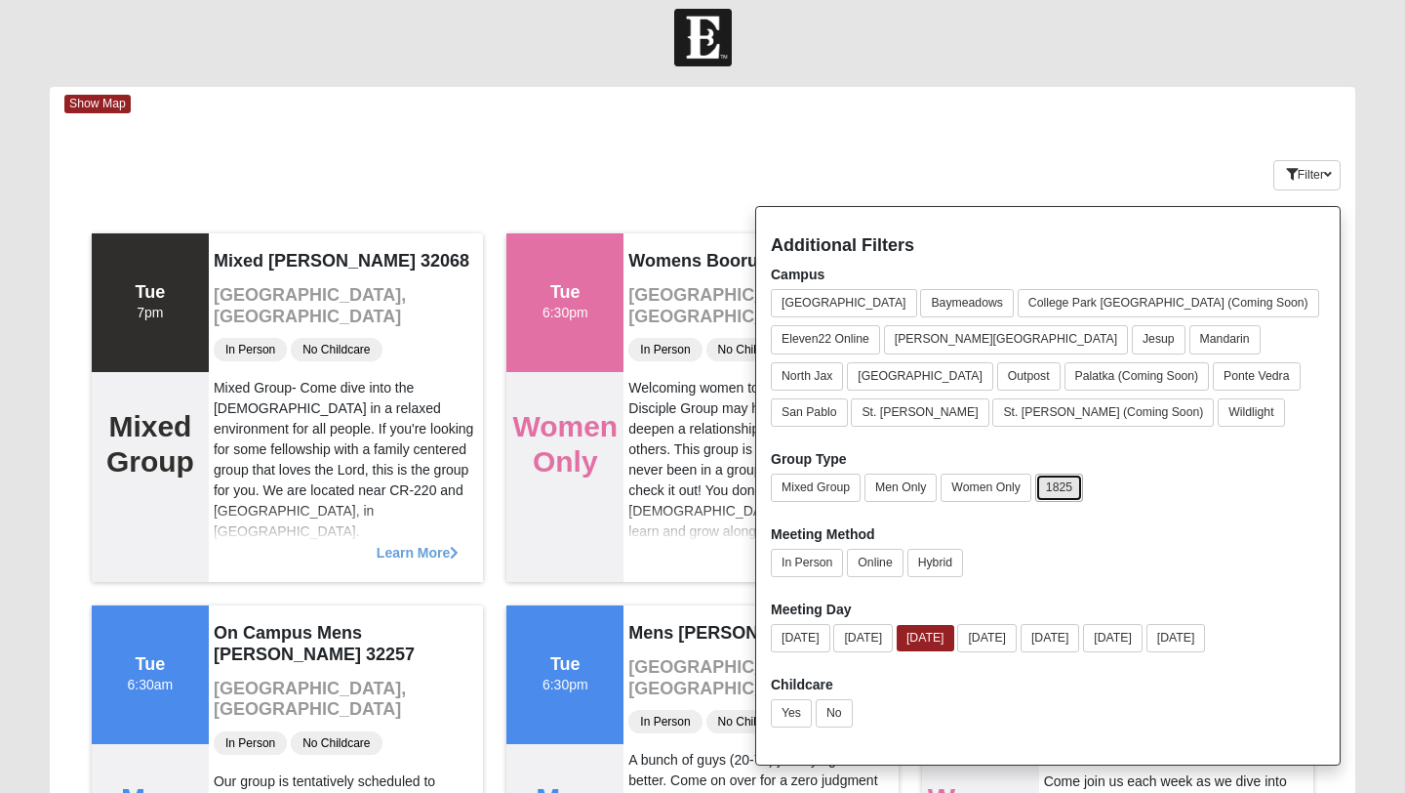
click at [1069, 488] on button "1825" at bounding box center [1060, 487] width 48 height 28
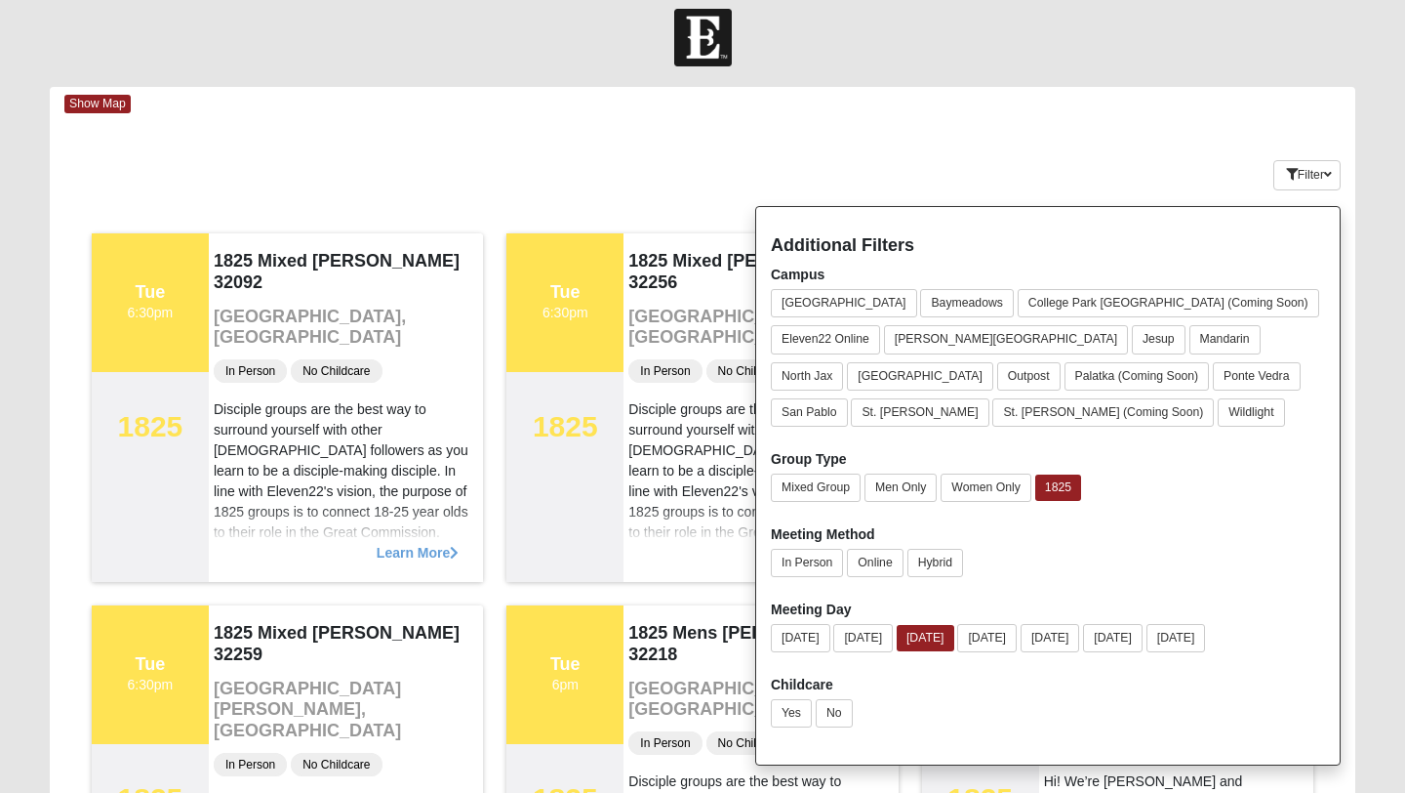
click at [930, 169] on div "Keywords Filter Additional Filters Campus Arlington Baymeadows College Park Orl…" at bounding box center [703, 171] width 1306 height 71
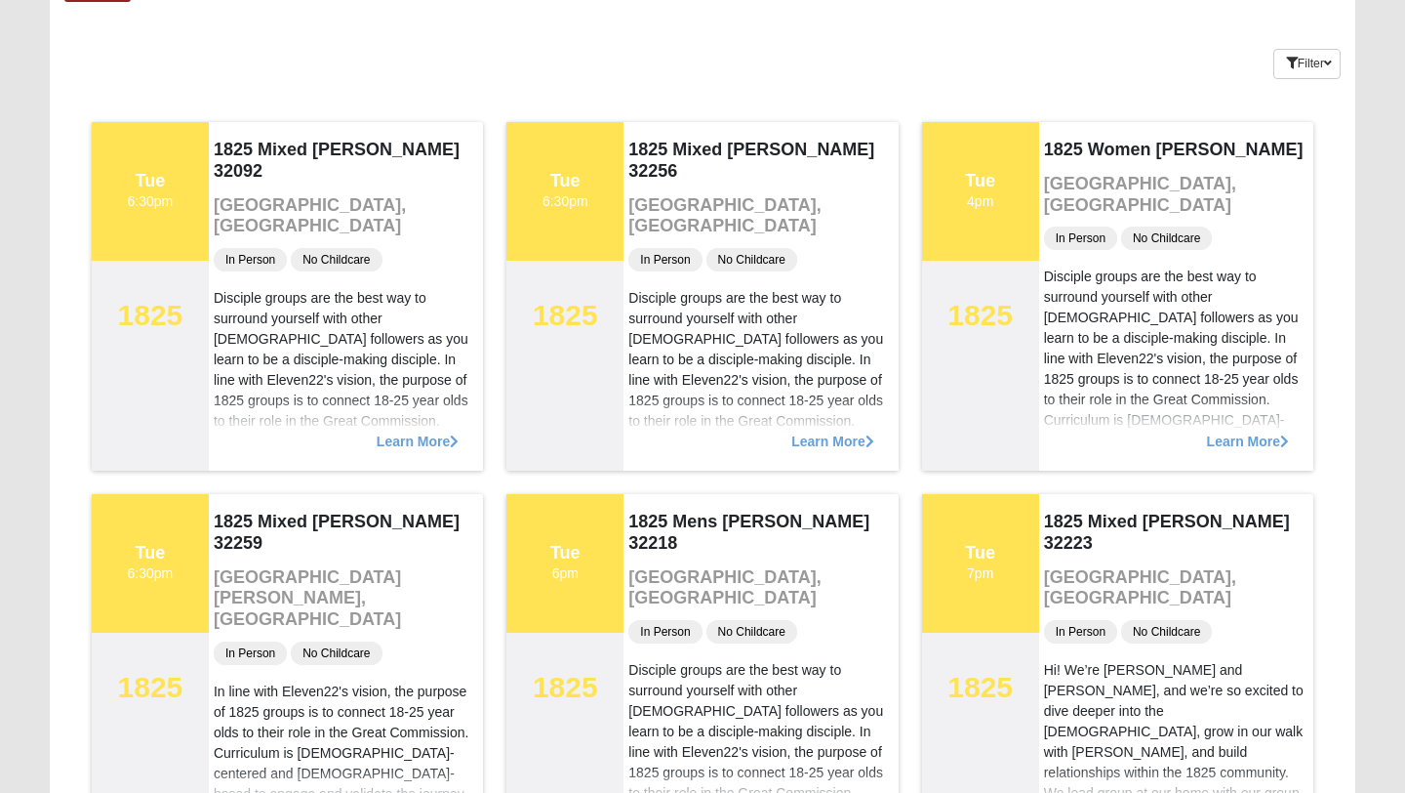
scroll to position [0, 0]
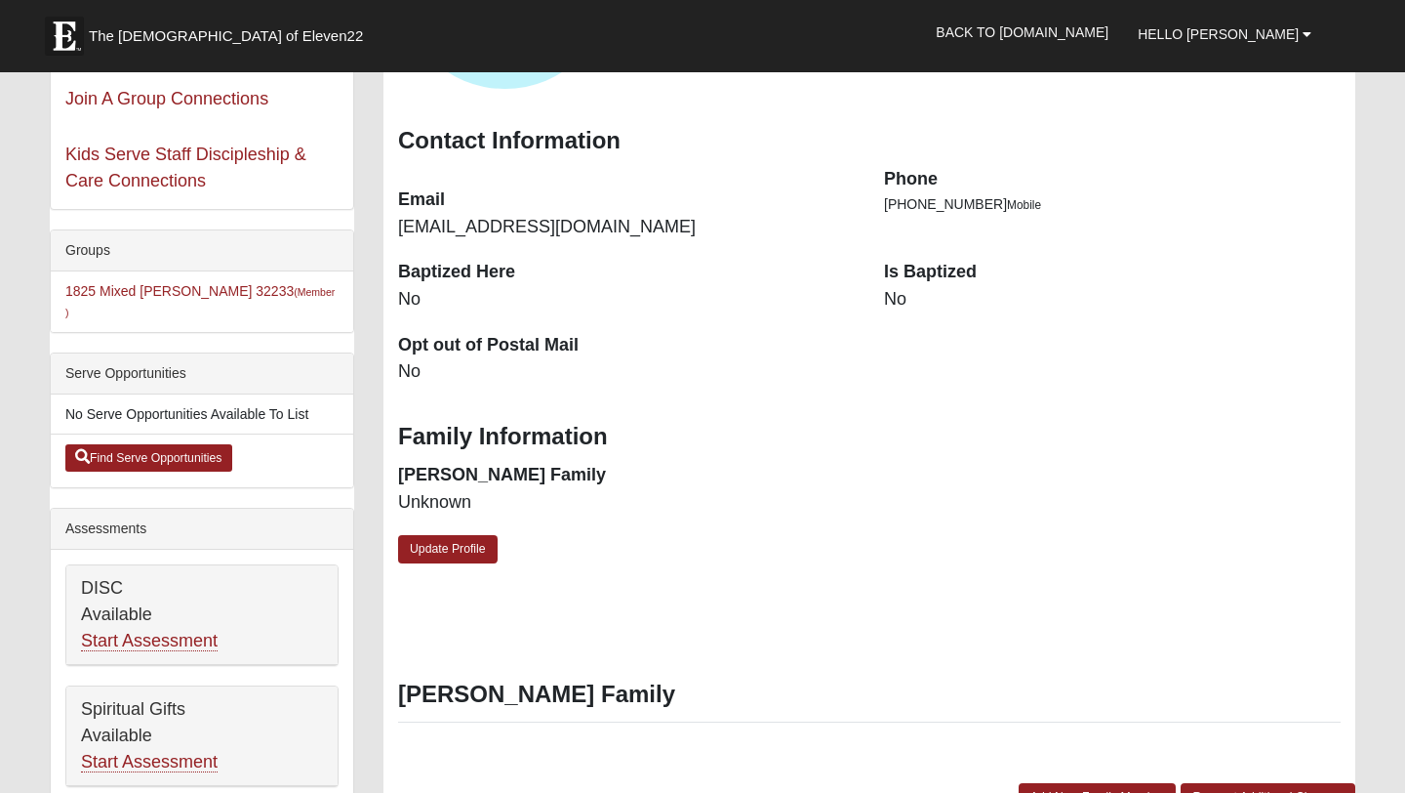
scroll to position [238, 0]
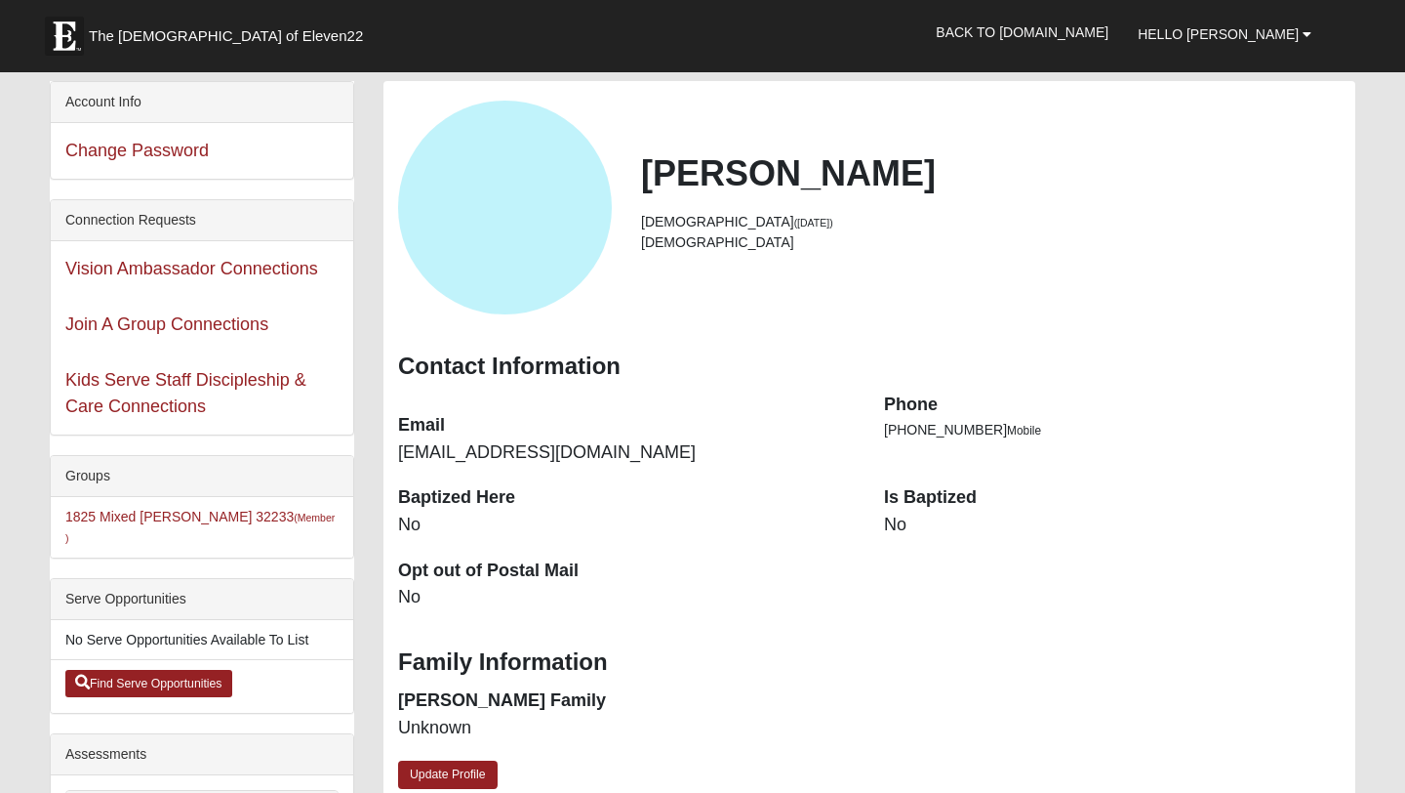
scroll to position [238, 0]
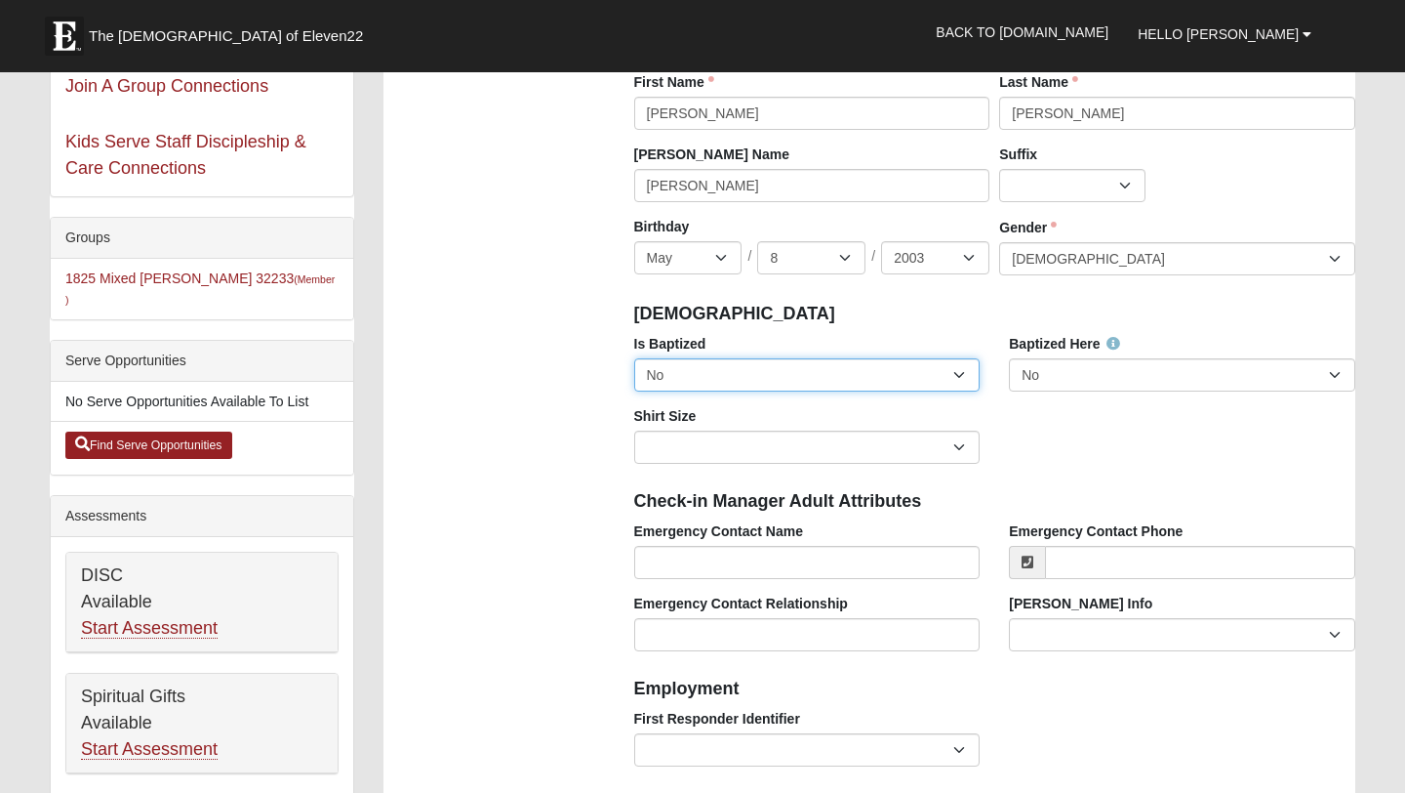
click at [893, 361] on select "No Yes" at bounding box center [807, 374] width 346 height 33
select select "True"
click at [634, 358] on select "No Yes" at bounding box center [807, 374] width 346 height 33
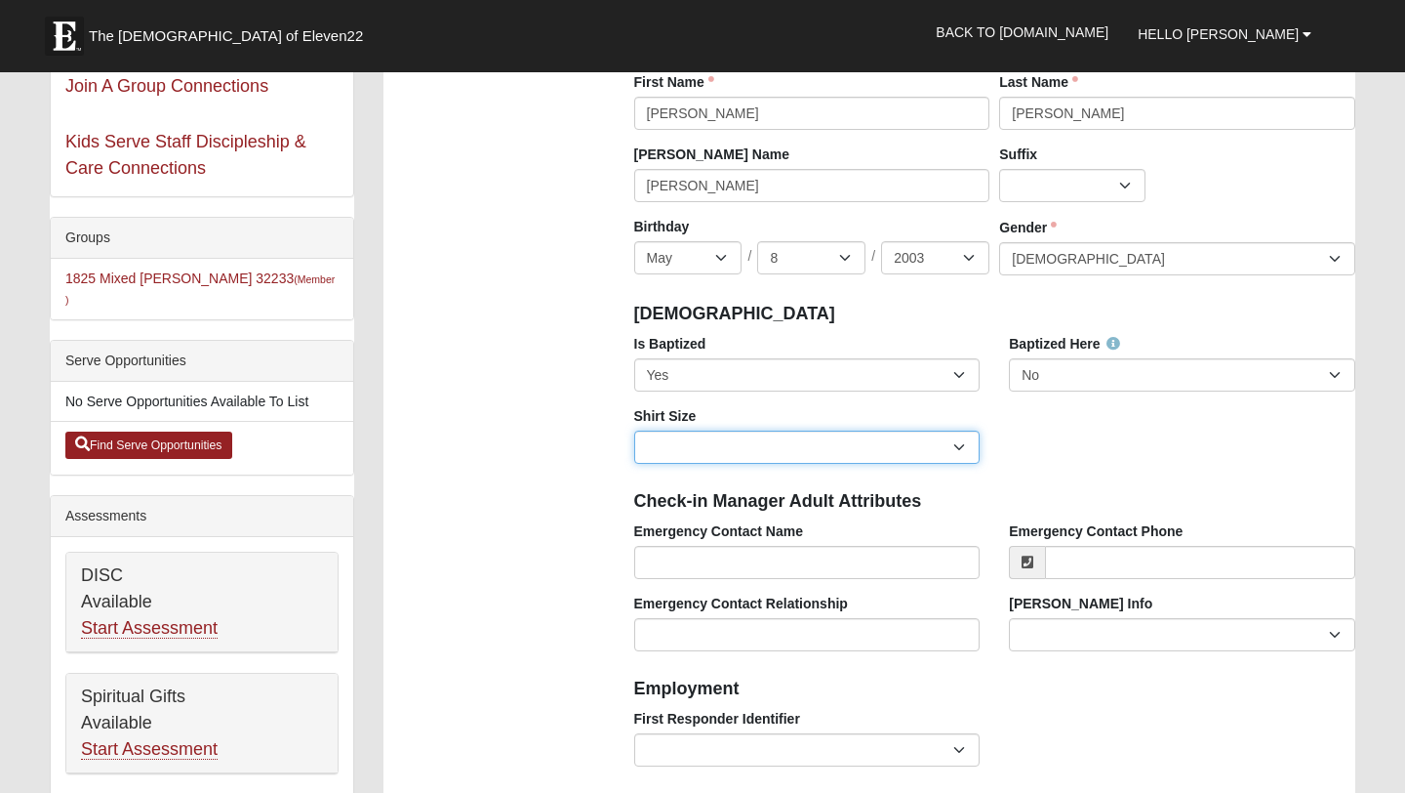
click at [815, 446] on select "Adult Small Adult Medium Adult Large Adult XL Adult XXL Adult 3XL Adult 4XL You…" at bounding box center [807, 446] width 346 height 33
select select "Adult XL"
click at [634, 430] on select "Adult Small Adult Medium Adult Large Adult XL Adult XXL Adult 3XL Adult 4XL You…" at bounding box center [807, 446] width 346 height 33
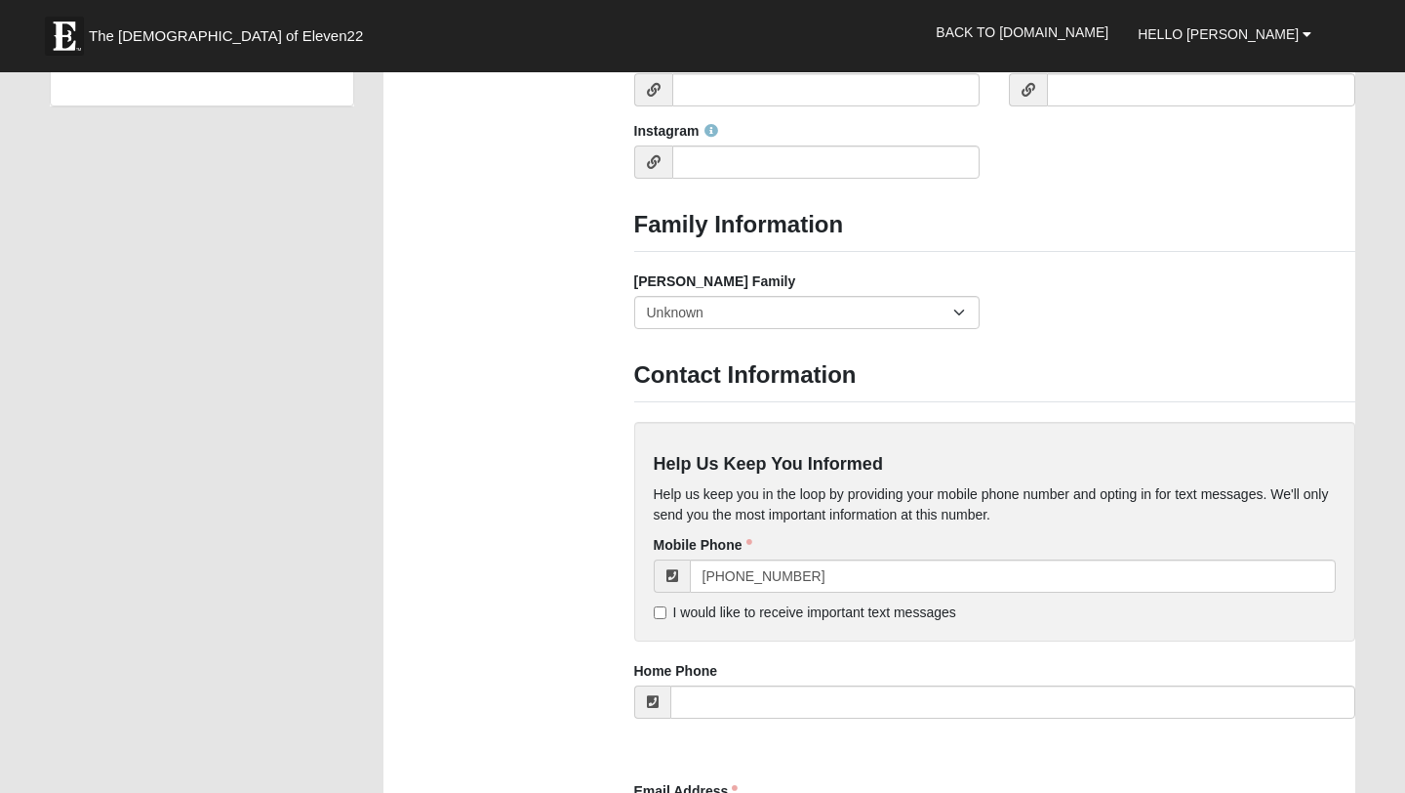
scroll to position [1427, 0]
click at [833, 307] on select "Yes, we are a current foster family No, we are a former foster family No, we ha…" at bounding box center [807, 310] width 346 height 33
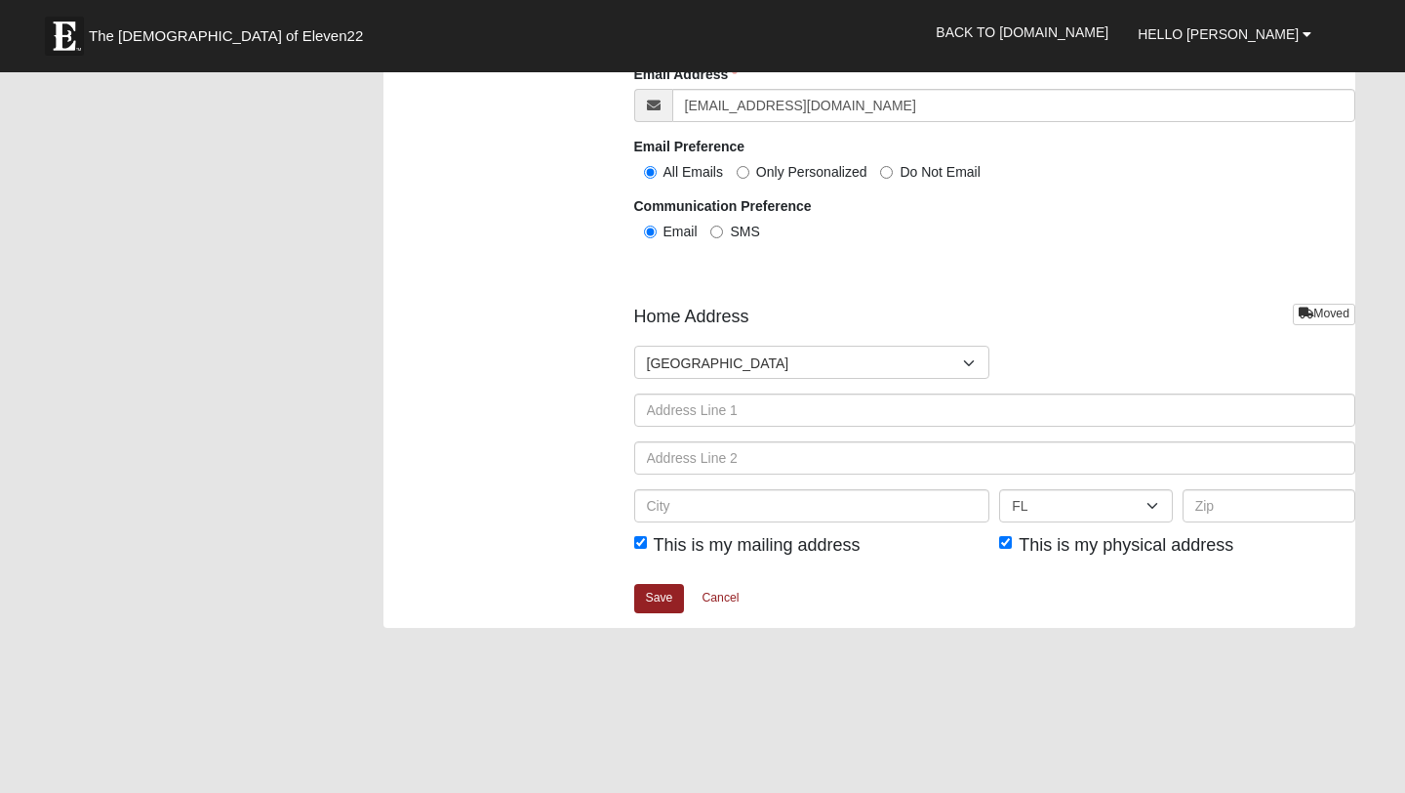
scroll to position [2159, 0]
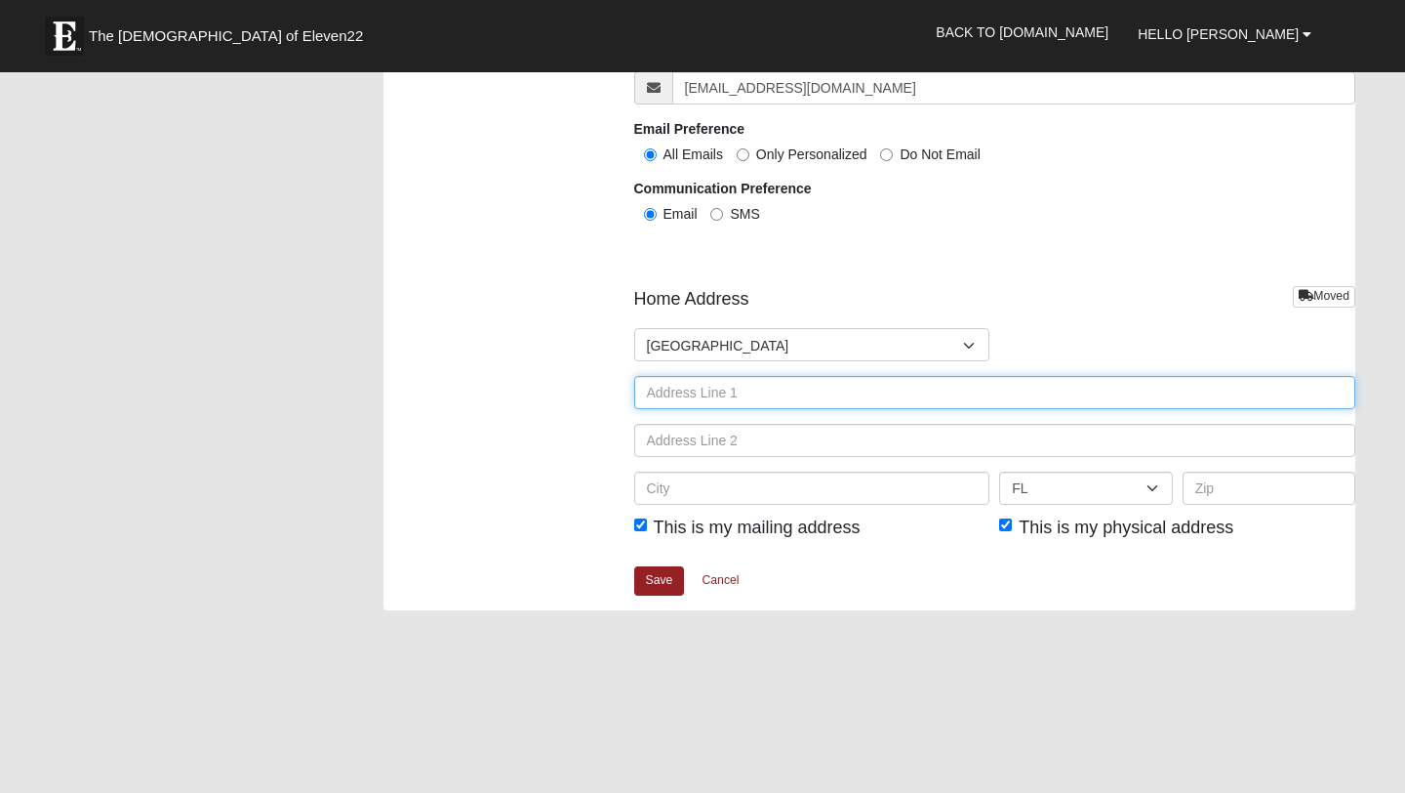
click at [878, 404] on input "text" at bounding box center [995, 392] width 722 height 33
type input "1000 3rd street"
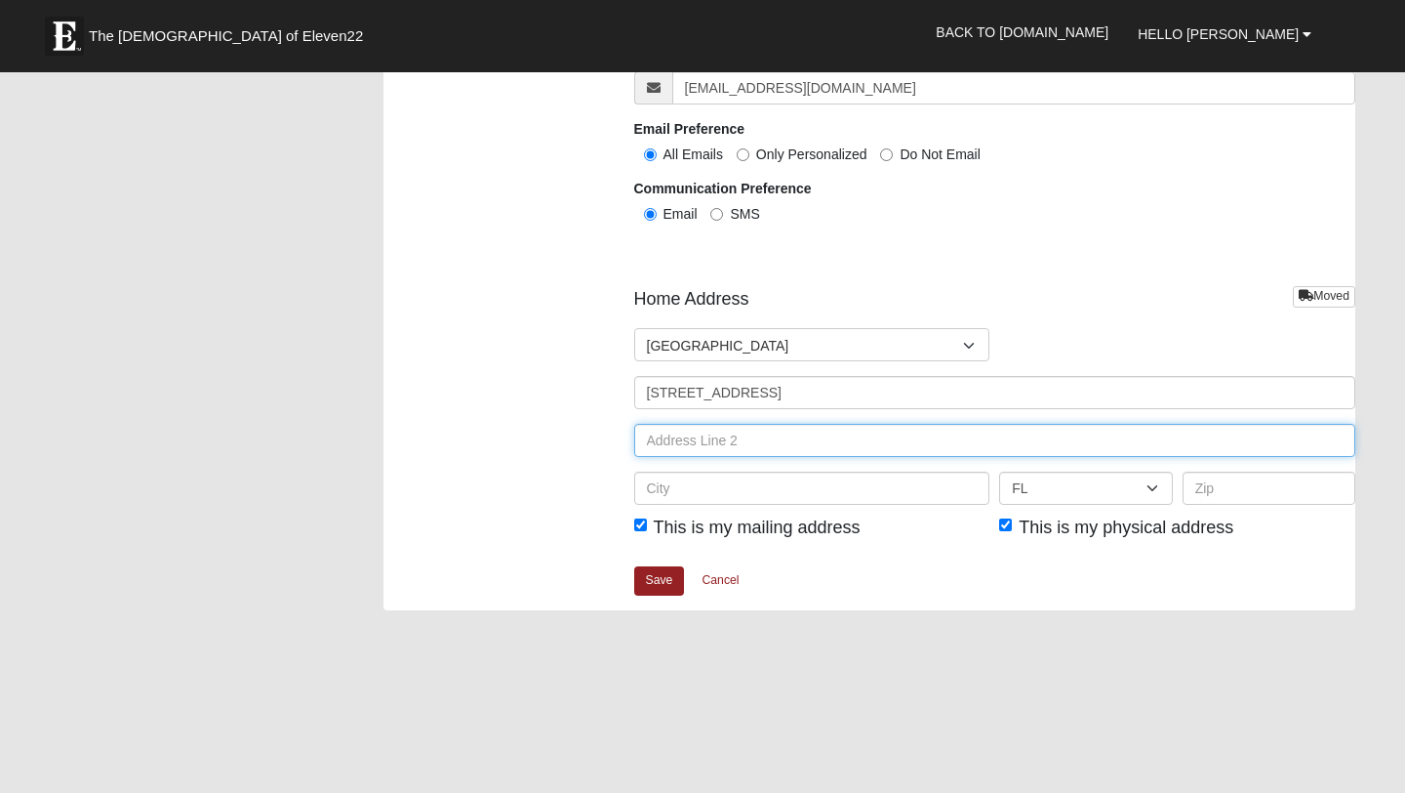
click at [858, 437] on input "text" at bounding box center [995, 440] width 722 height 33
type input "Apt 3C"
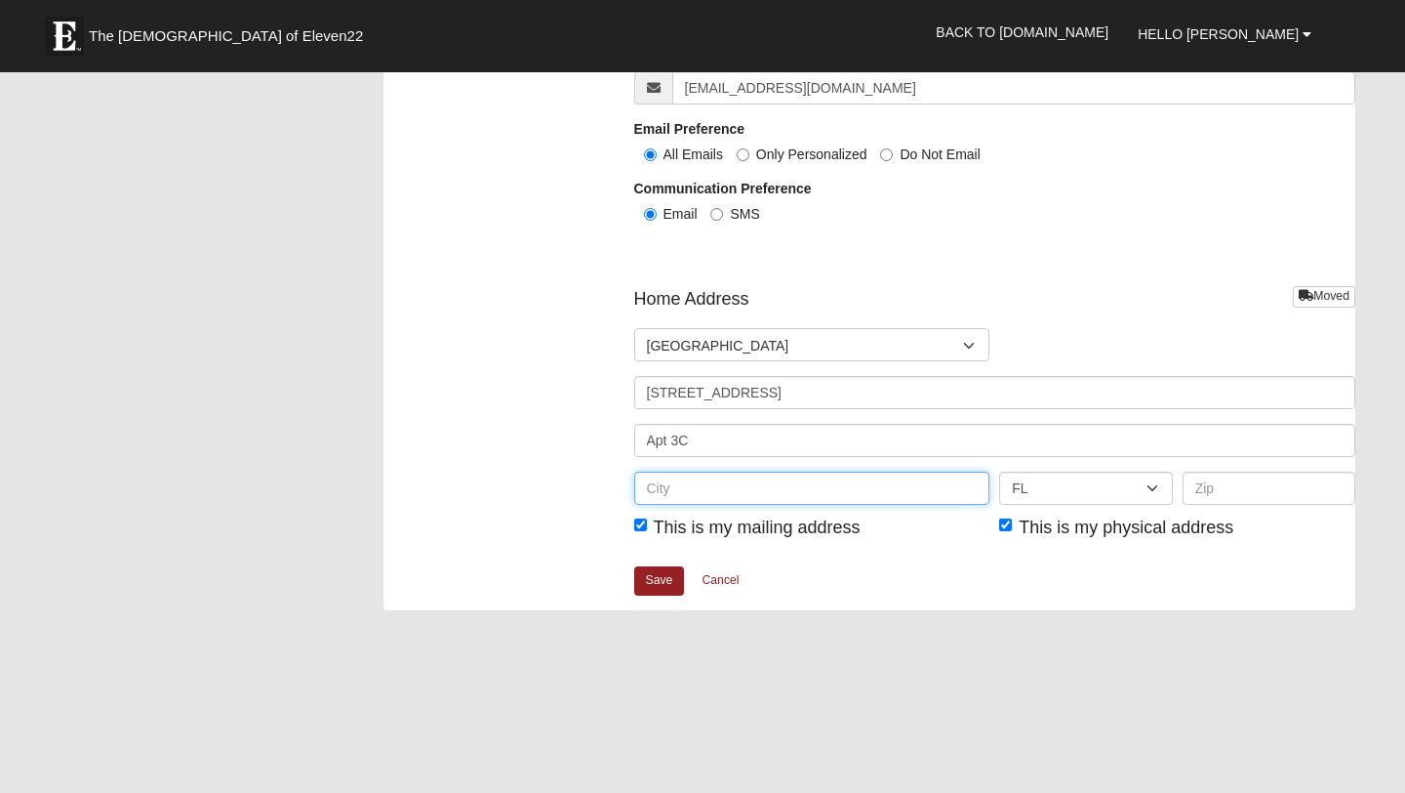
click at [839, 491] on input "text" at bounding box center [812, 487] width 356 height 33
type input "C"
type input "Neptune Beach"
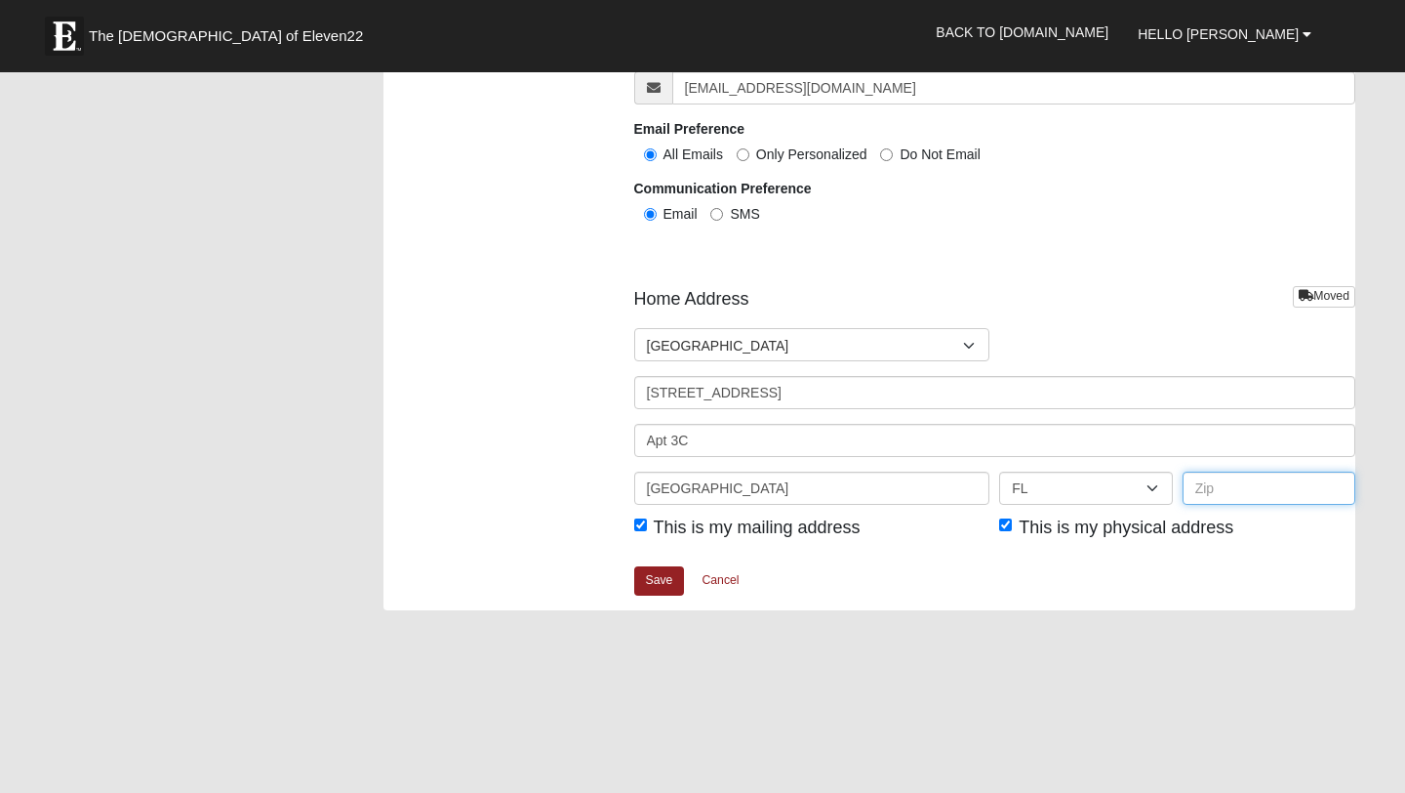
click at [1211, 475] on input "text" at bounding box center [1269, 487] width 173 height 33
type input "32266"
click at [665, 577] on link "Save" at bounding box center [659, 580] width 51 height 28
